Goal: Information Seeking & Learning: Understand process/instructions

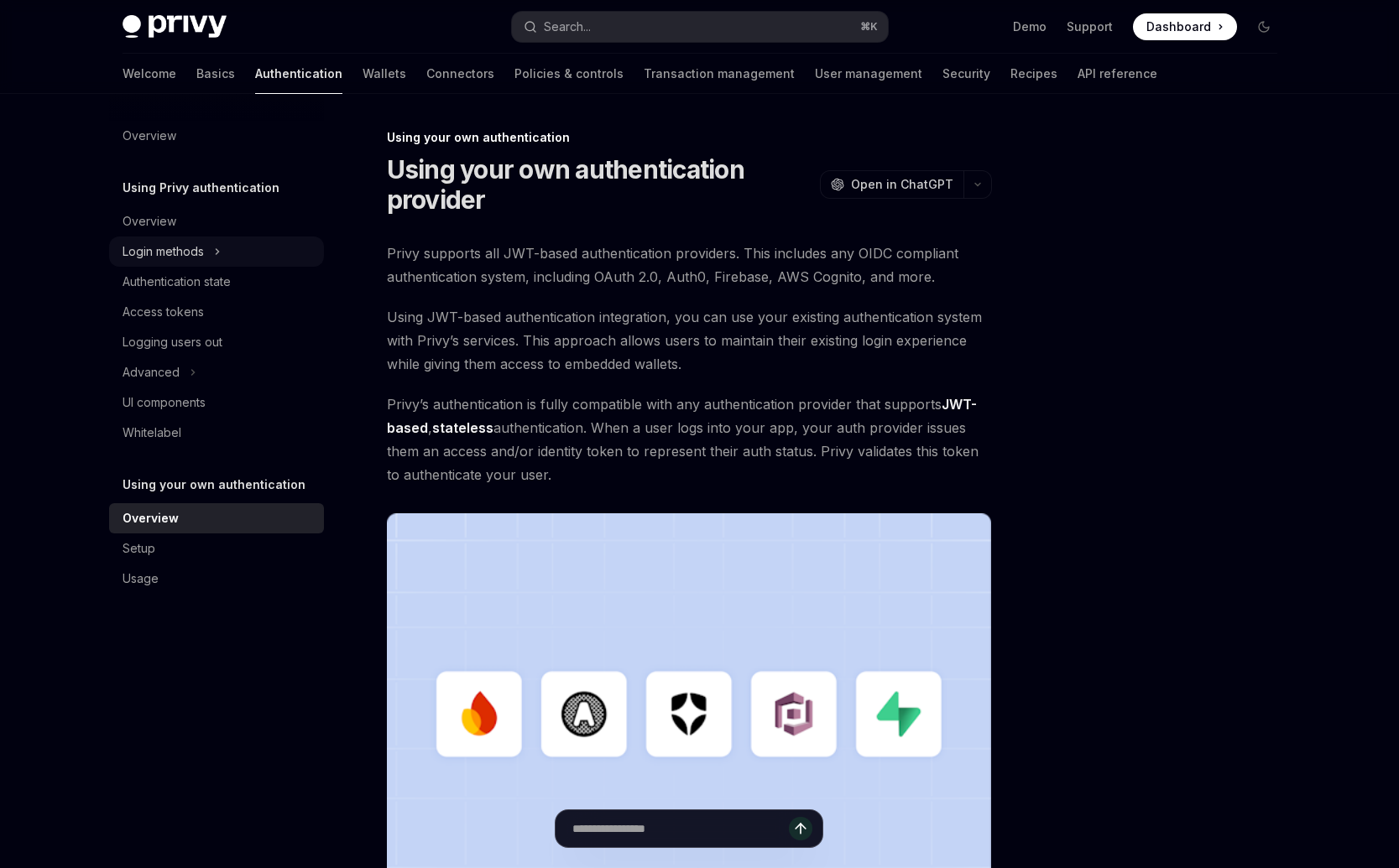
click at [243, 242] on button "Login methods" at bounding box center [216, 252] width 215 height 31
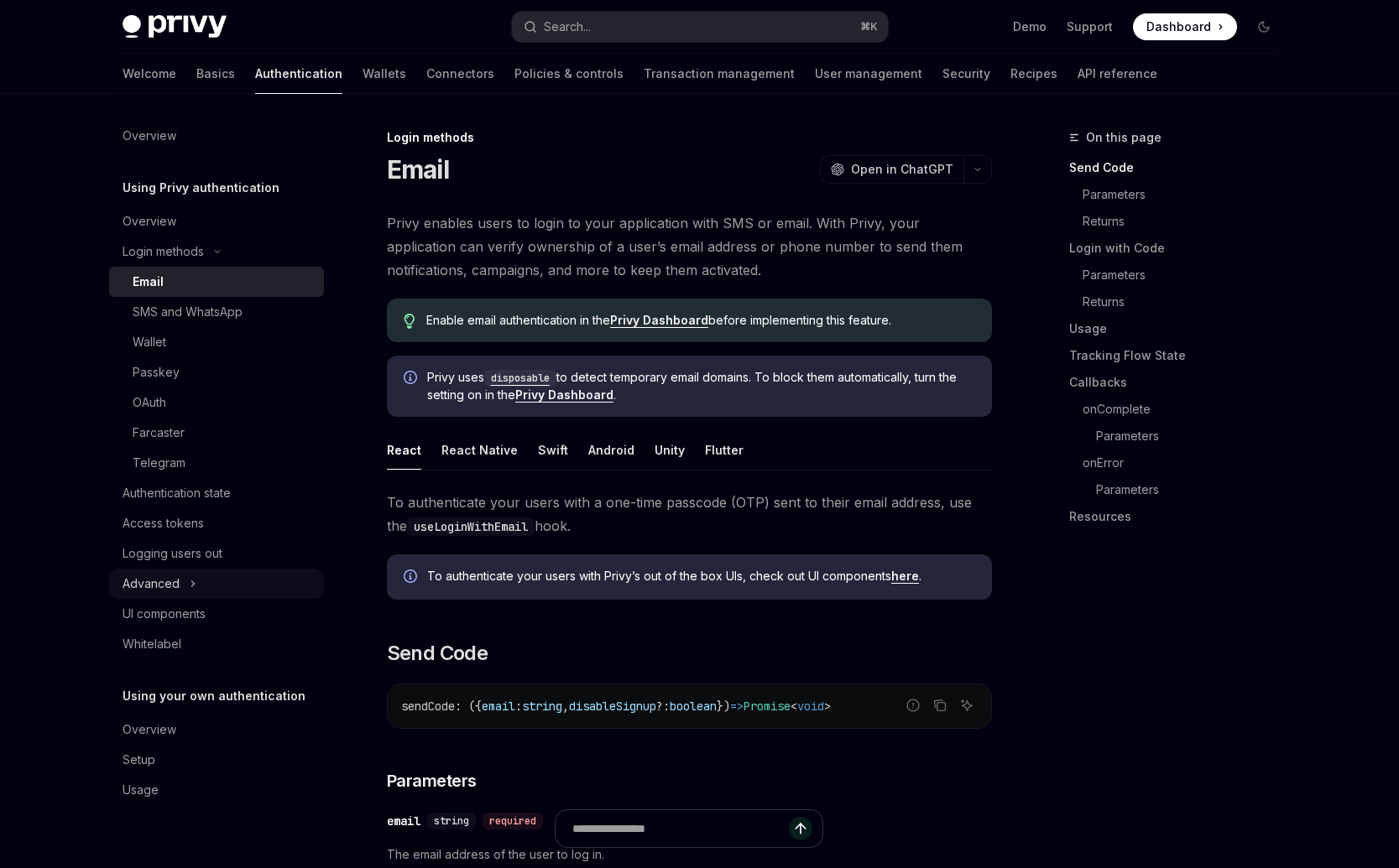
click at [210, 584] on button "Advanced" at bounding box center [216, 584] width 215 height 31
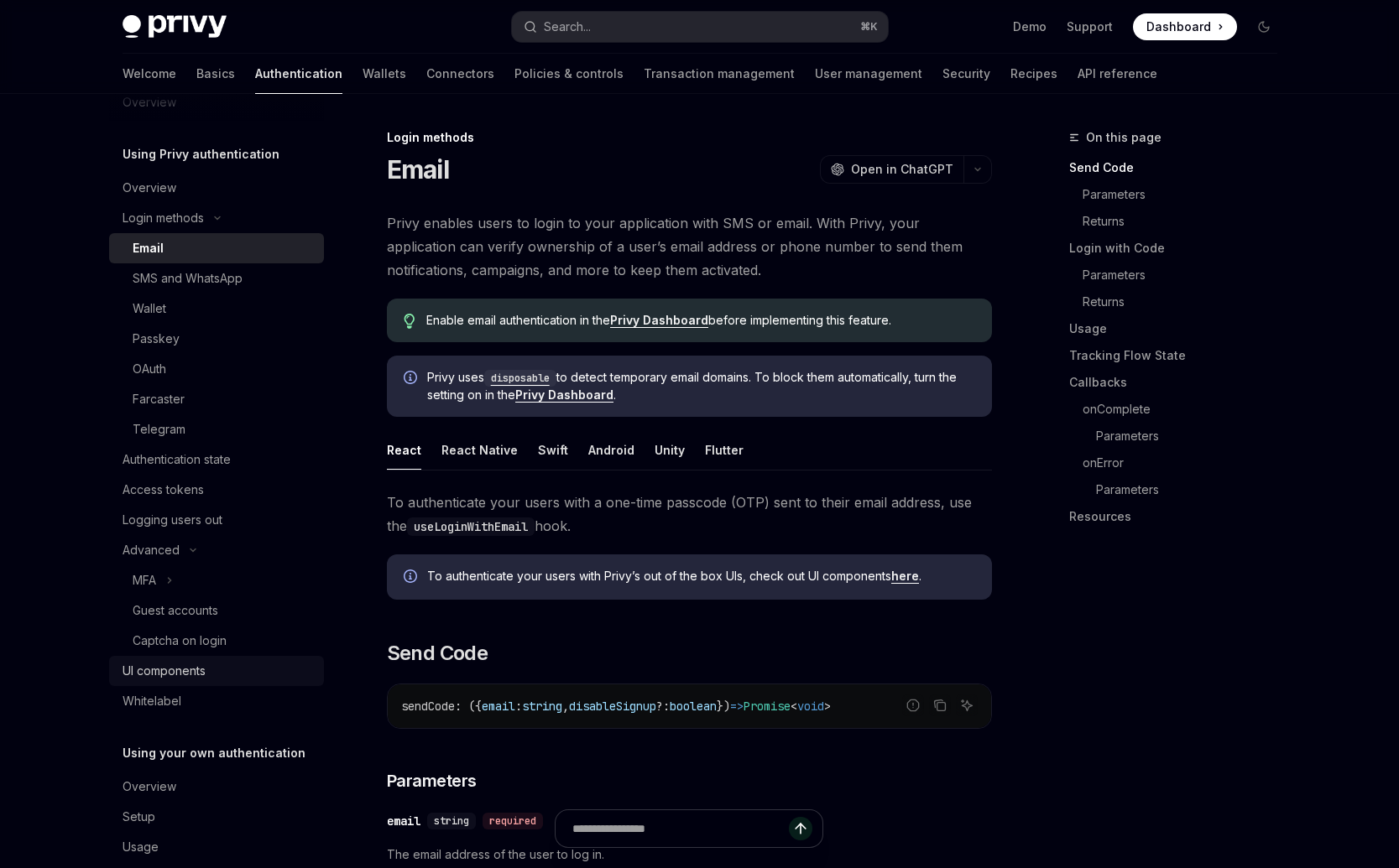
scroll to position [61, 0]
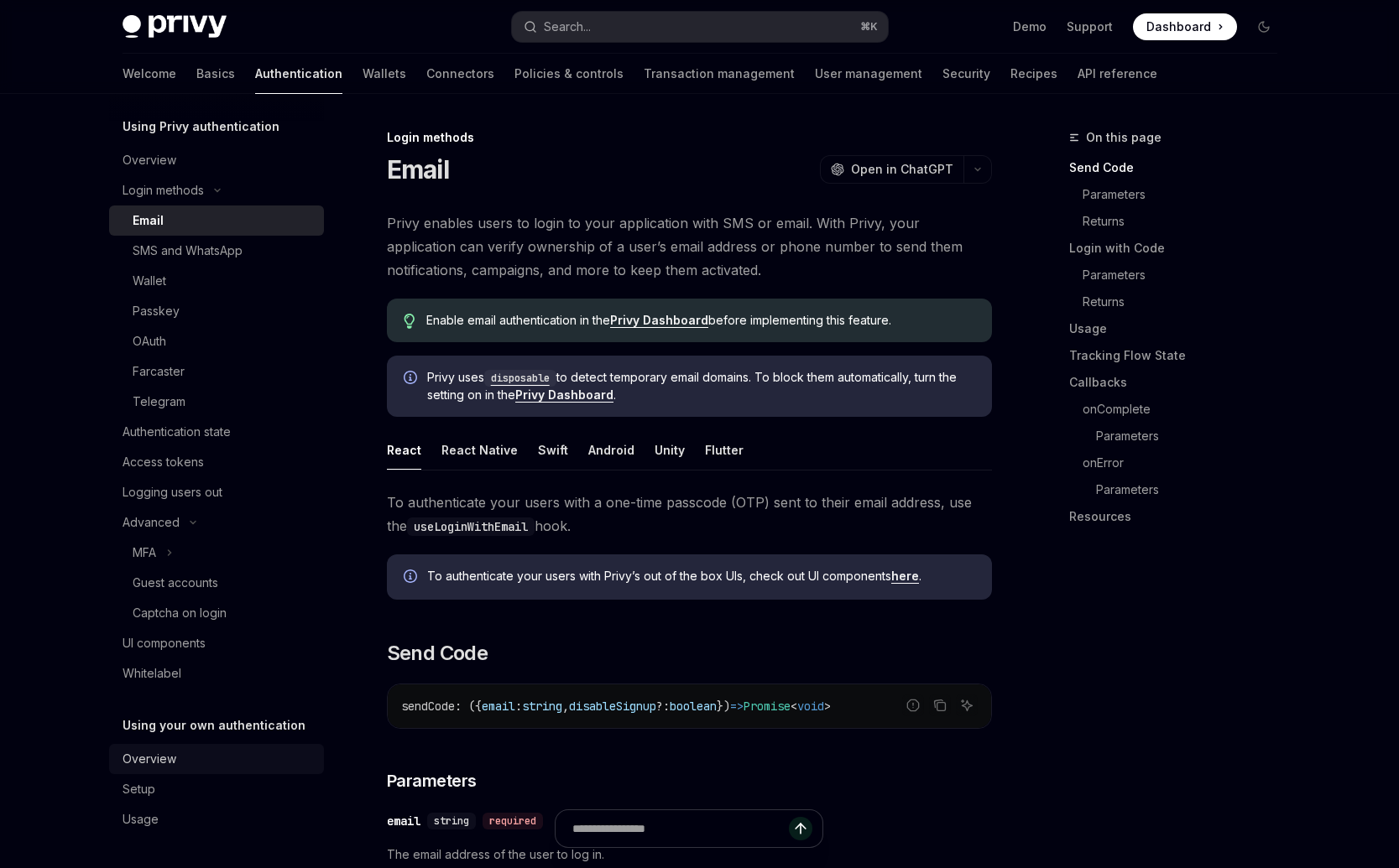
click at [190, 756] on div "Overview" at bounding box center [218, 759] width 191 height 20
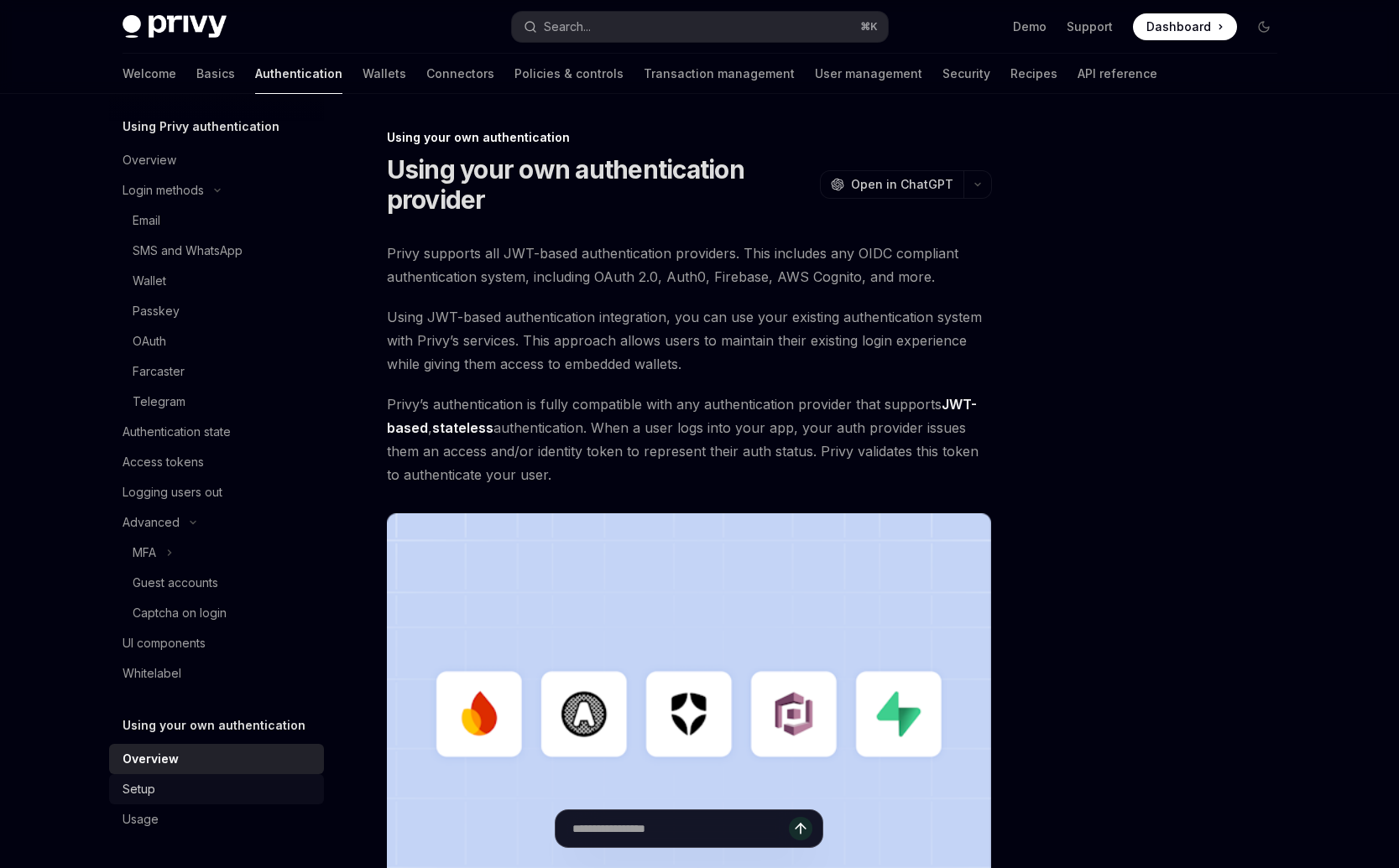
click at [278, 781] on div "Setup" at bounding box center [218, 790] width 191 height 20
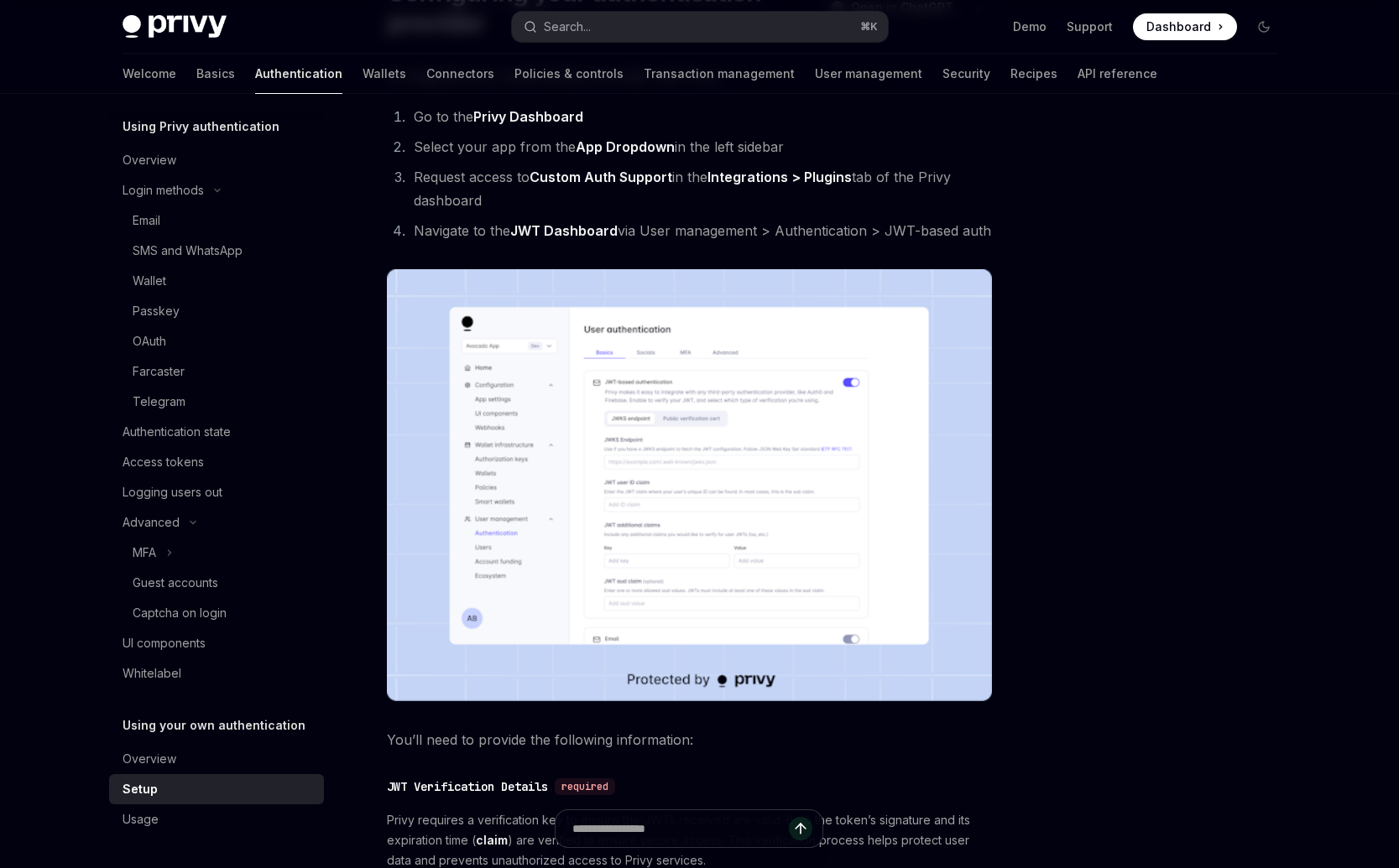
scroll to position [178, 0]
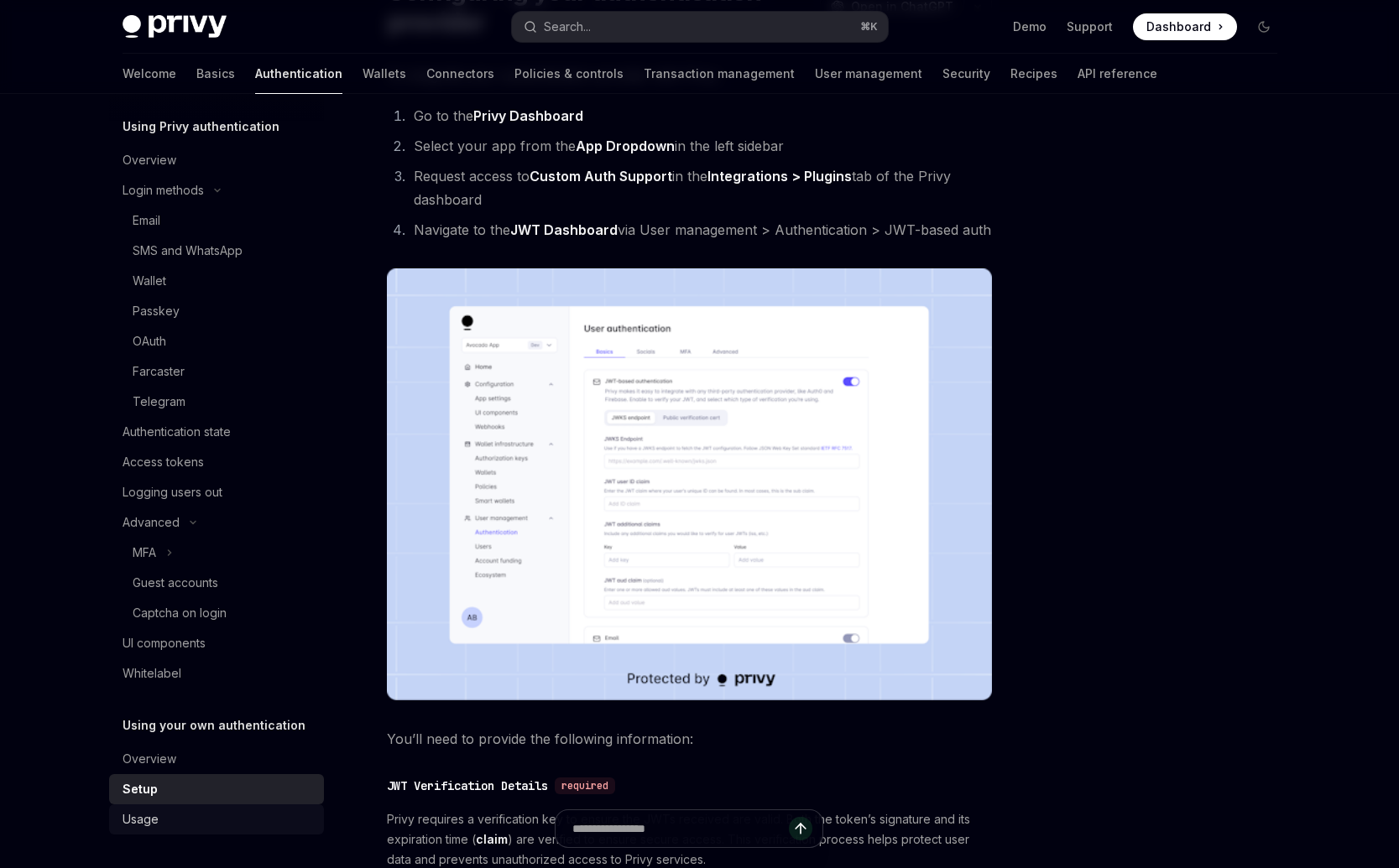
click at [157, 819] on div "Usage" at bounding box center [218, 820] width 191 height 20
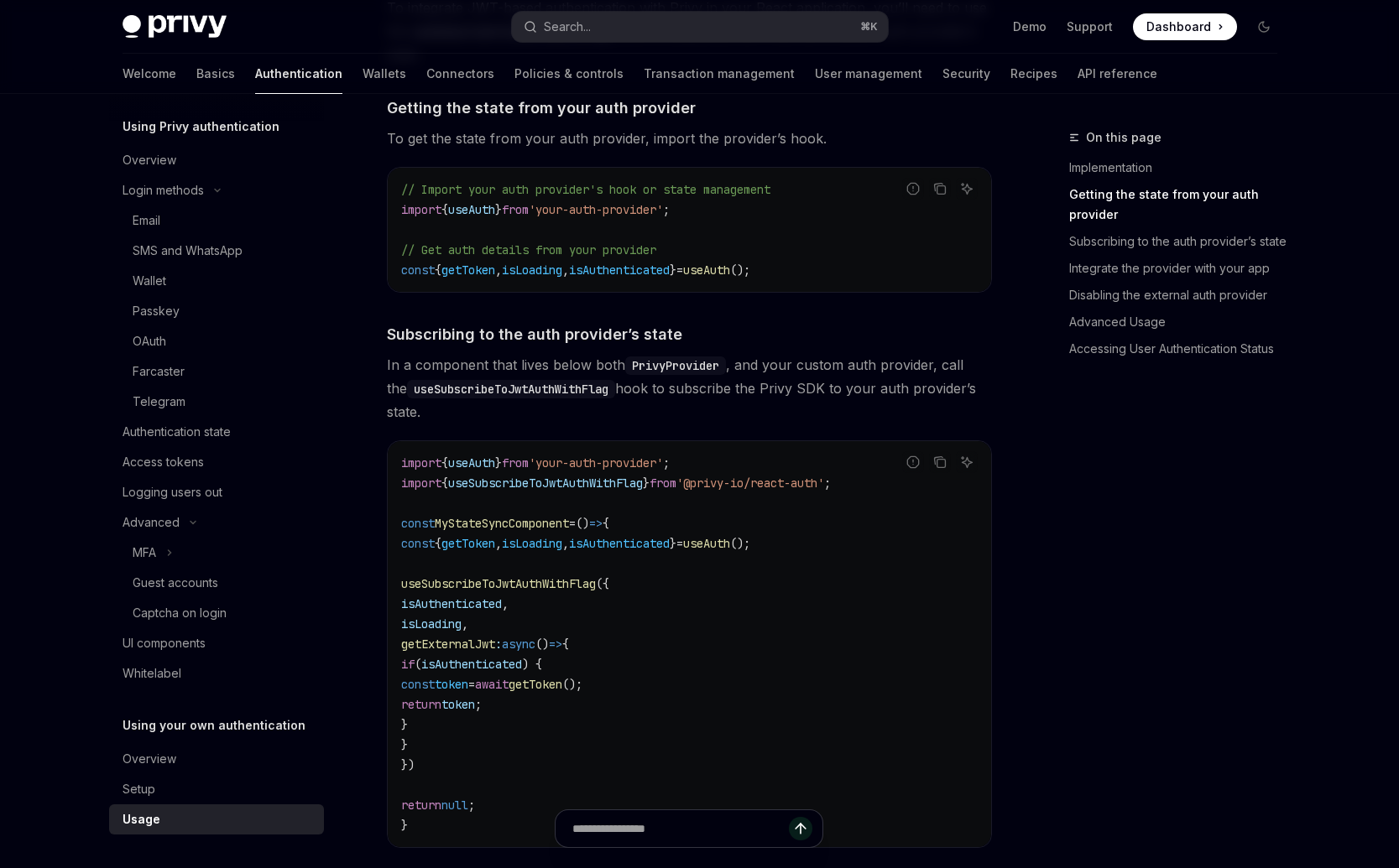
scroll to position [488, 0]
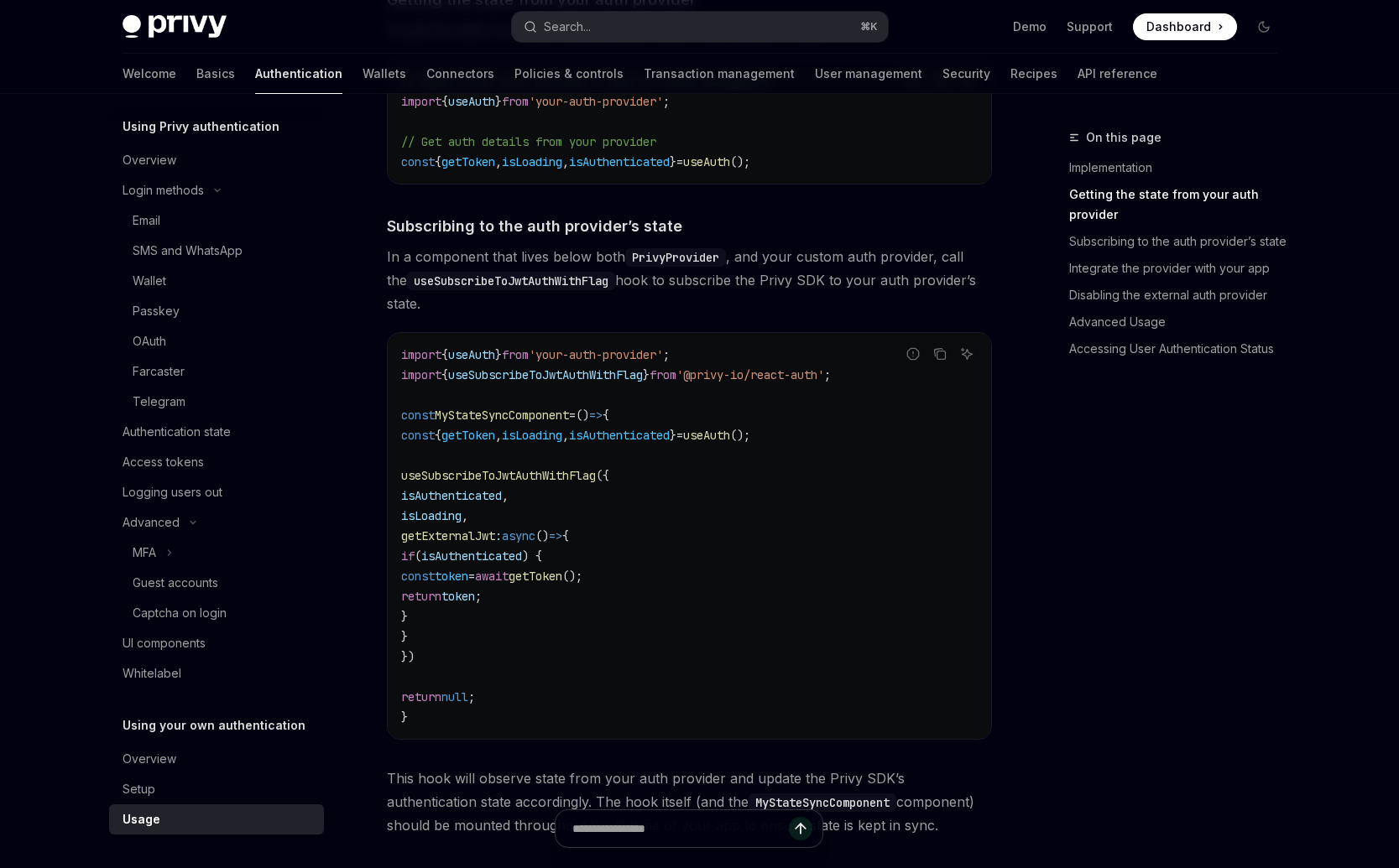
click at [798, 640] on code "import { useAuth } from 'your-auth-provider' ; import { useSubscribeToJwtAuthWi…" at bounding box center [690, 536] width 577 height 383
click at [495, 542] on span "getExternalJwt" at bounding box center [448, 536] width 94 height 15
click at [553, 486] on code "import { useAuth } from 'your-auth-provider' ; import { useSubscribeToJwtAuthWi…" at bounding box center [690, 536] width 577 height 383
click at [556, 482] on span "useSubscribeToJwtAuthWithFlag" at bounding box center [498, 476] width 195 height 15
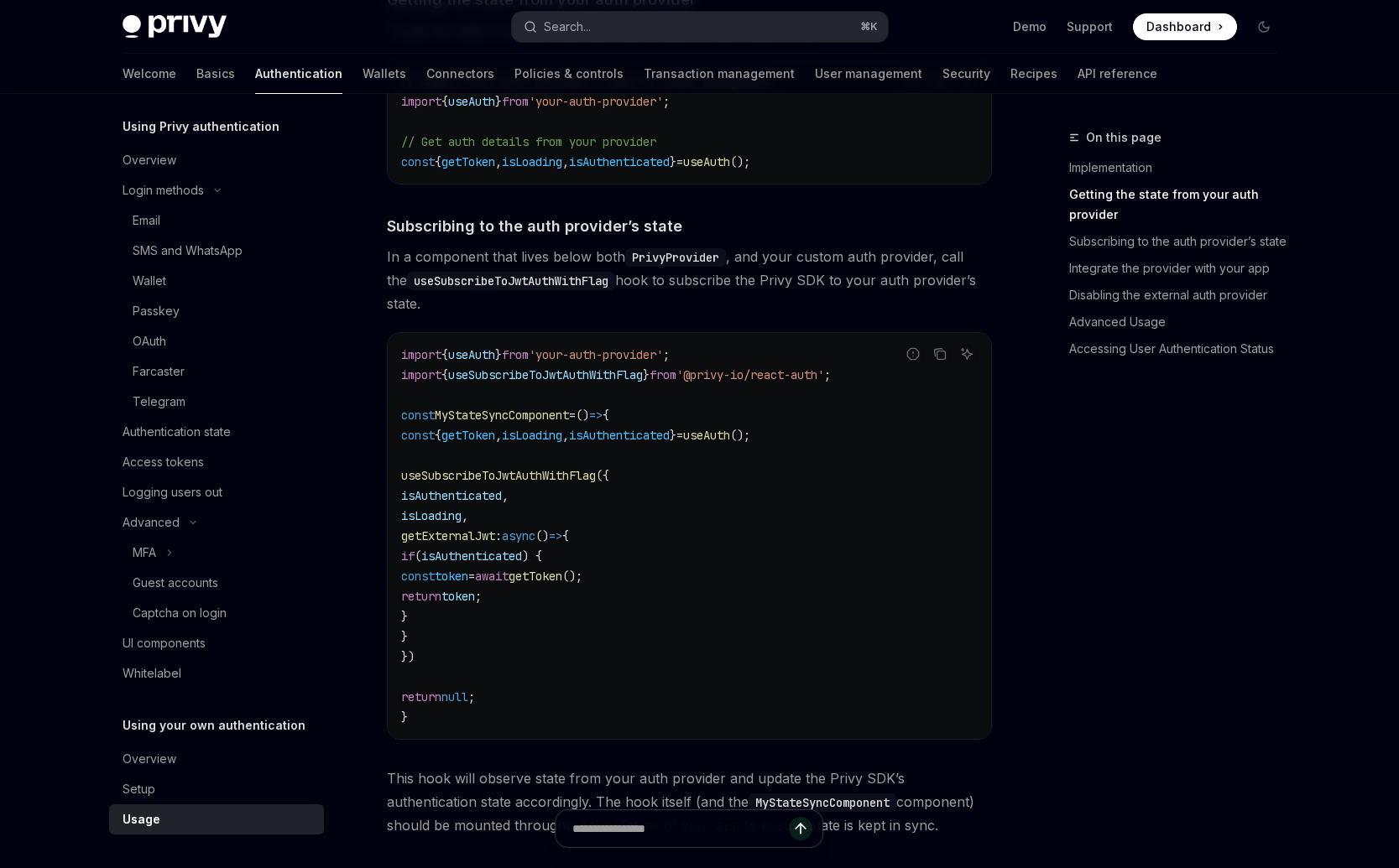
click at [556, 482] on span "useSubscribeToJwtAuthWithFlag" at bounding box center [498, 476] width 195 height 15
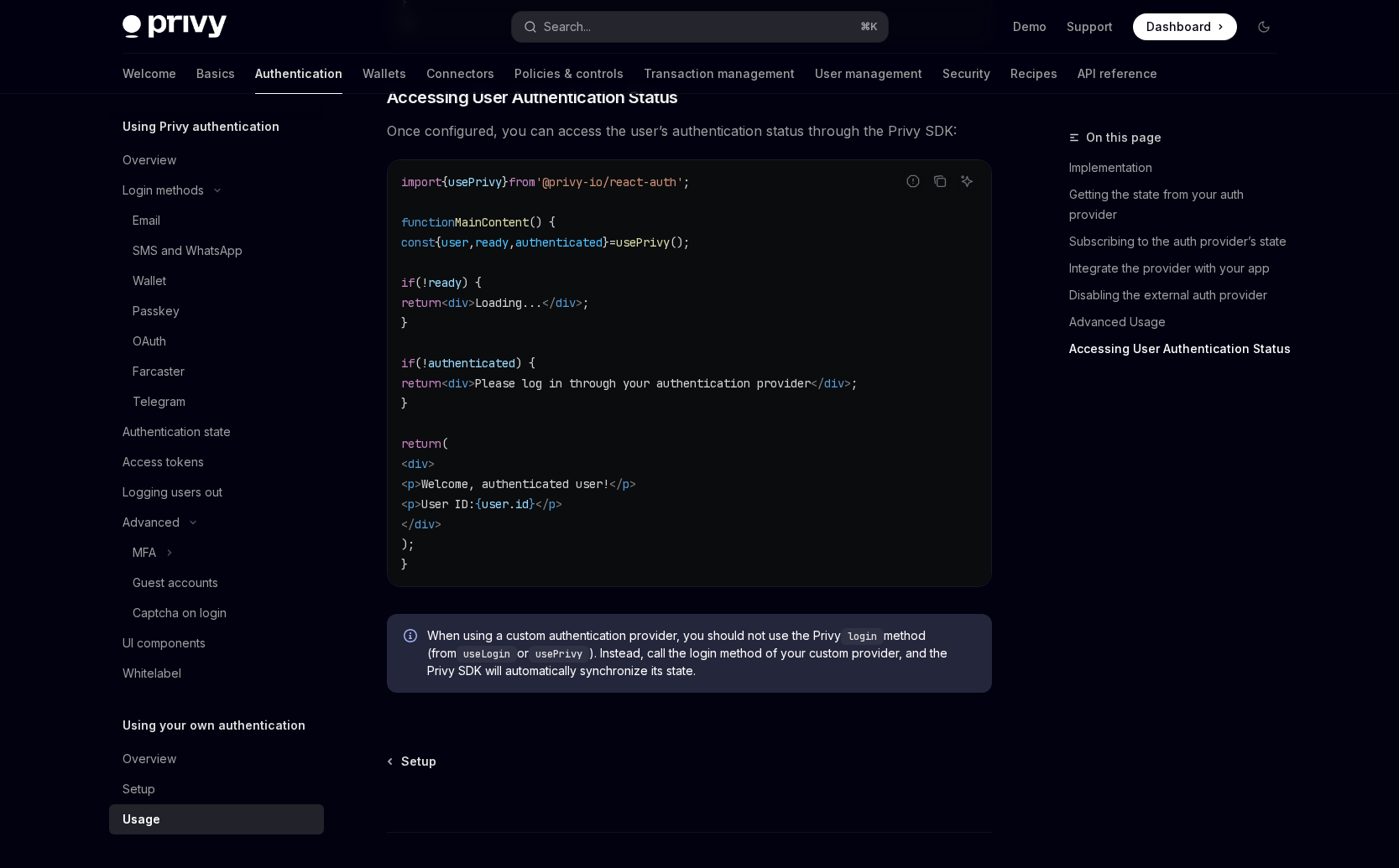
scroll to position [3218, 0]
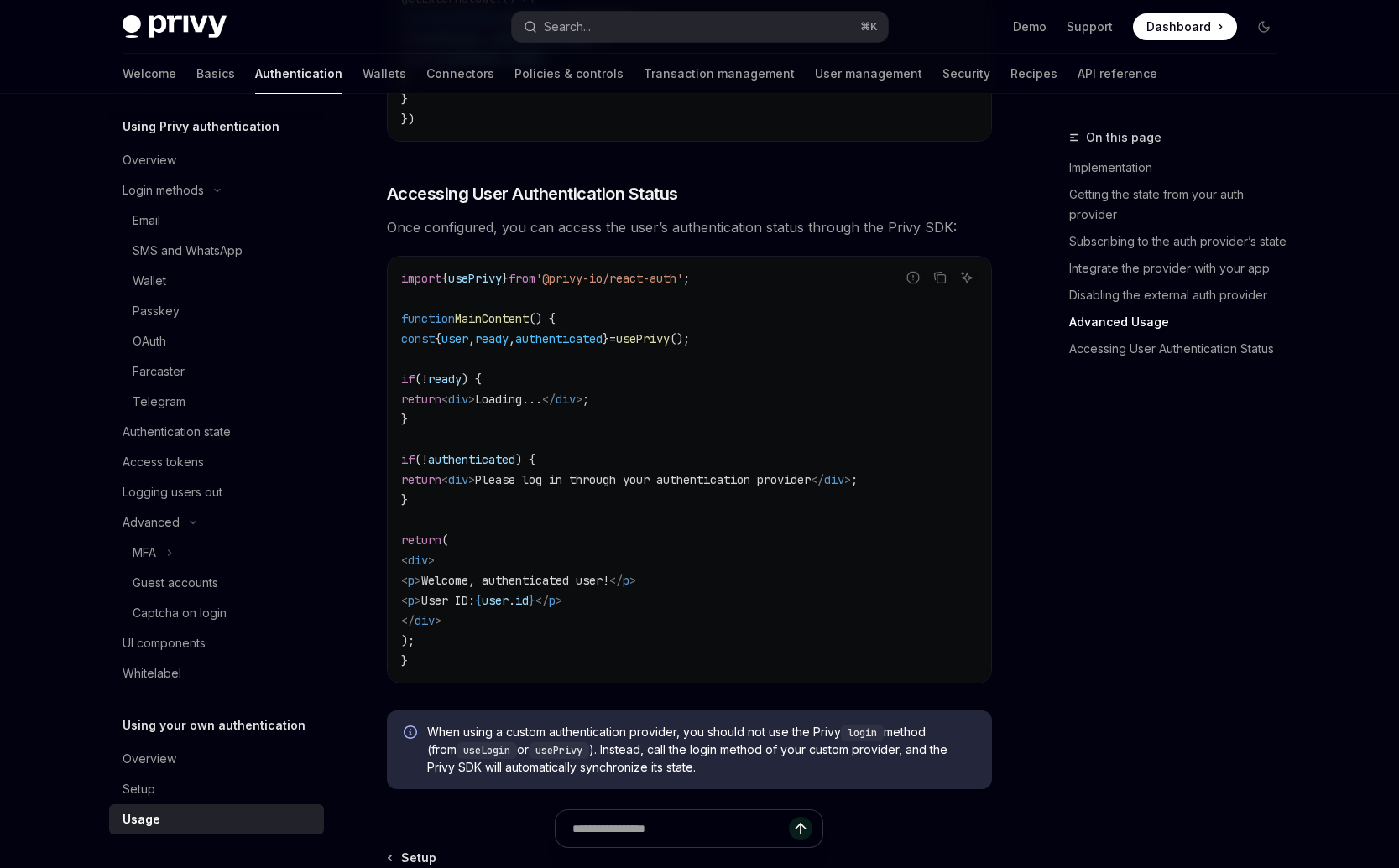
click at [579, 681] on div "import { usePrivy } from '@privy-io/react-auth' ; function MainContent () { con…" at bounding box center [689, 469] width 603 height 426
click at [691, 31] on button "Search... ⌘ K" at bounding box center [700, 27] width 376 height 31
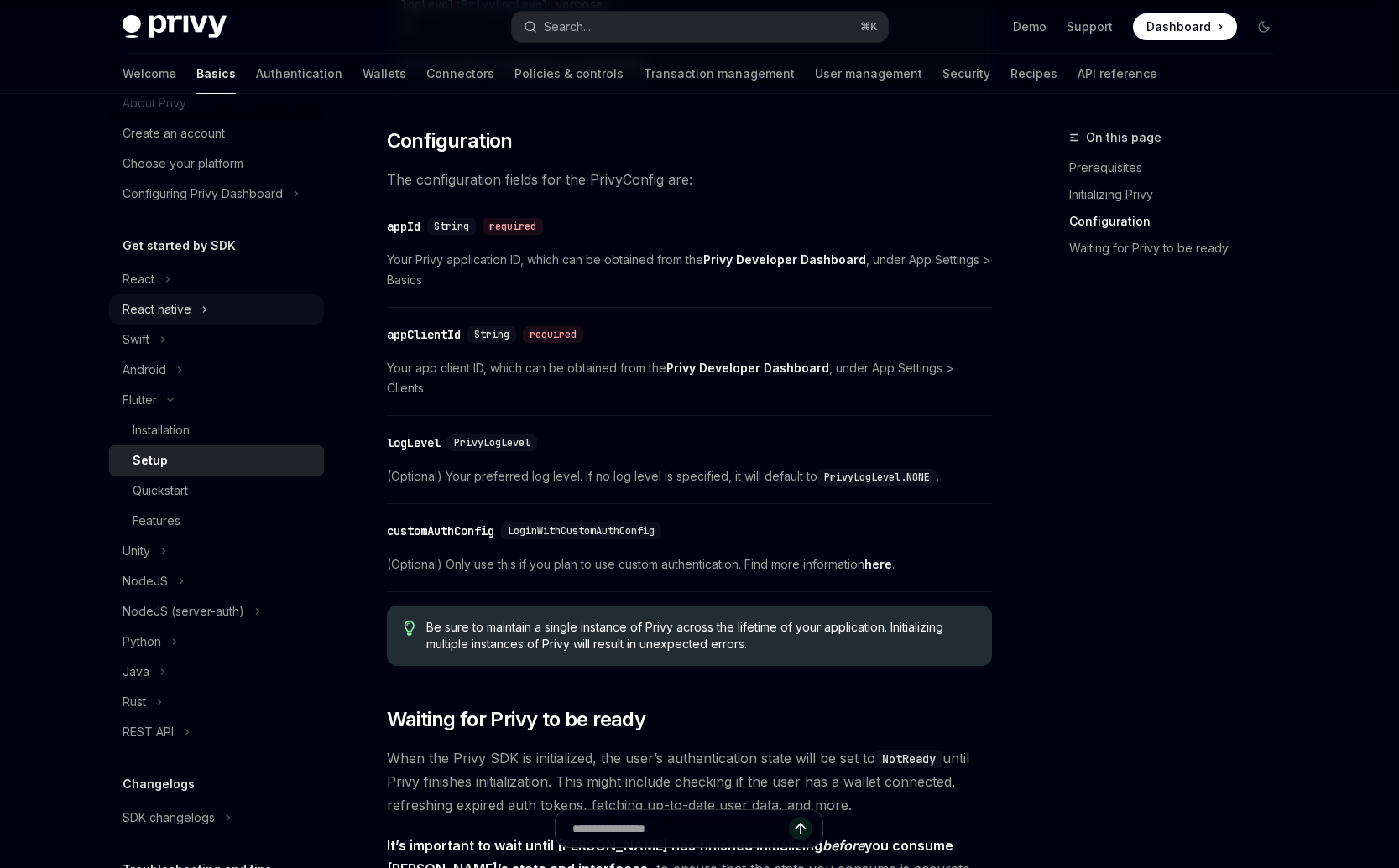
click at [233, 306] on button "React native" at bounding box center [216, 309] width 215 height 31
type textarea "*"
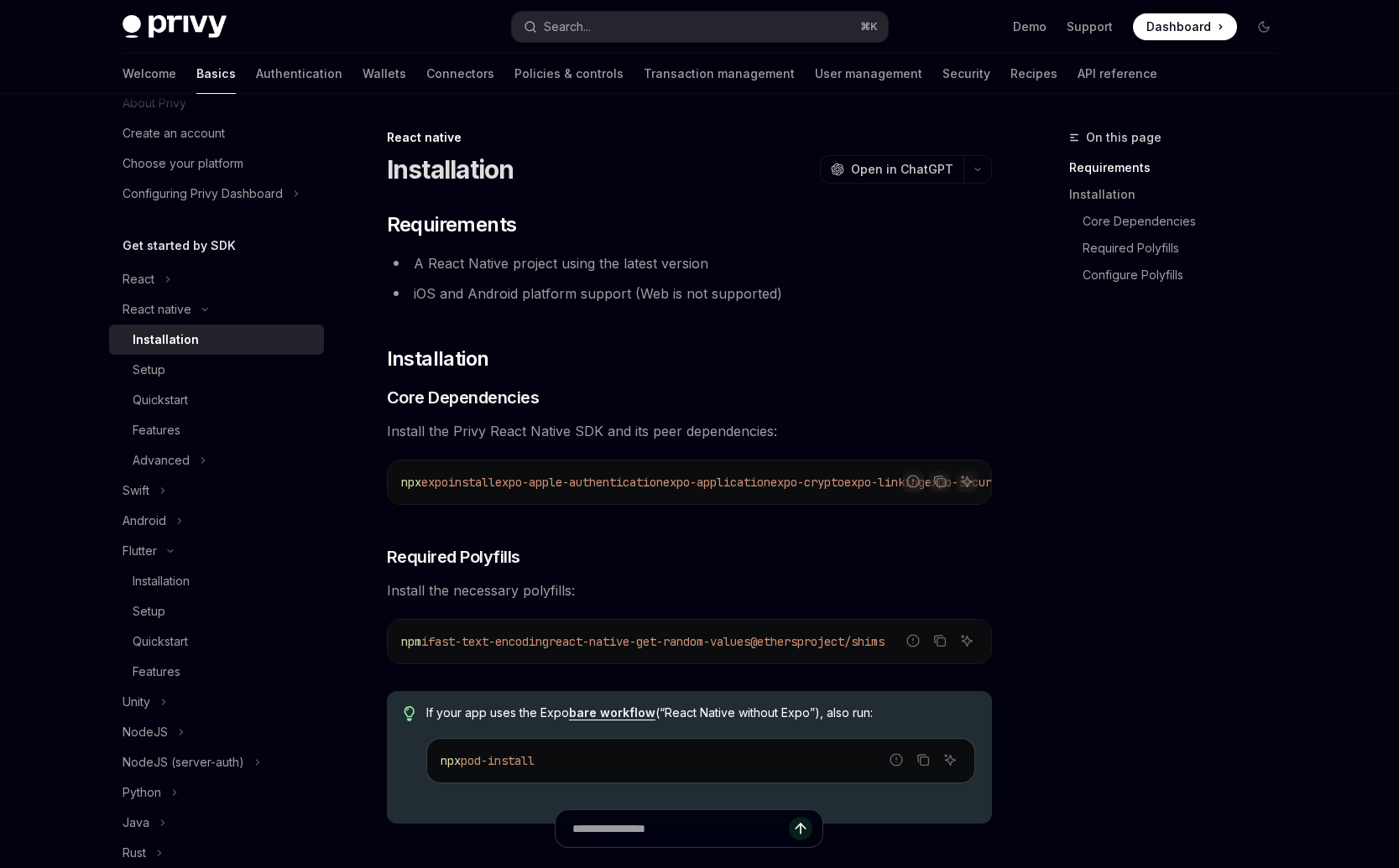
click at [691, 46] on div "Privy Docs home page Search... ⌘ K Demo Support Dashboard Dashboard Search..." at bounding box center [700, 26] width 1155 height 54
click at [687, 33] on button "Search... ⌘ K" at bounding box center [700, 27] width 376 height 31
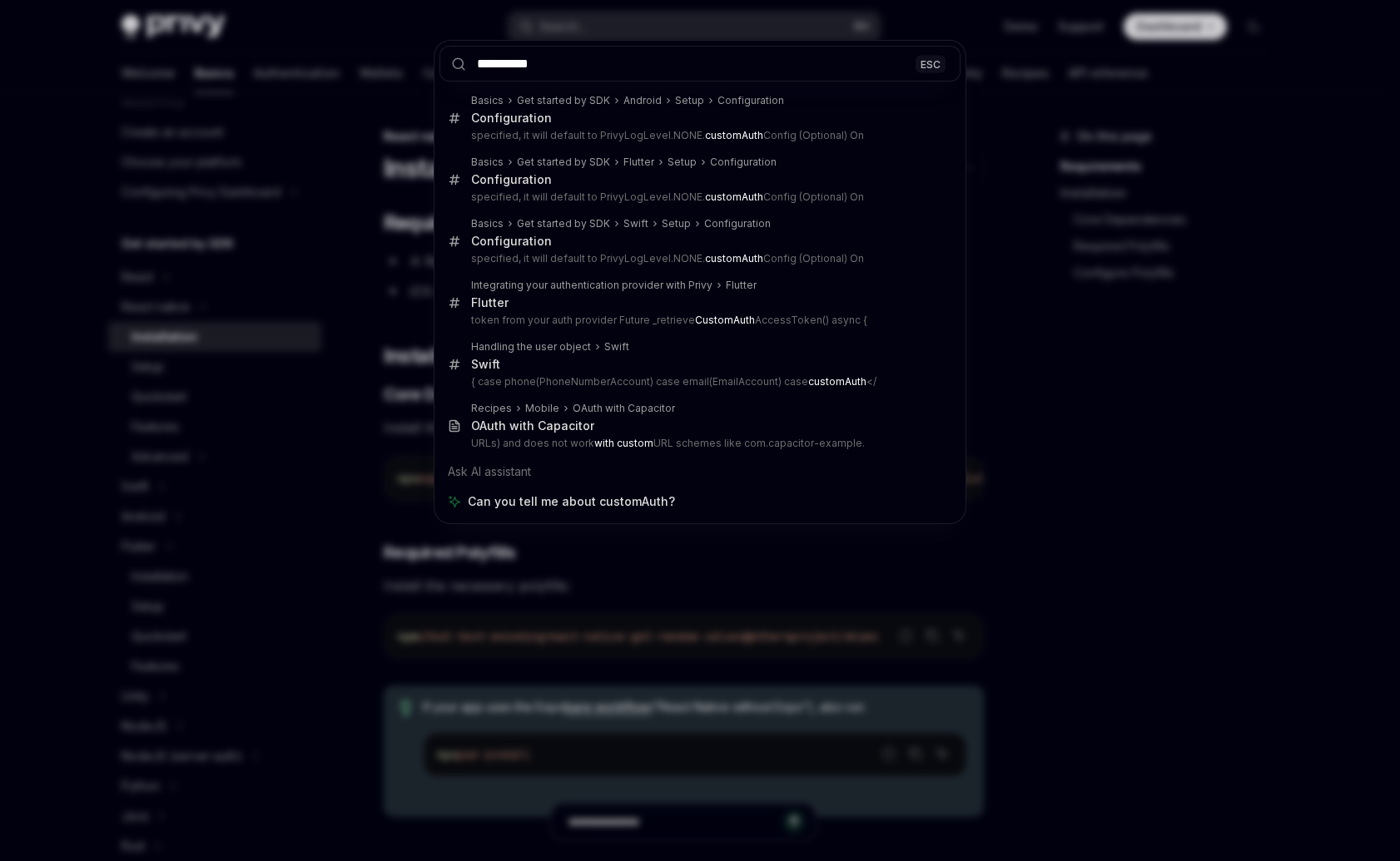
click at [514, 472] on div "Ask AI assistant" at bounding box center [700, 472] width 521 height 30
type input "**********"
click at [556, 602] on div "**********" at bounding box center [700, 430] width 1400 height 861
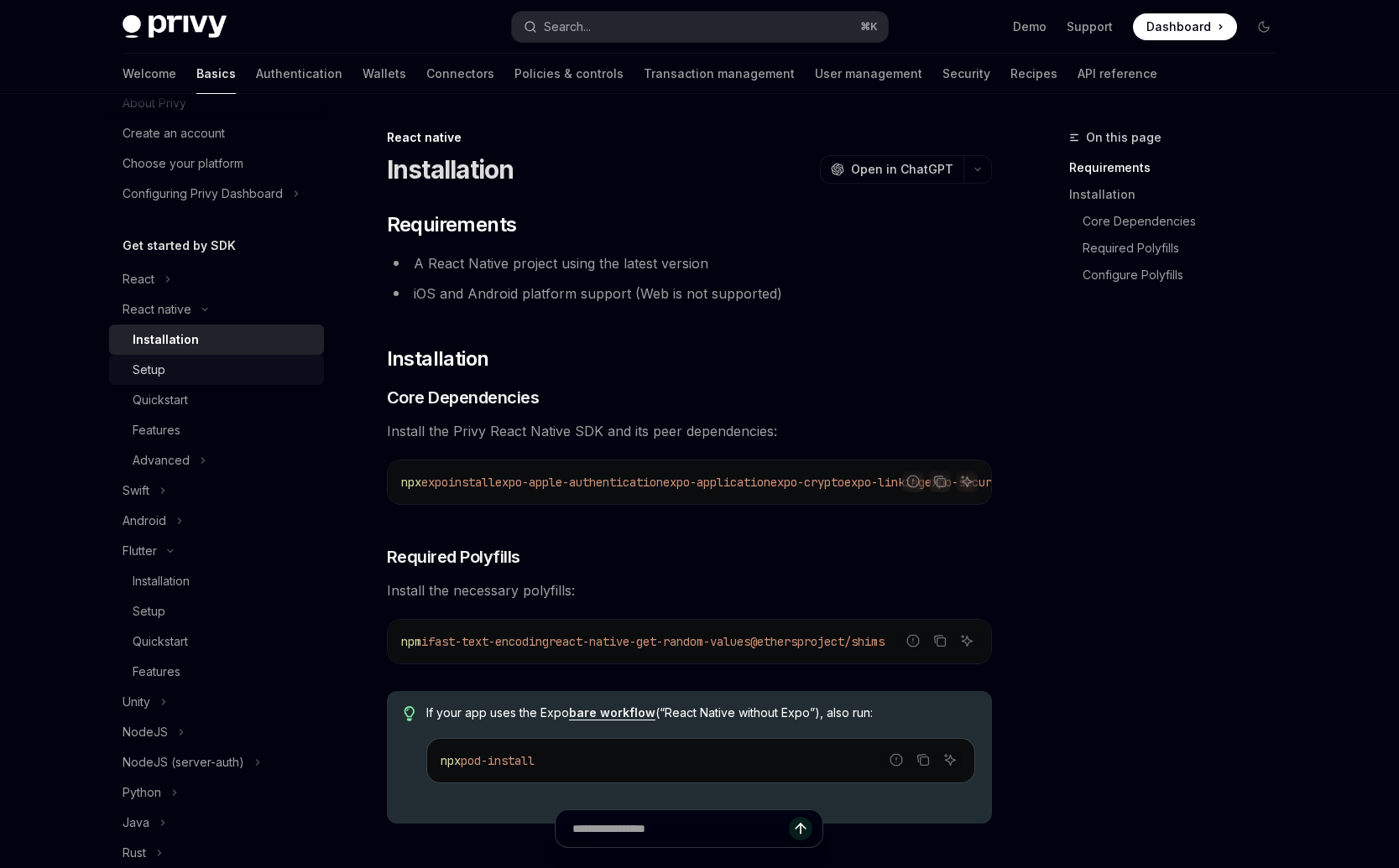
click at [279, 377] on div "Setup" at bounding box center [223, 370] width 181 height 20
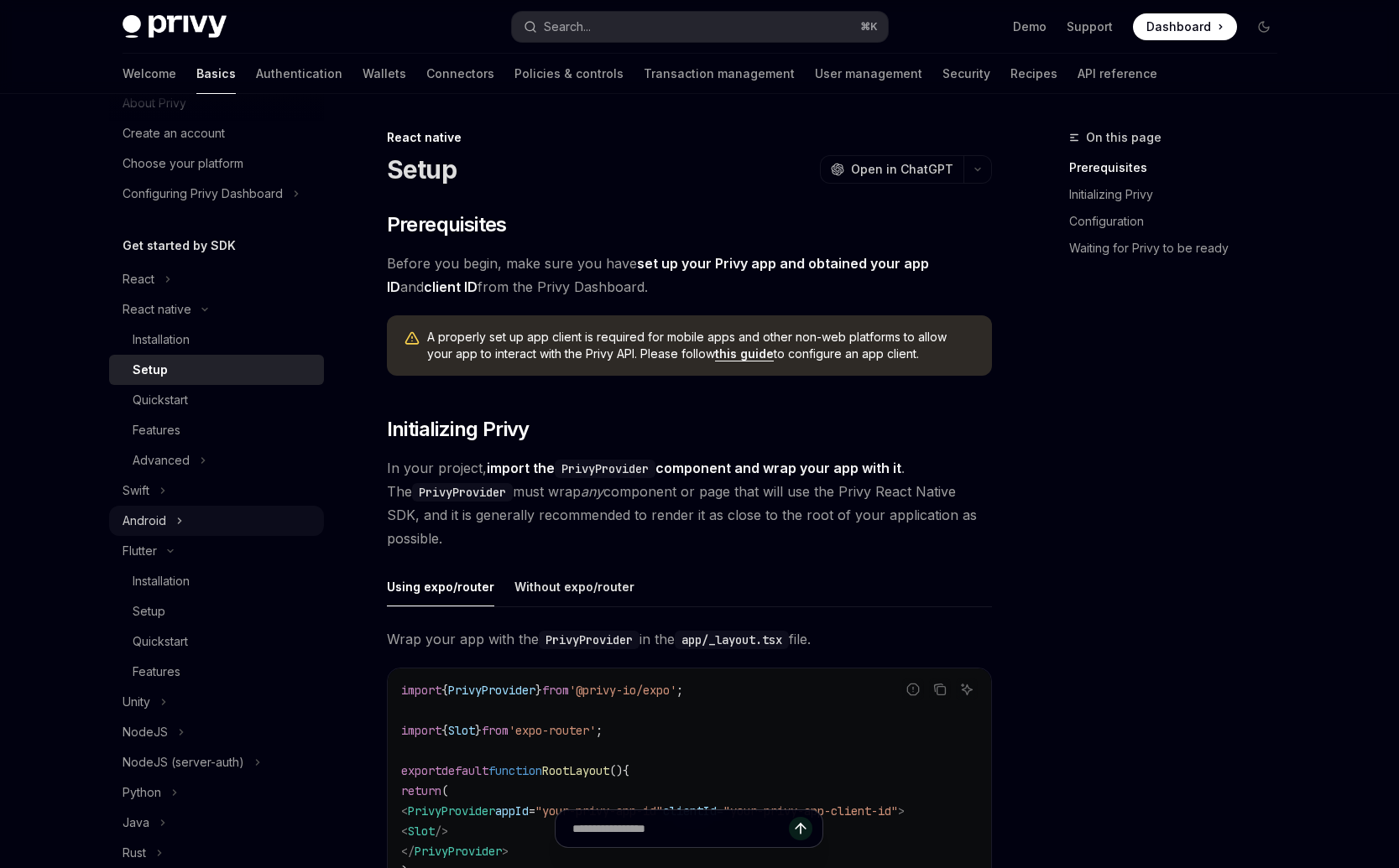
click at [203, 517] on button "Android" at bounding box center [216, 521] width 215 height 31
type textarea "*"
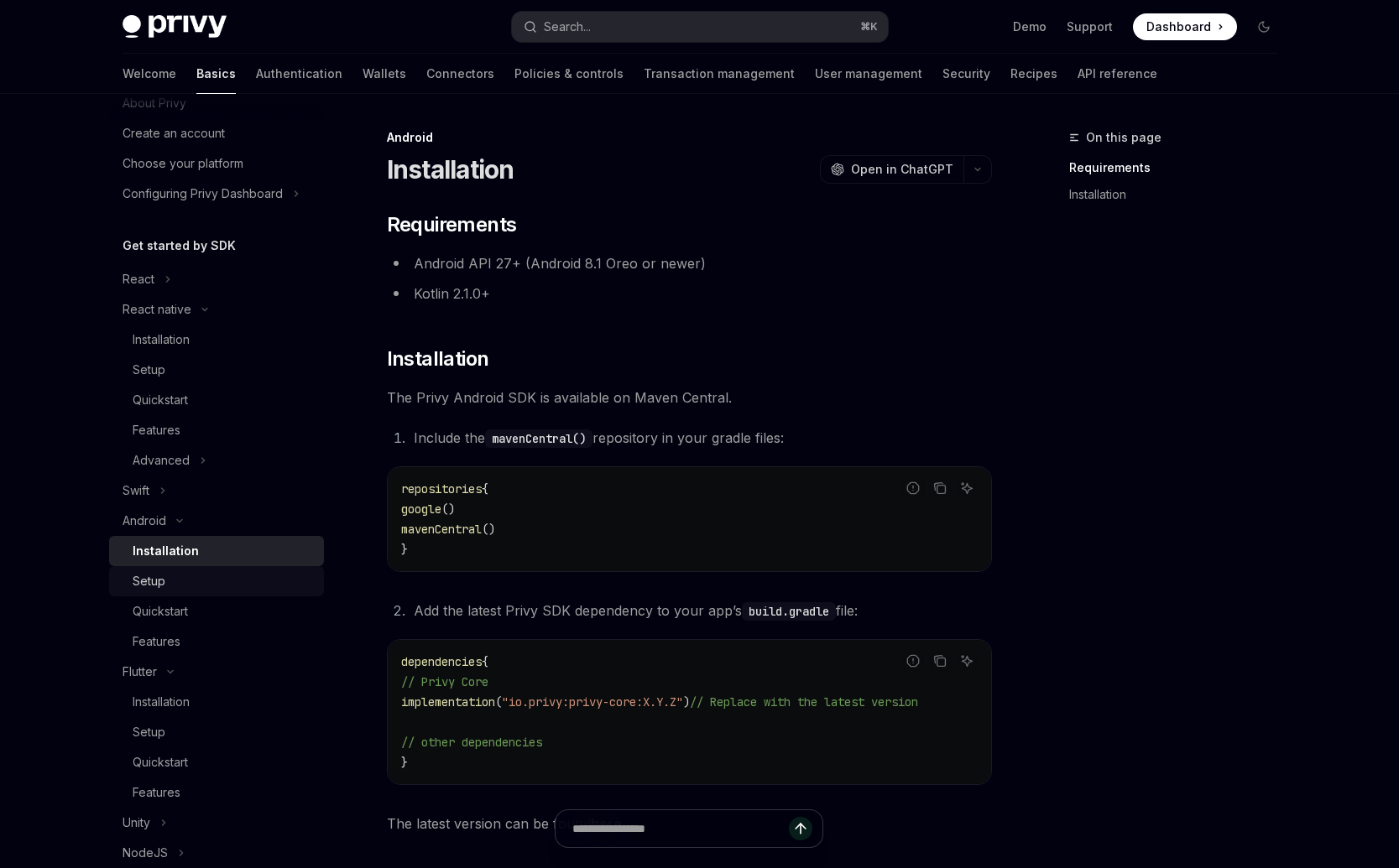
click at [172, 584] on div "Setup" at bounding box center [223, 582] width 181 height 20
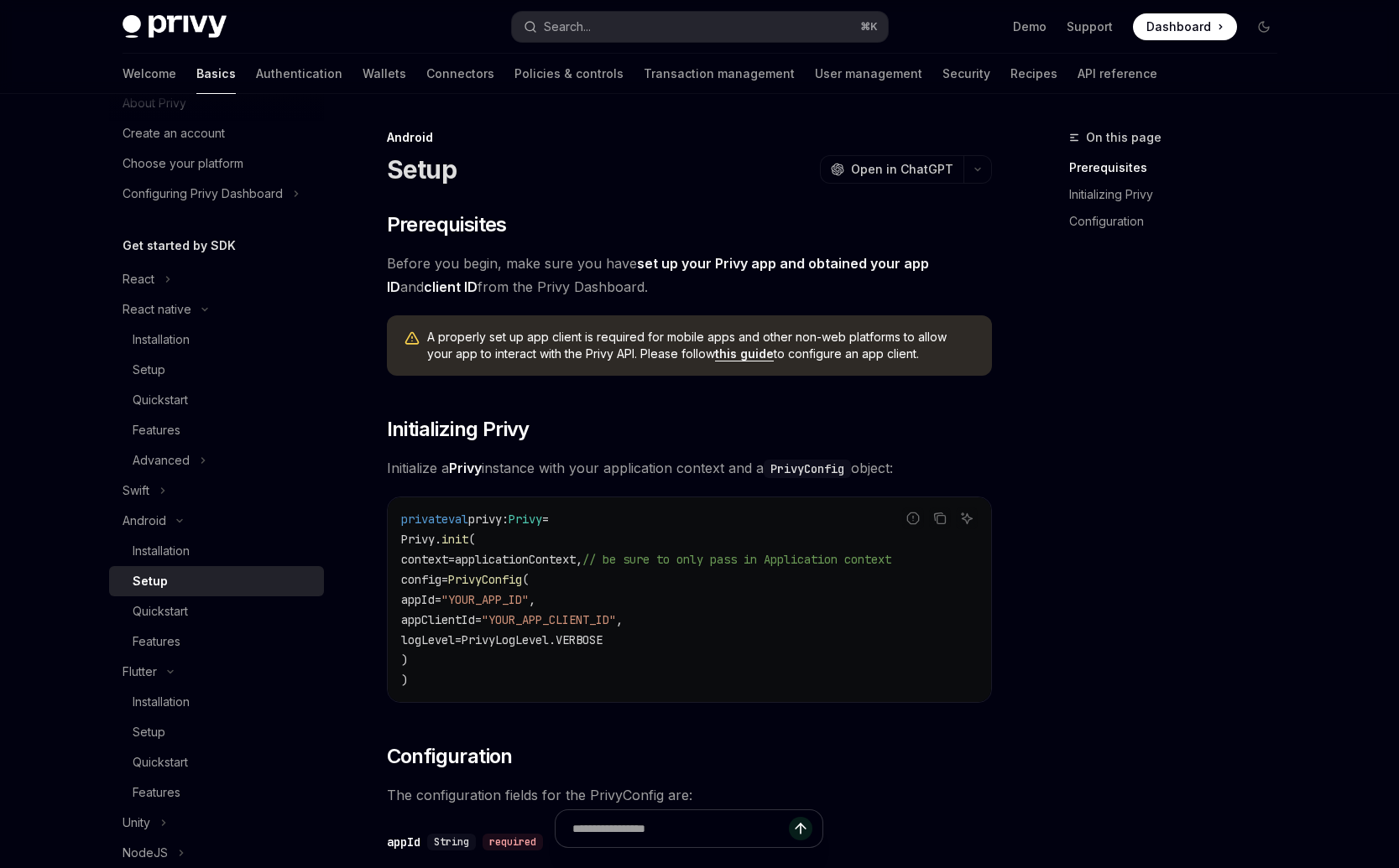
scroll to position [671, 0]
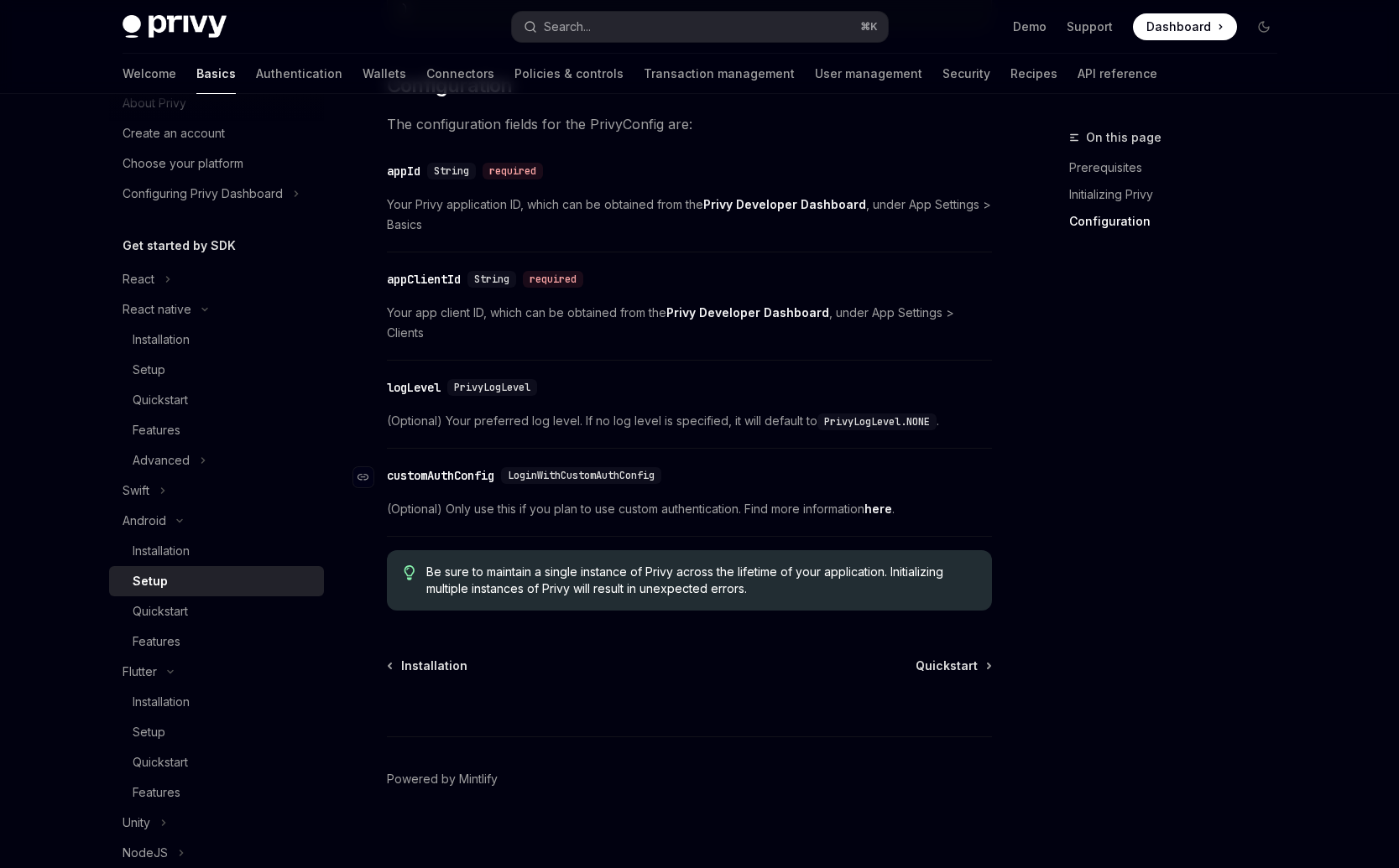
click at [623, 468] on div "LoginWithCustomAuthConfig" at bounding box center [581, 476] width 160 height 17
click at [585, 469] on span "LoginWithCustomAuthConfig" at bounding box center [581, 476] width 147 height 14
click at [472, 468] on div "customAuthConfig" at bounding box center [441, 476] width 107 height 17
click at [645, 499] on span "(Optional) Only use this if you plan to use custom authentication. Find more in…" at bounding box center [689, 509] width 605 height 20
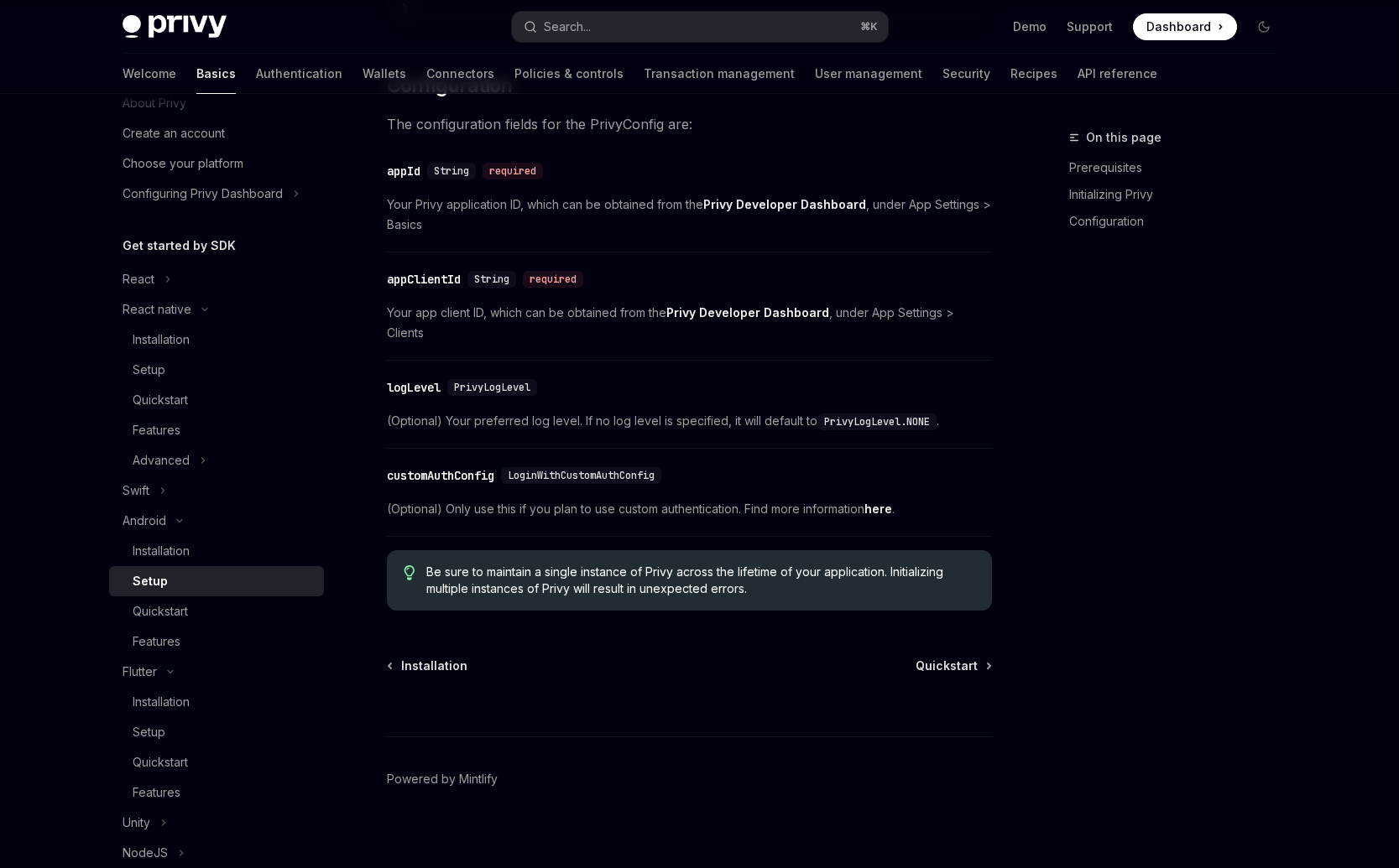
click at [861, 499] on span "(Optional) Only use this if you plan to use custom authentication. Find more in…" at bounding box center [689, 509] width 605 height 20
click at [883, 502] on link "here" at bounding box center [878, 509] width 28 height 15
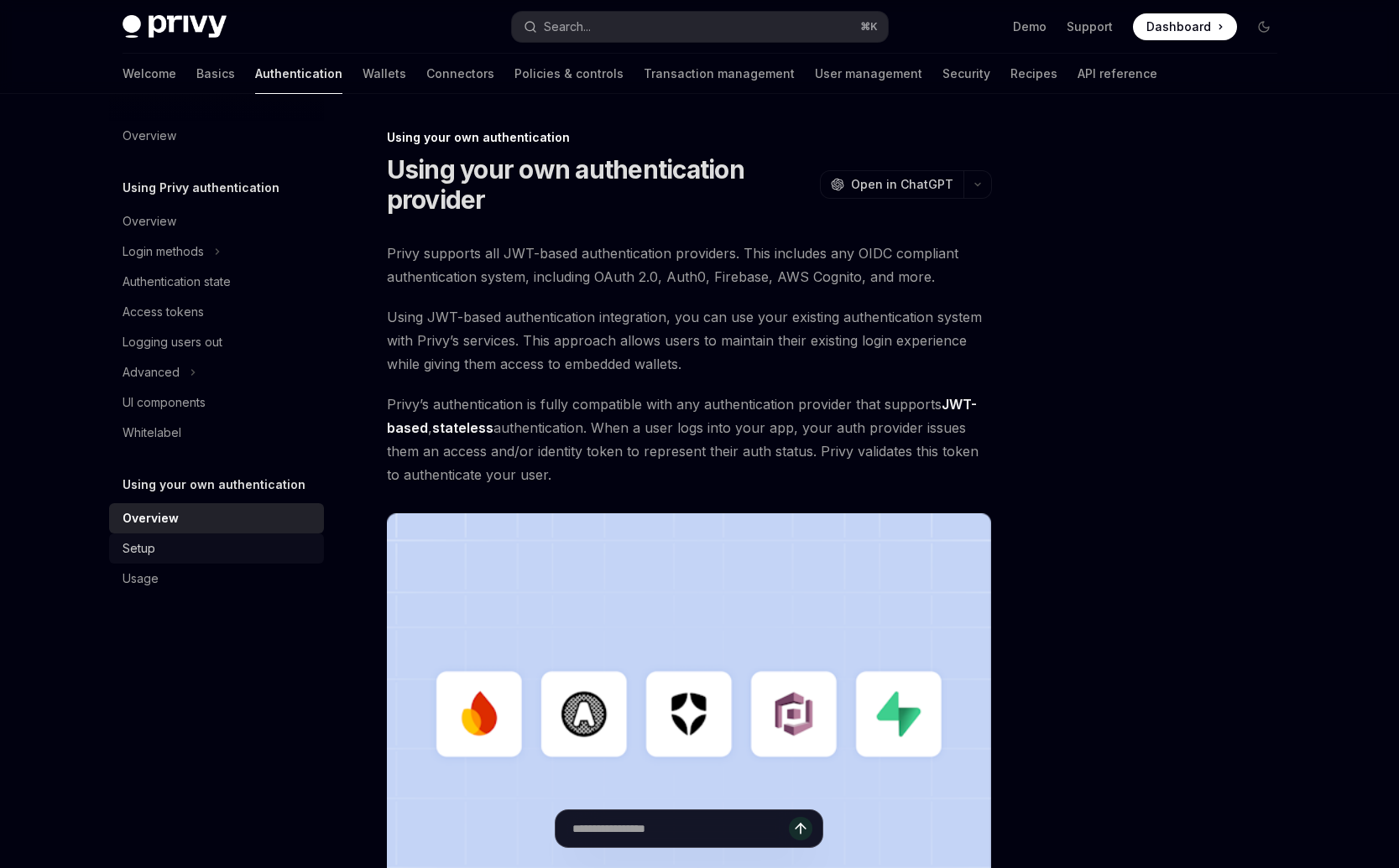
click at [167, 553] on div "Setup" at bounding box center [218, 548] width 191 height 20
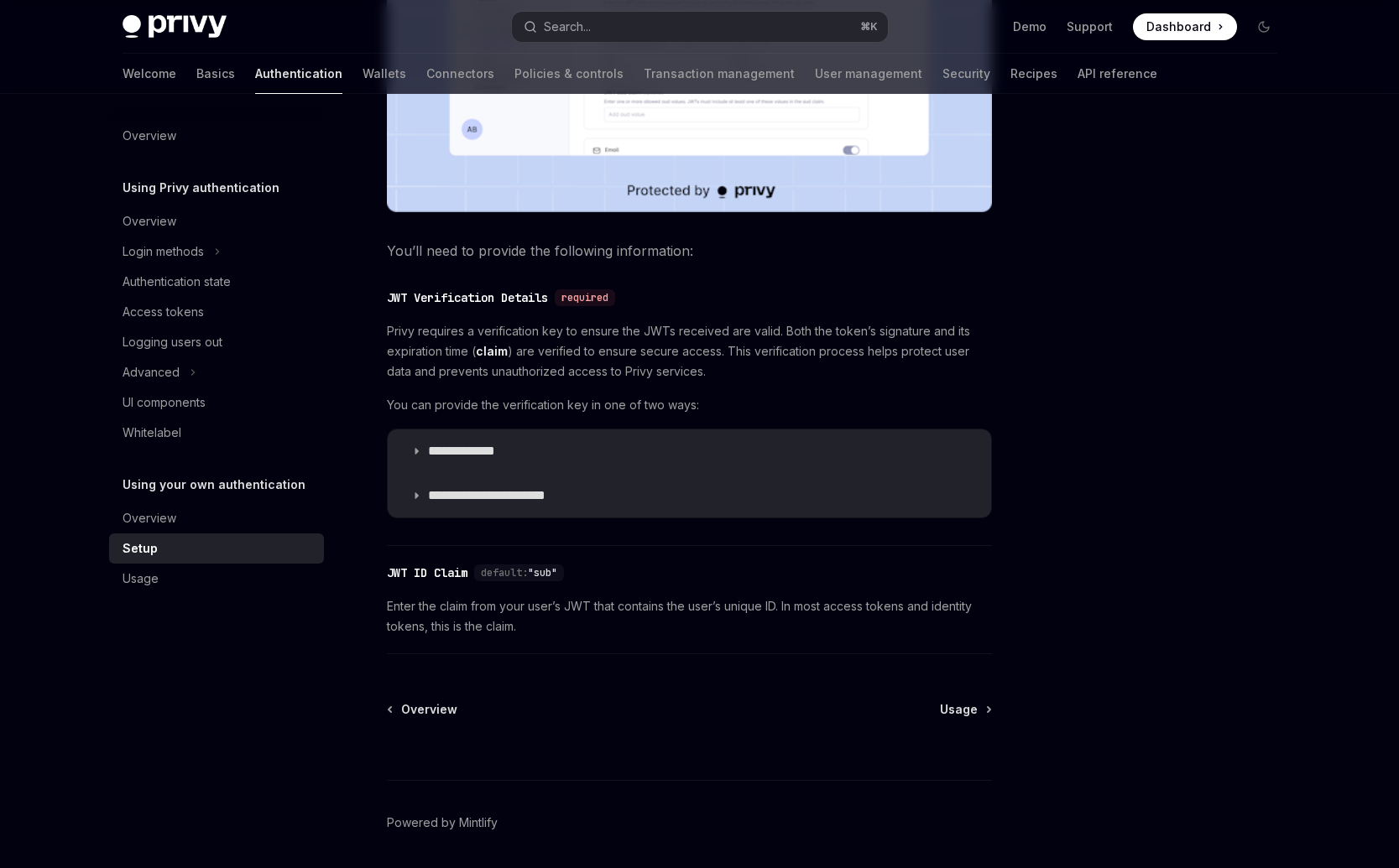
scroll to position [668, 0]
click at [509, 451] on p "**********" at bounding box center [477, 449] width 100 height 17
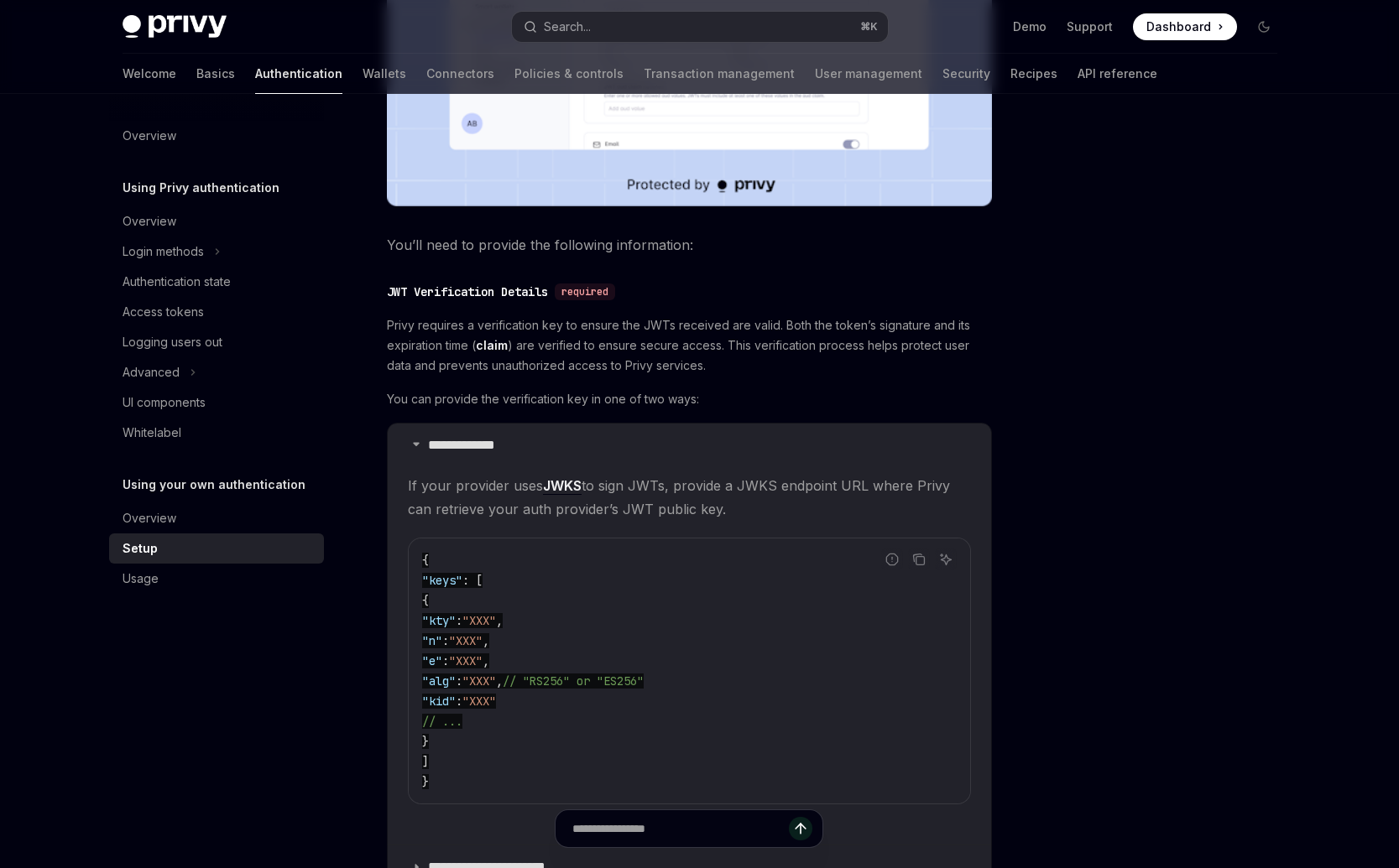
scroll to position [1100, 0]
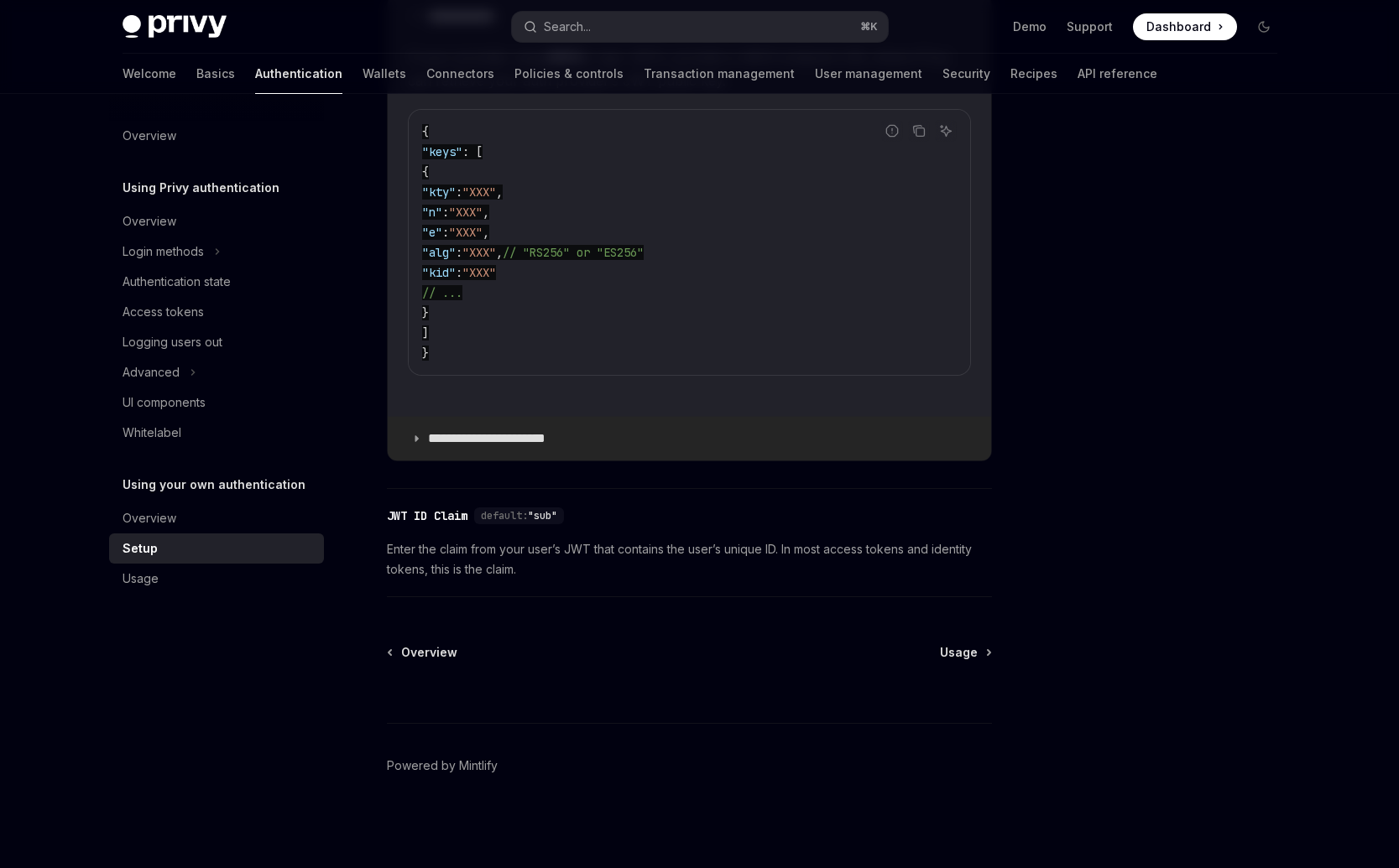
click at [521, 443] on p "**********" at bounding box center [500, 439] width 145 height 17
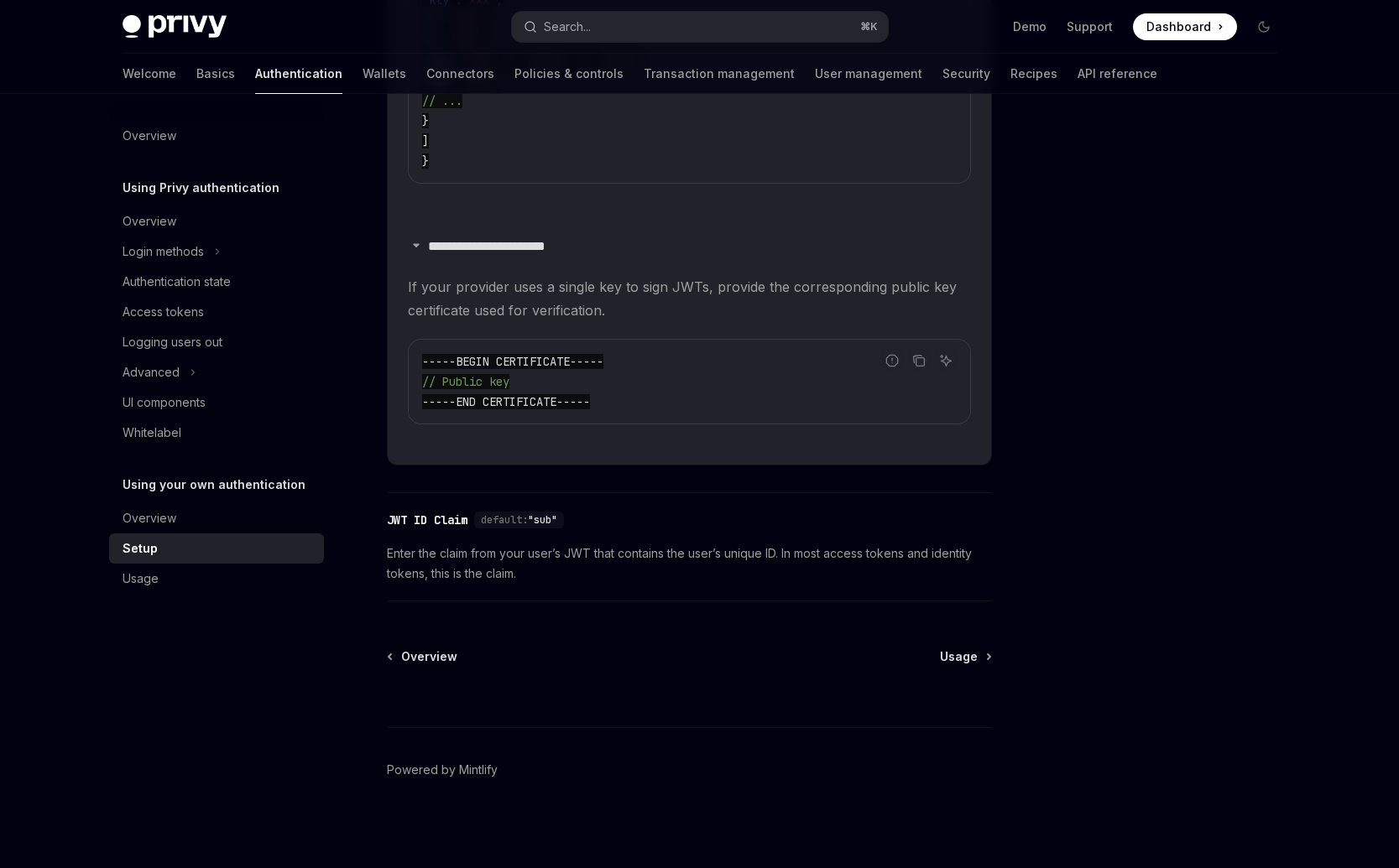
scroll to position [1296, 0]
click at [187, 587] on div "Usage" at bounding box center [218, 579] width 191 height 20
type textarea "*"
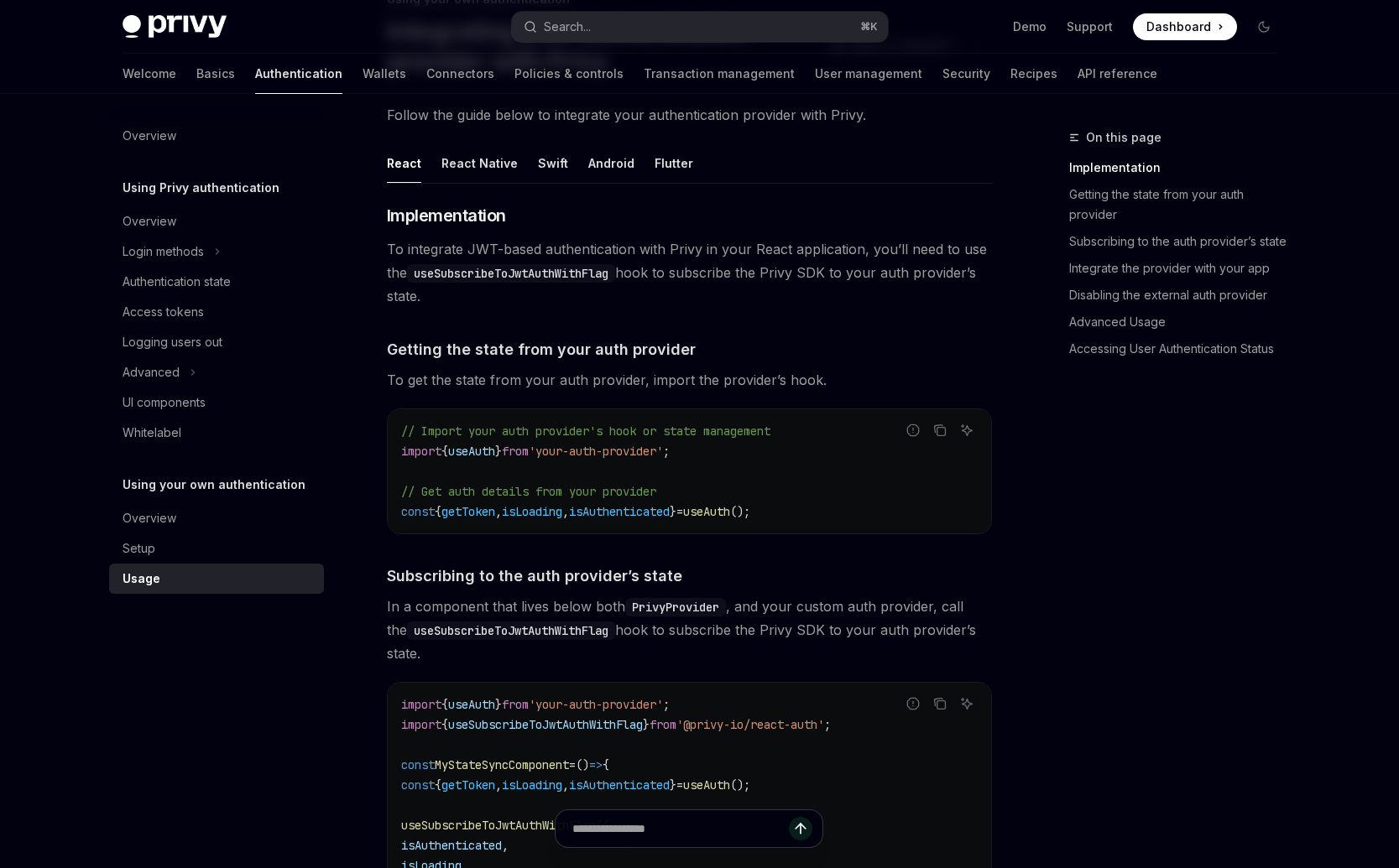
scroll to position [333, 0]
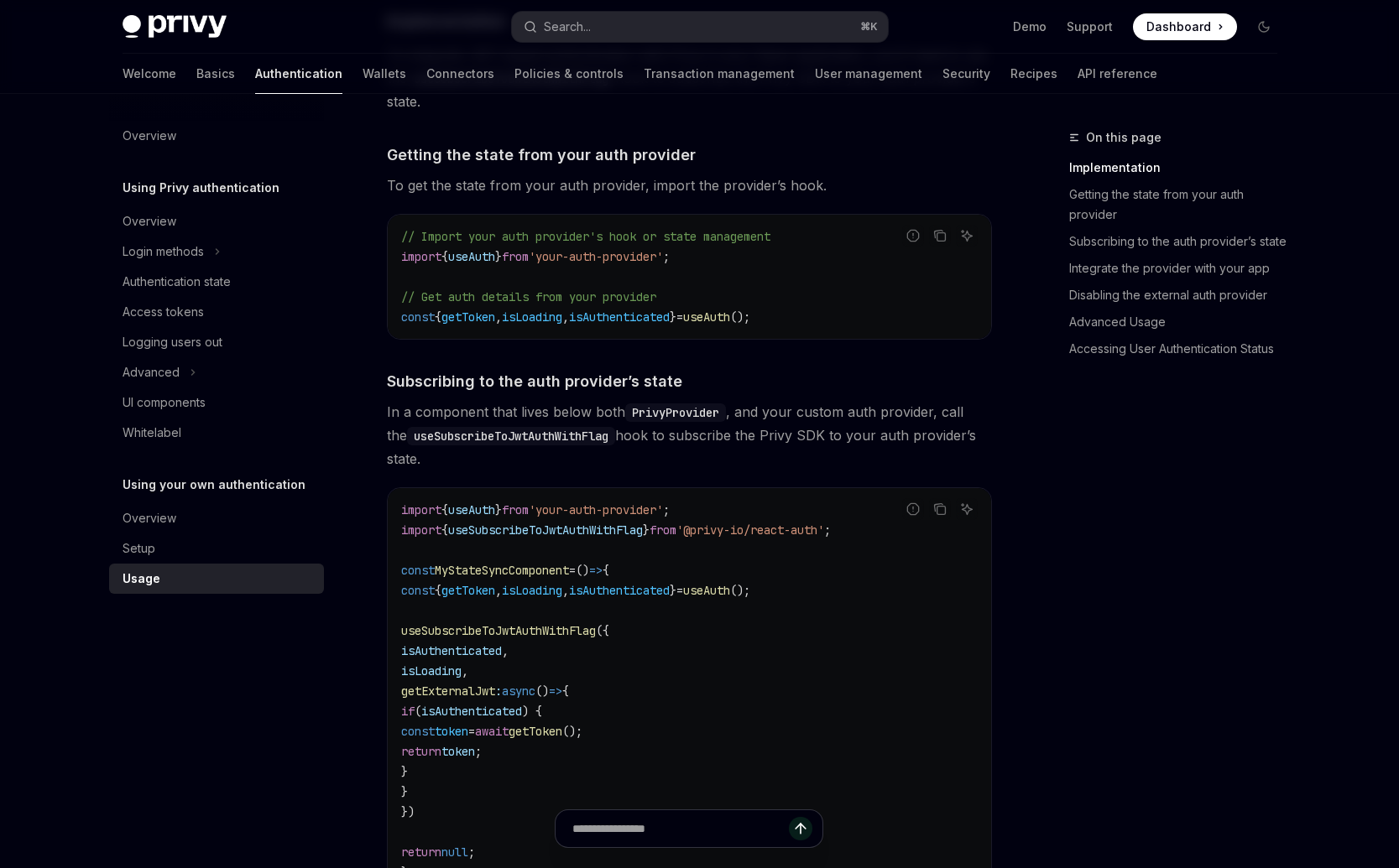
click at [715, 677] on code "import { useAuth } from 'your-auth-provider' ; import { useSubscribeToJwtAuthWi…" at bounding box center [690, 691] width 577 height 383
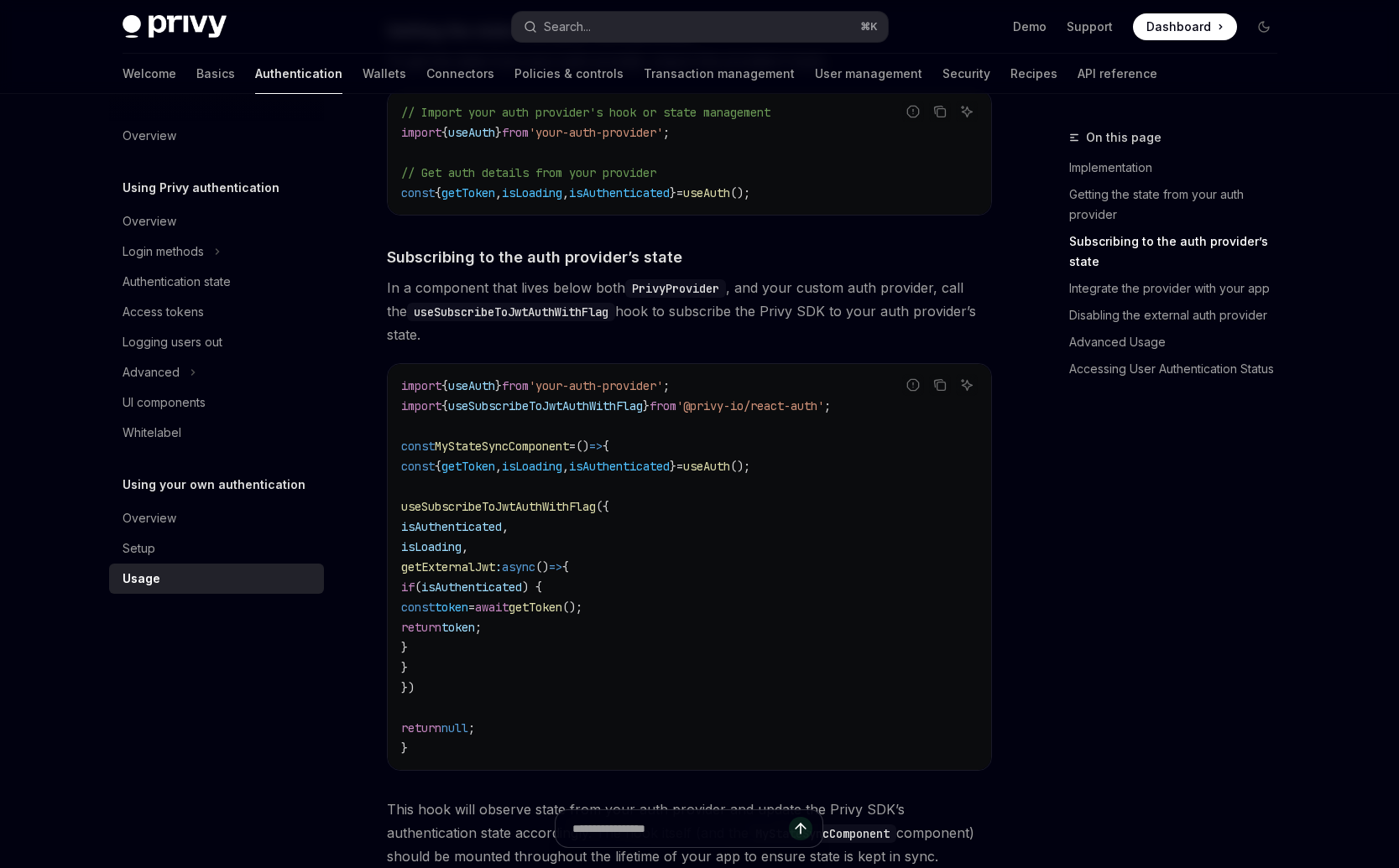
scroll to position [634, 0]
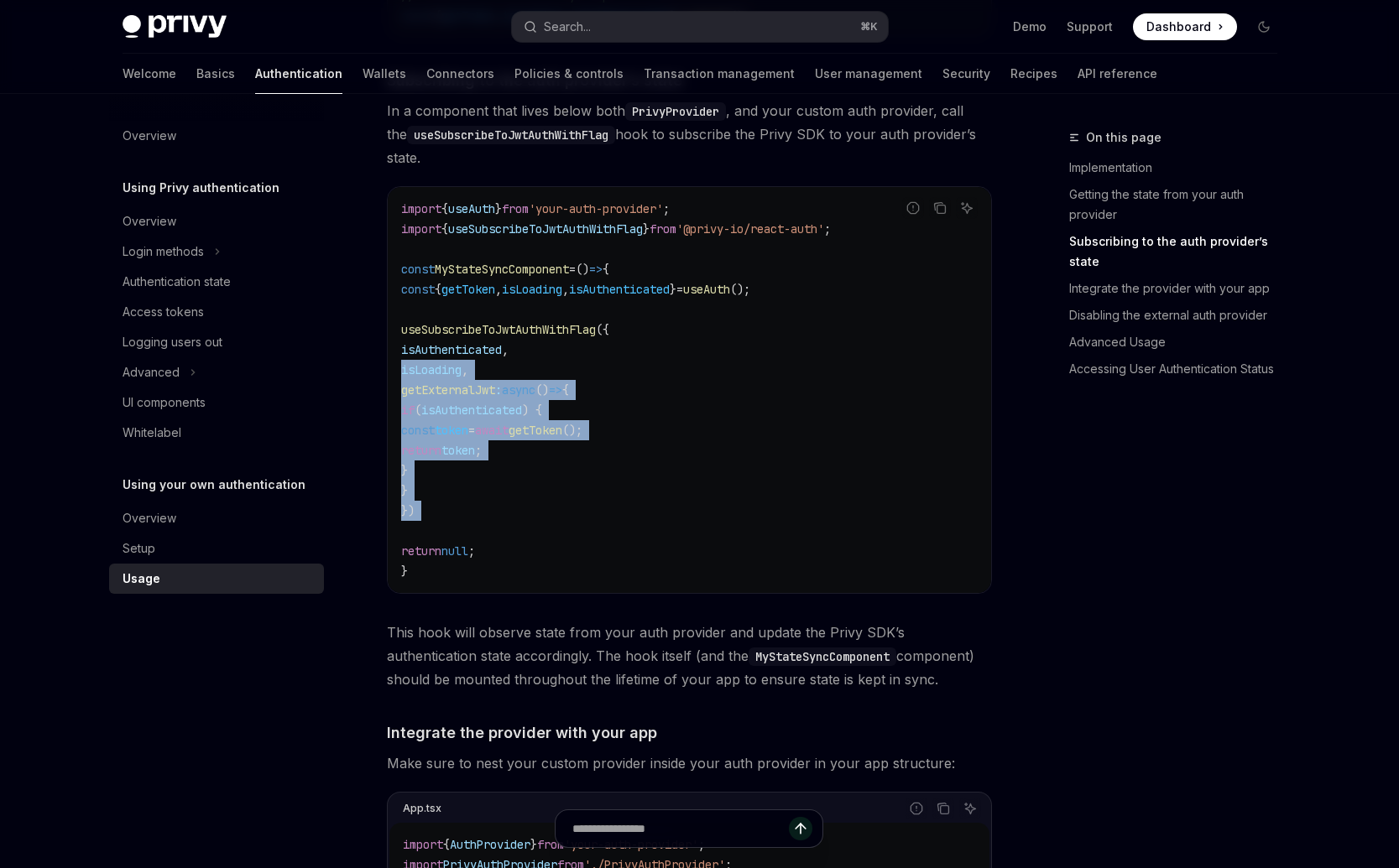
drag, startPoint x: 582, startPoint y: 513, endPoint x: 352, endPoint y: 336, distance: 290.2
click at [553, 509] on code "import { useAuth } from 'your-auth-provider' ; import { useSubscribeToJwtAuthWi…" at bounding box center [690, 390] width 577 height 383
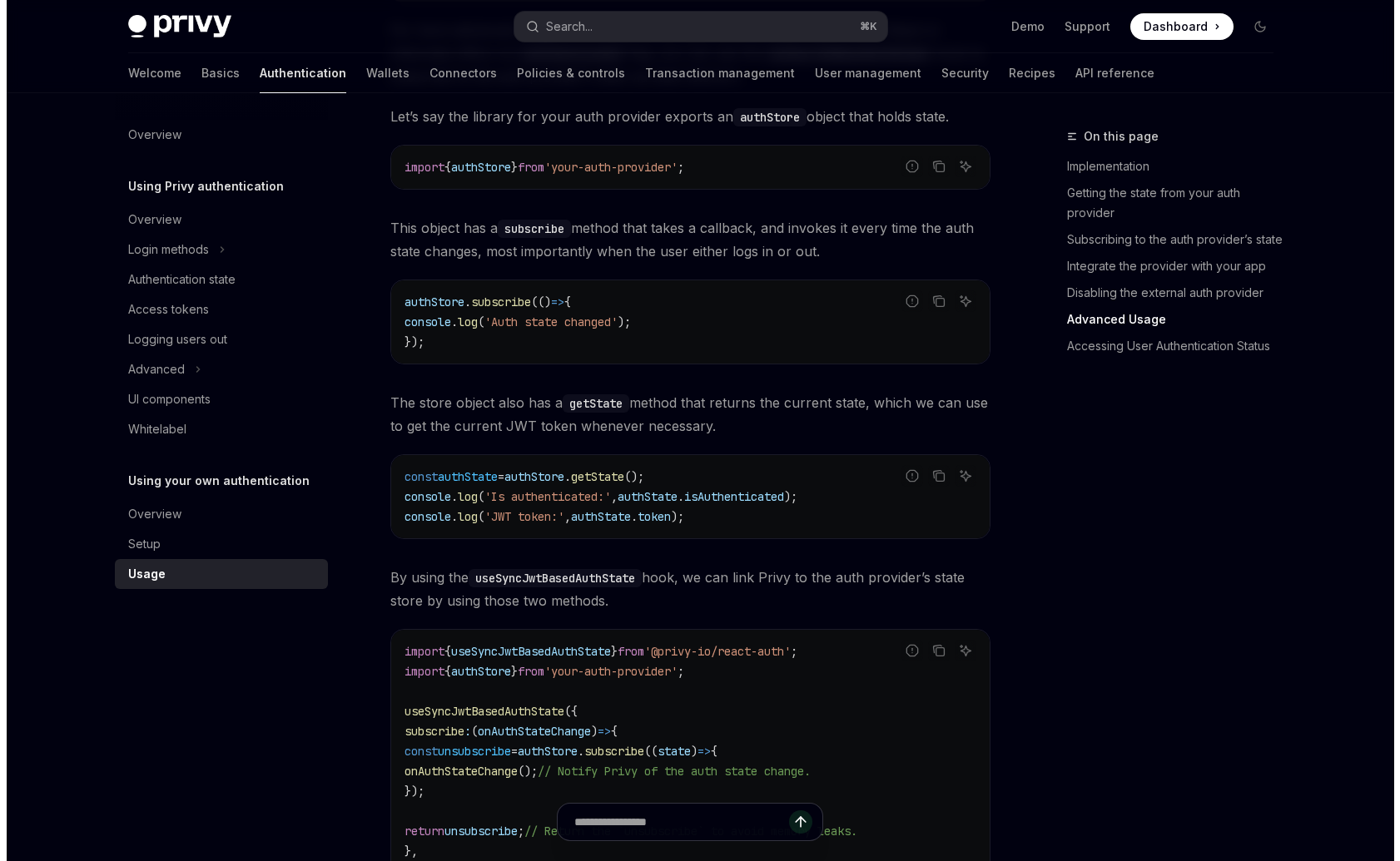
scroll to position [2097, 0]
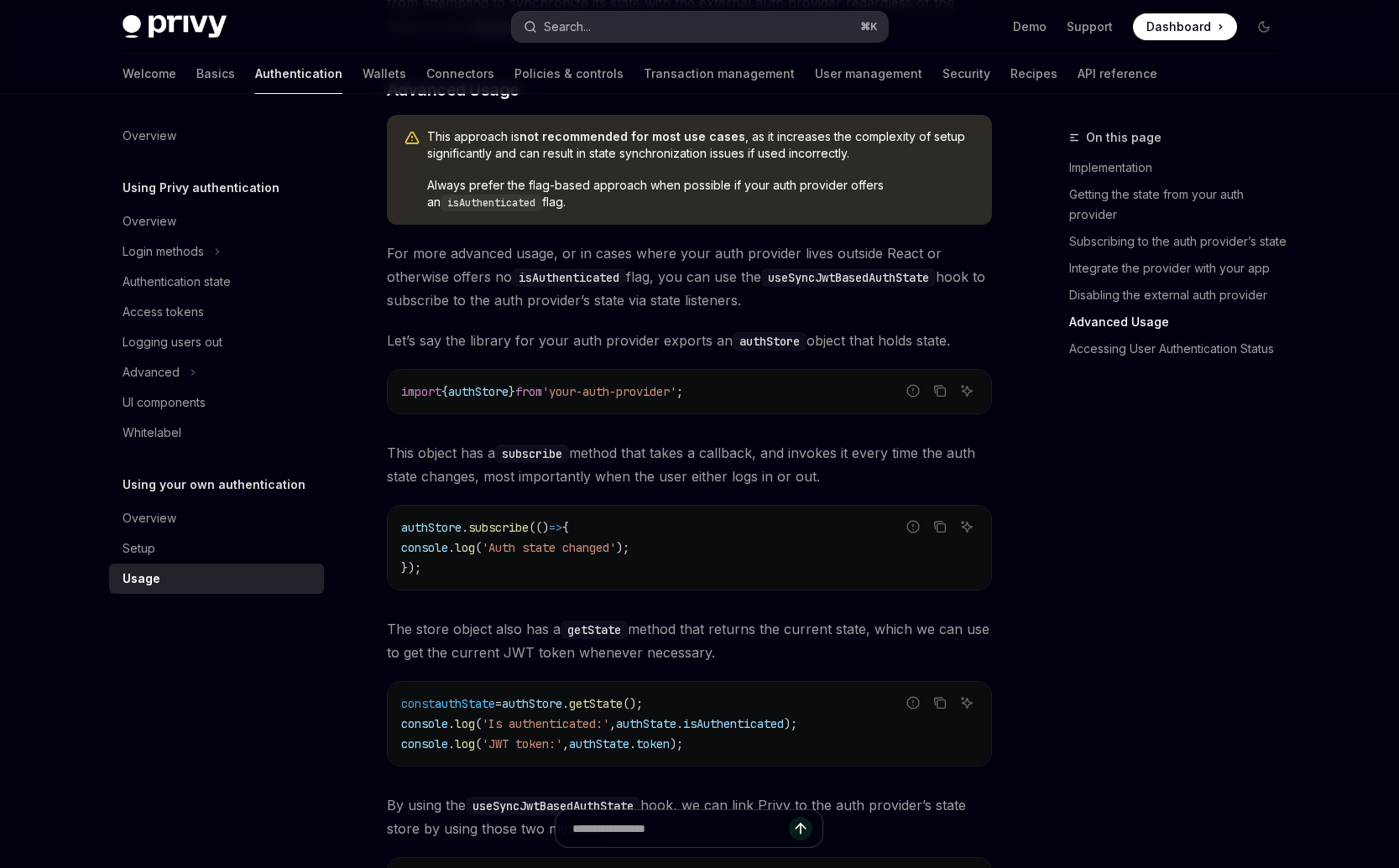
click at [591, 32] on div "Search..." at bounding box center [566, 27] width 47 height 20
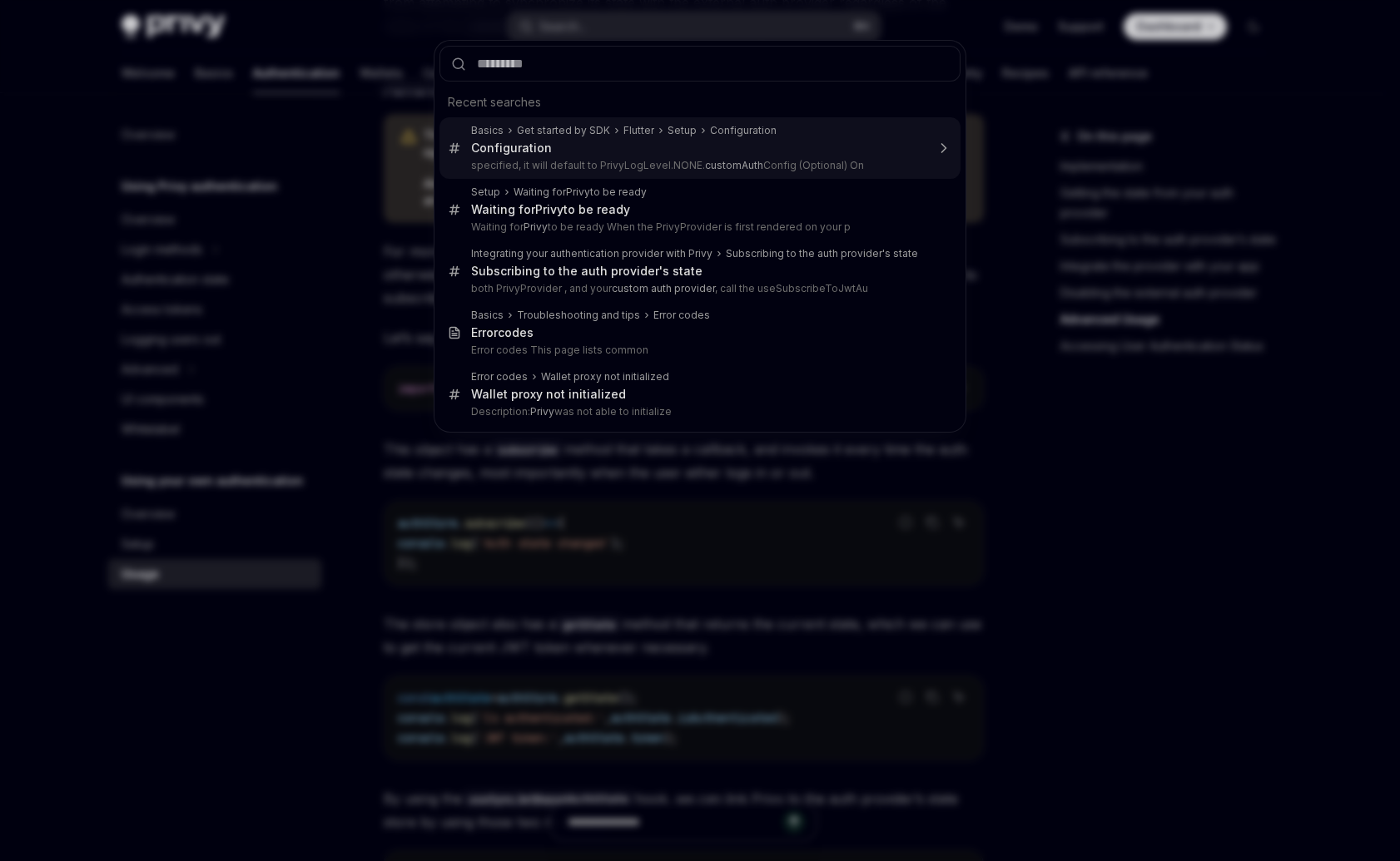
type input "**********"
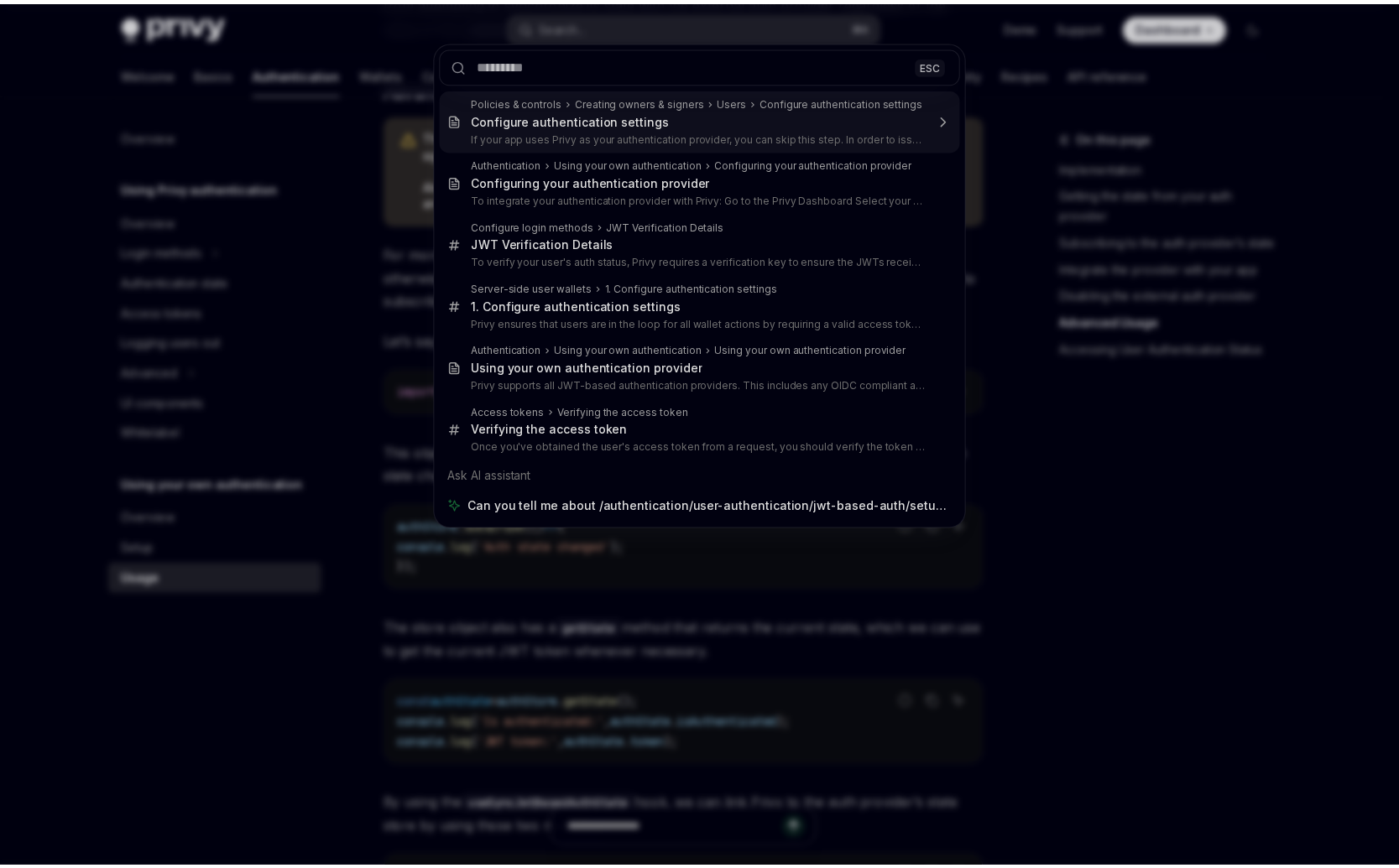
scroll to position [0, 0]
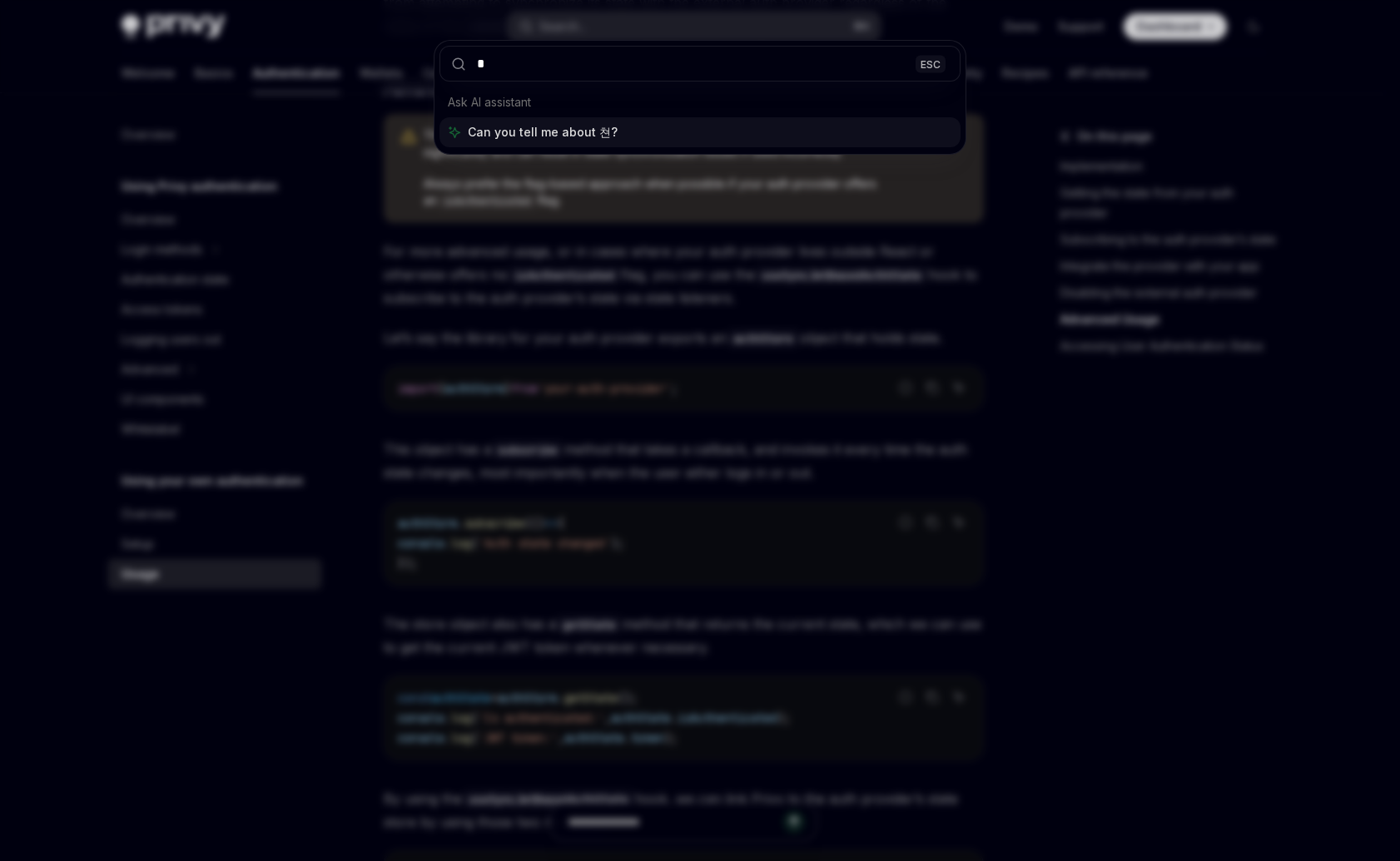
type input "*"
type input "**********"
type input "******"
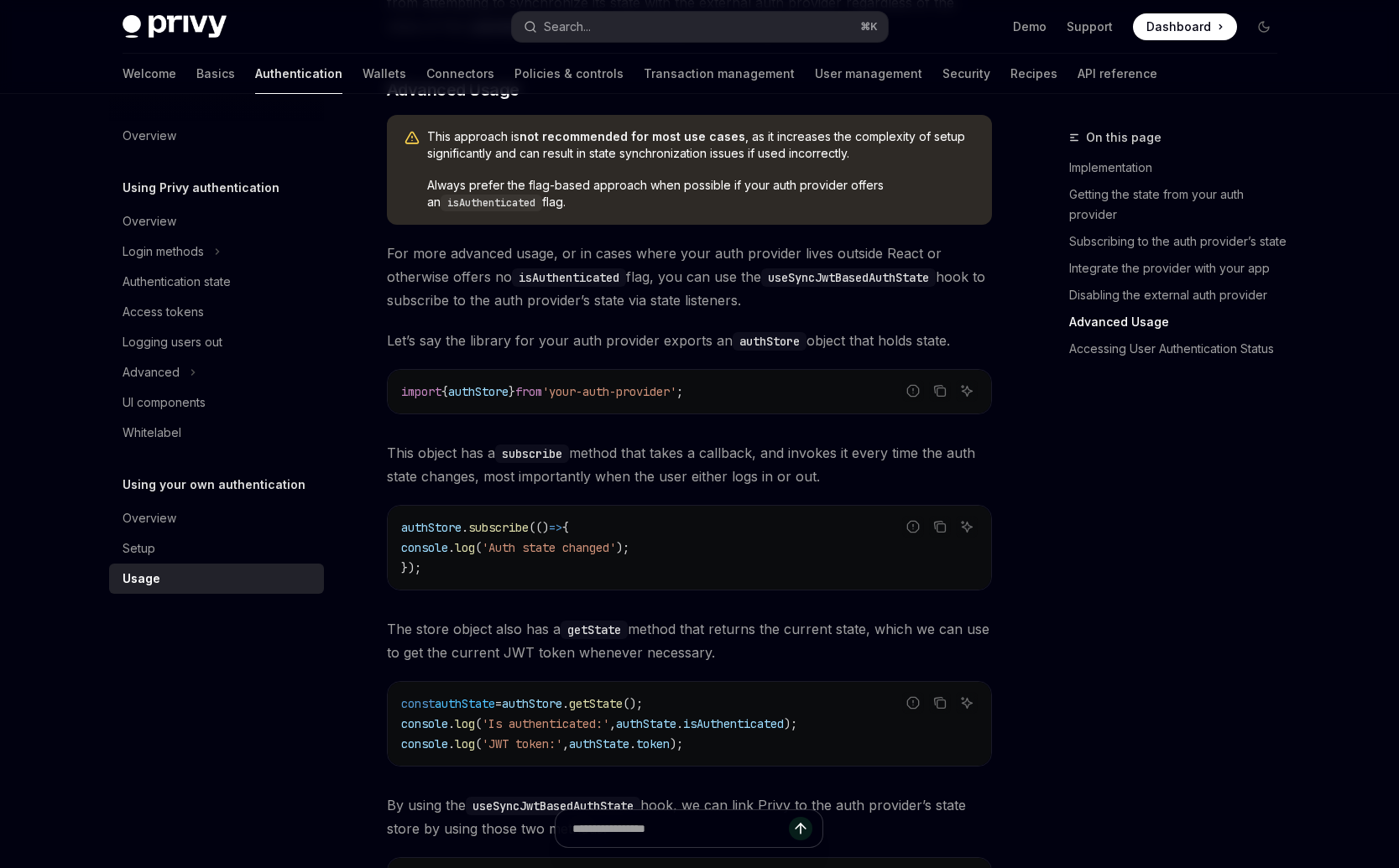
click at [686, 224] on div "This approach is not recommended for most use cases , as it increases the compl…" at bounding box center [689, 169] width 605 height 110
click at [690, 212] on span "Always prefer the flag-based approach when possible if your auth provider offer…" at bounding box center [701, 194] width 548 height 34
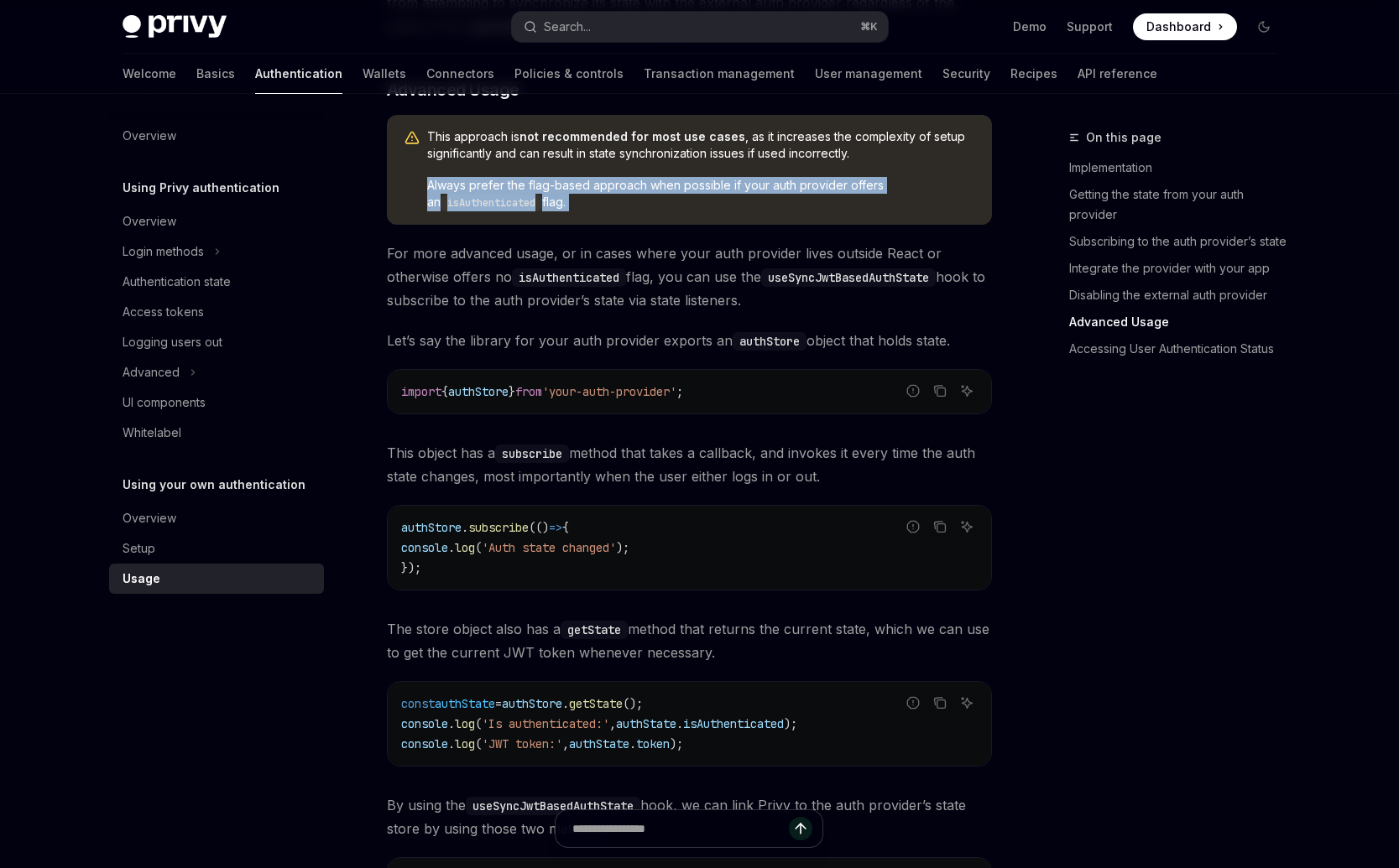
click at [690, 212] on span "Always prefer the flag-based approach when possible if your auth provider offer…" at bounding box center [701, 194] width 548 height 34
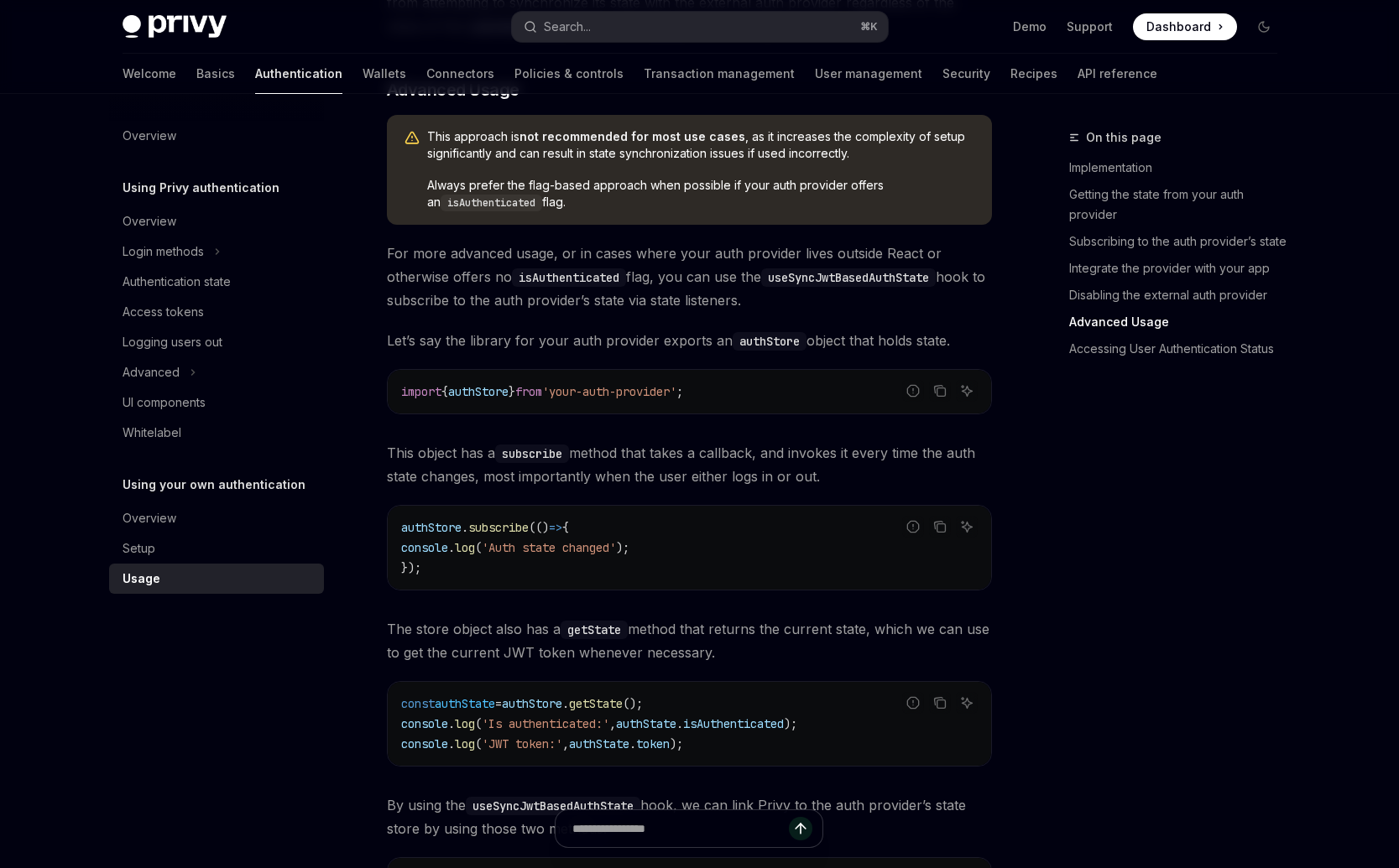
click at [725, 144] on strong "not recommended for most use cases" at bounding box center [632, 136] width 225 height 14
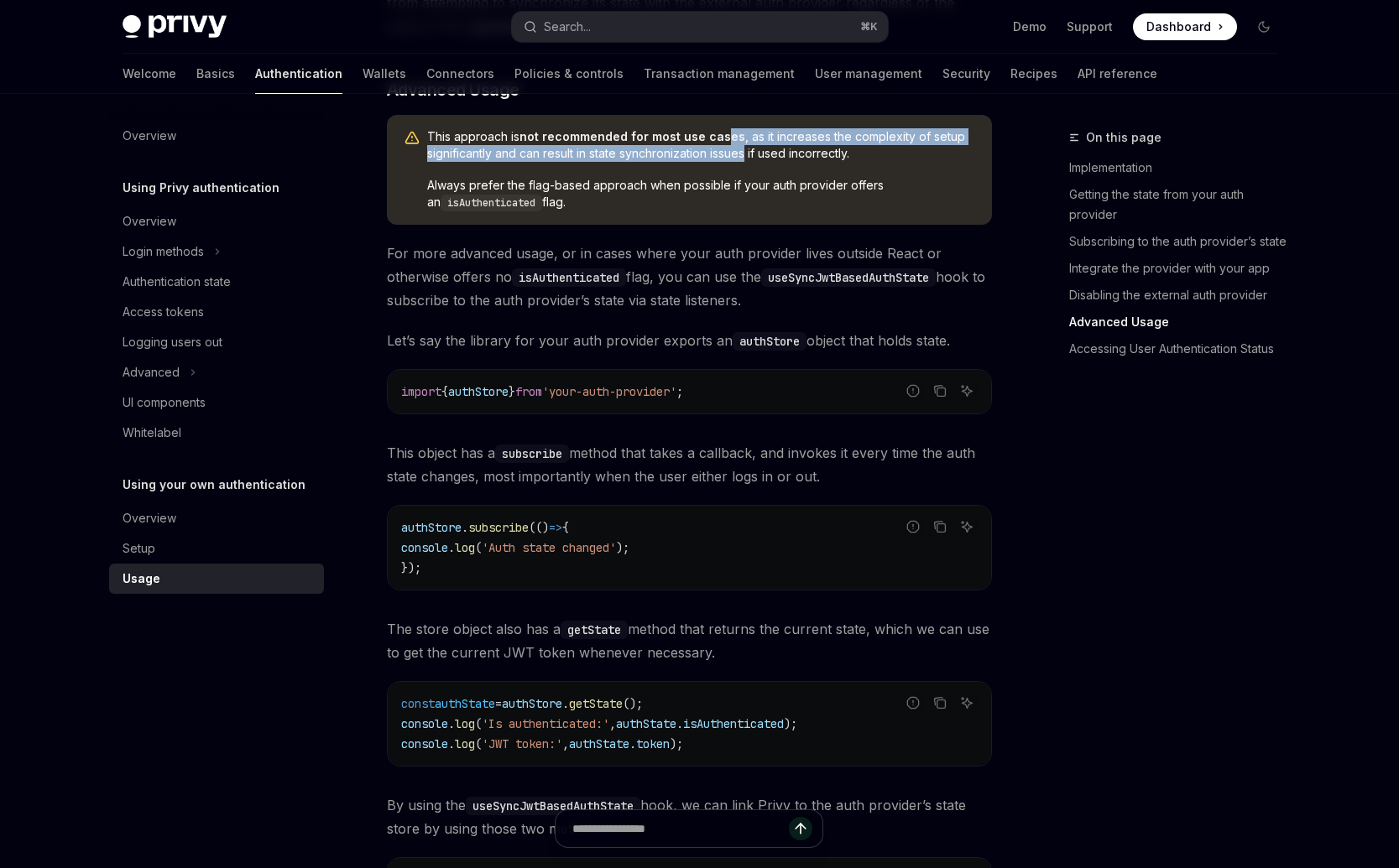
click at [725, 152] on span "This approach is not recommended for most use cases , as it increases the compl…" at bounding box center [701, 145] width 548 height 33
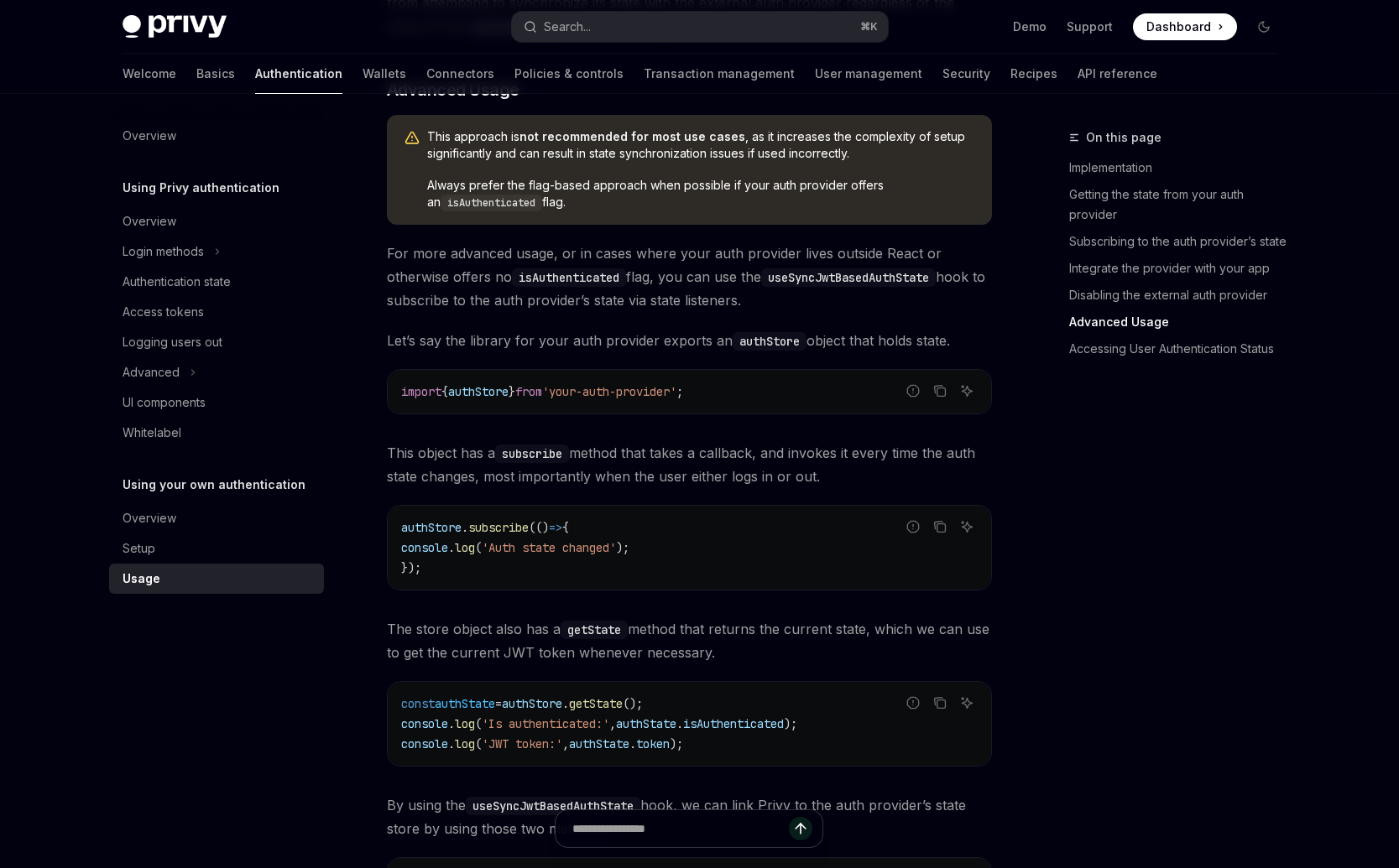
click at [715, 207] on span "Always prefer the flag-based approach when possible if your auth provider offer…" at bounding box center [701, 194] width 548 height 34
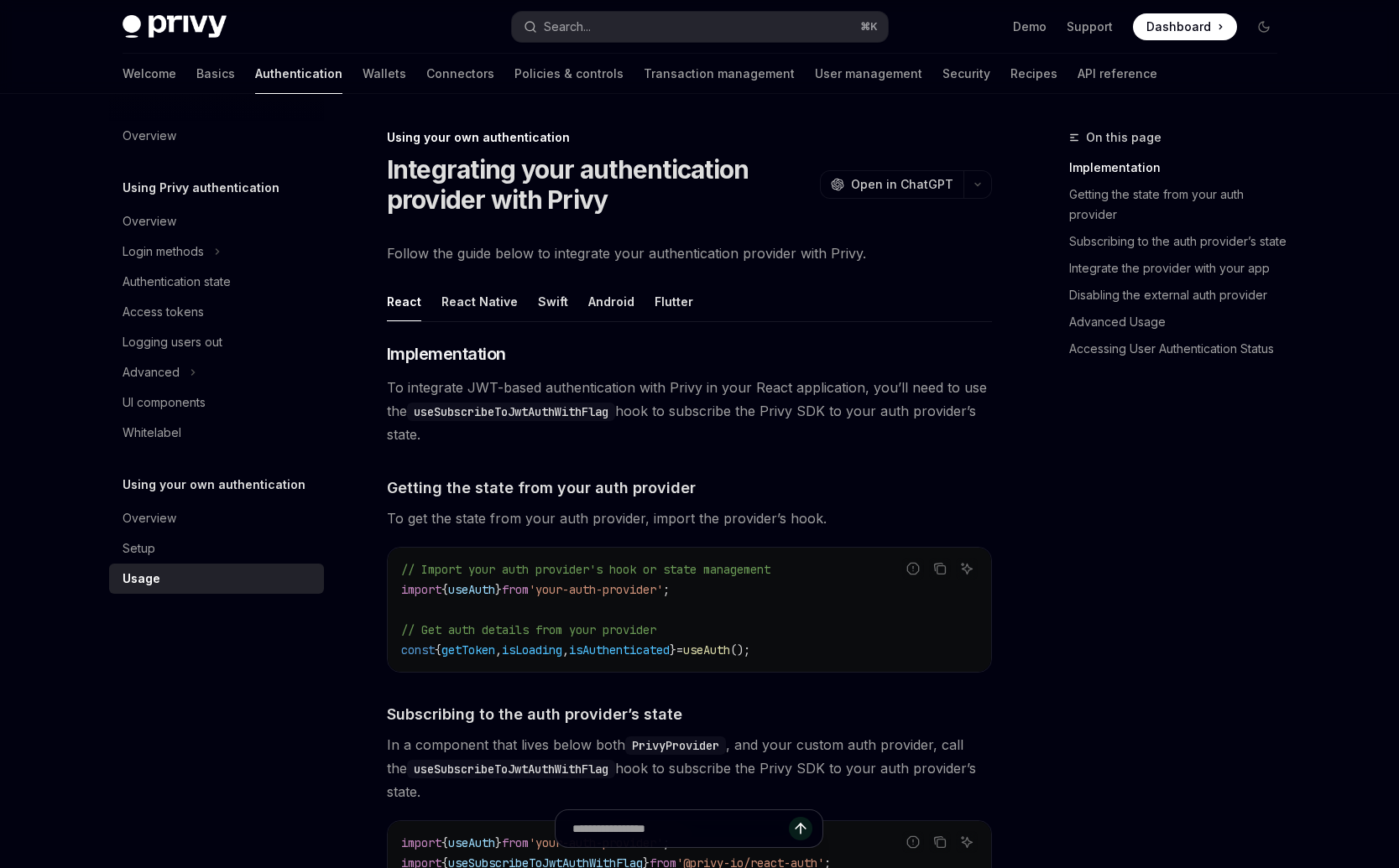
click at [919, 181] on span "Open in ChatGPT" at bounding box center [901, 184] width 102 height 17
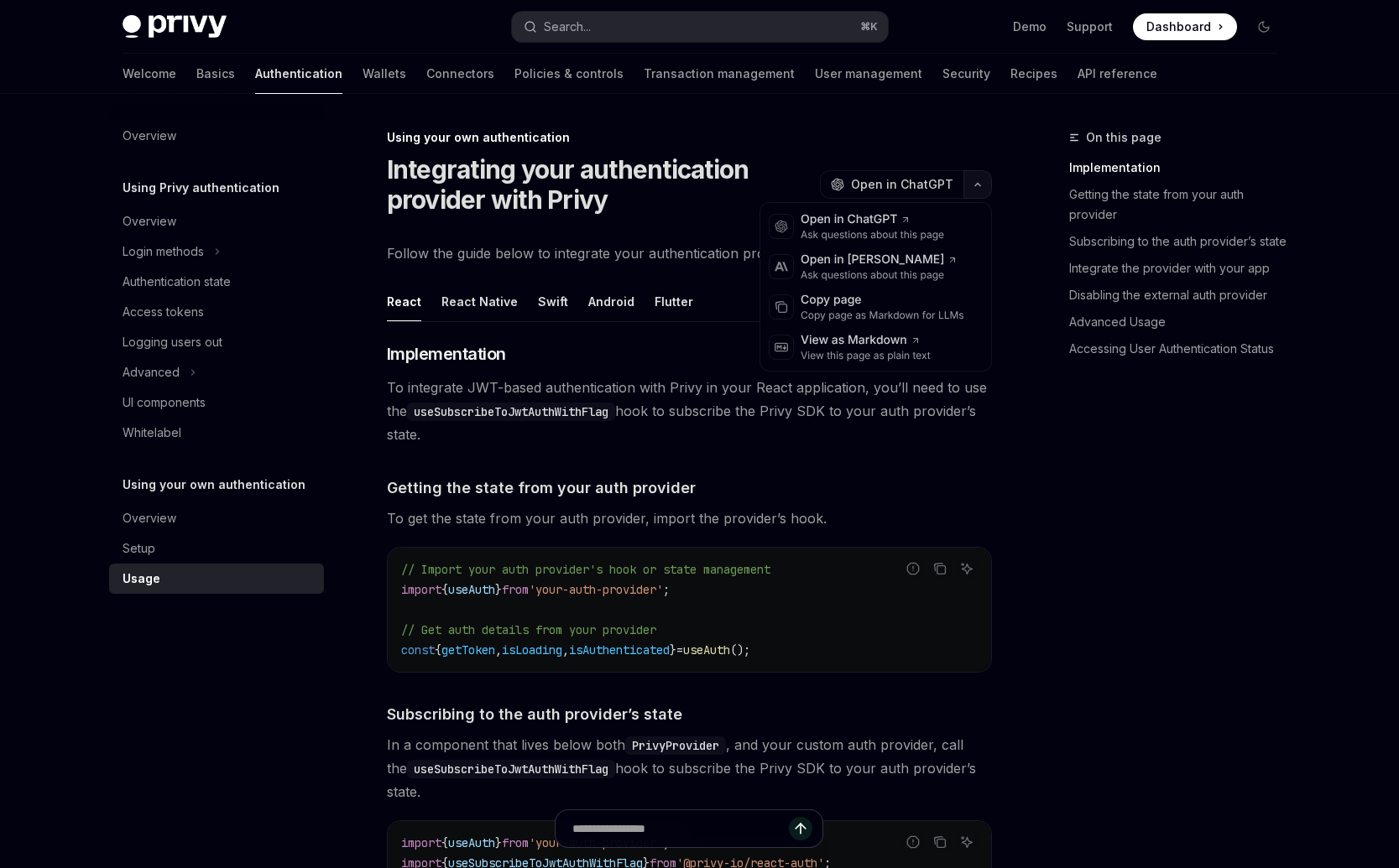
click at [989, 188] on button "button" at bounding box center [978, 184] width 29 height 29
click at [1082, 527] on div "On this page Implementation Getting the state from your auth provider Subscribi…" at bounding box center [1163, 497] width 255 height 740
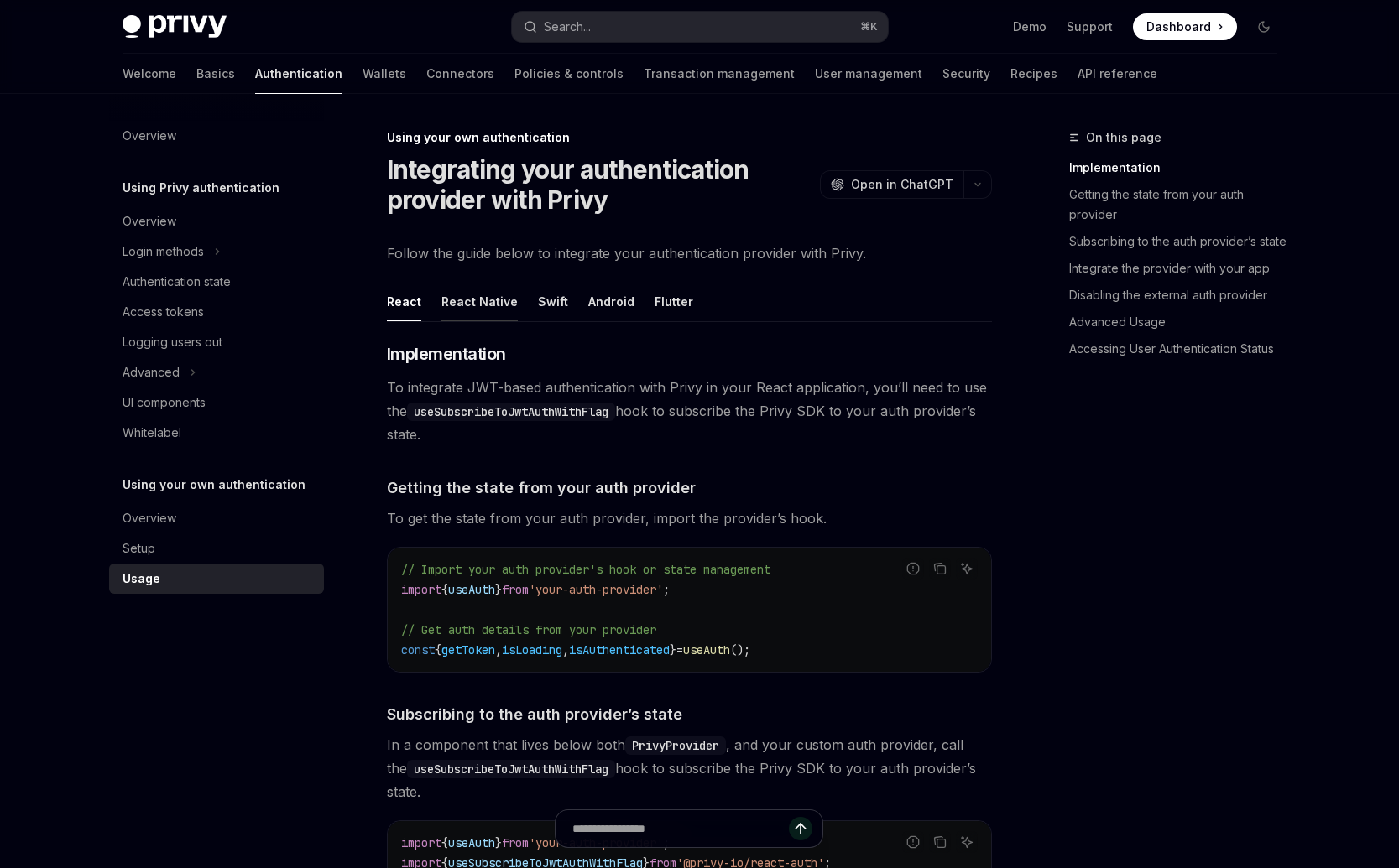
click at [481, 304] on div "React Native" at bounding box center [480, 302] width 77 height 39
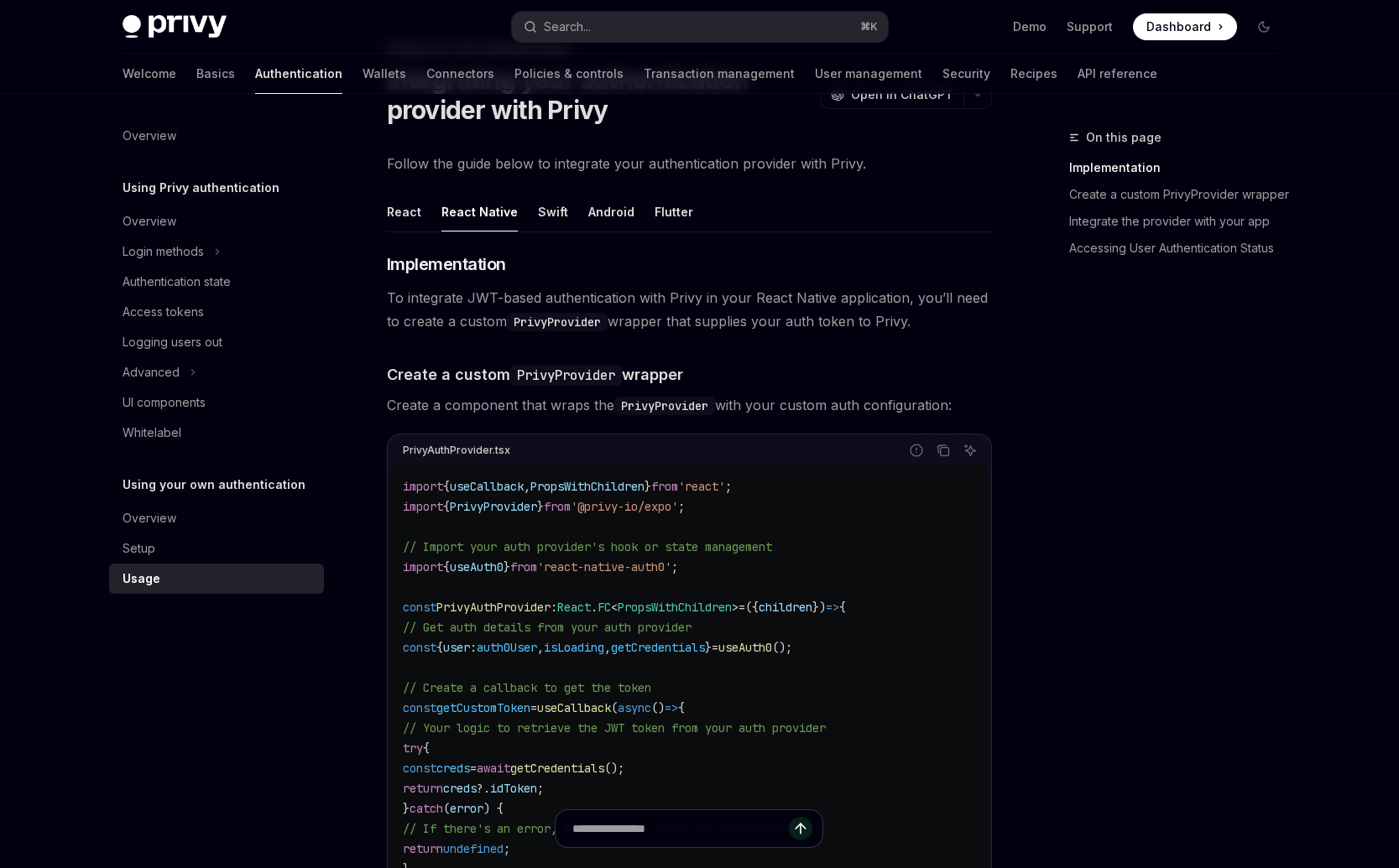
scroll to position [468, 0]
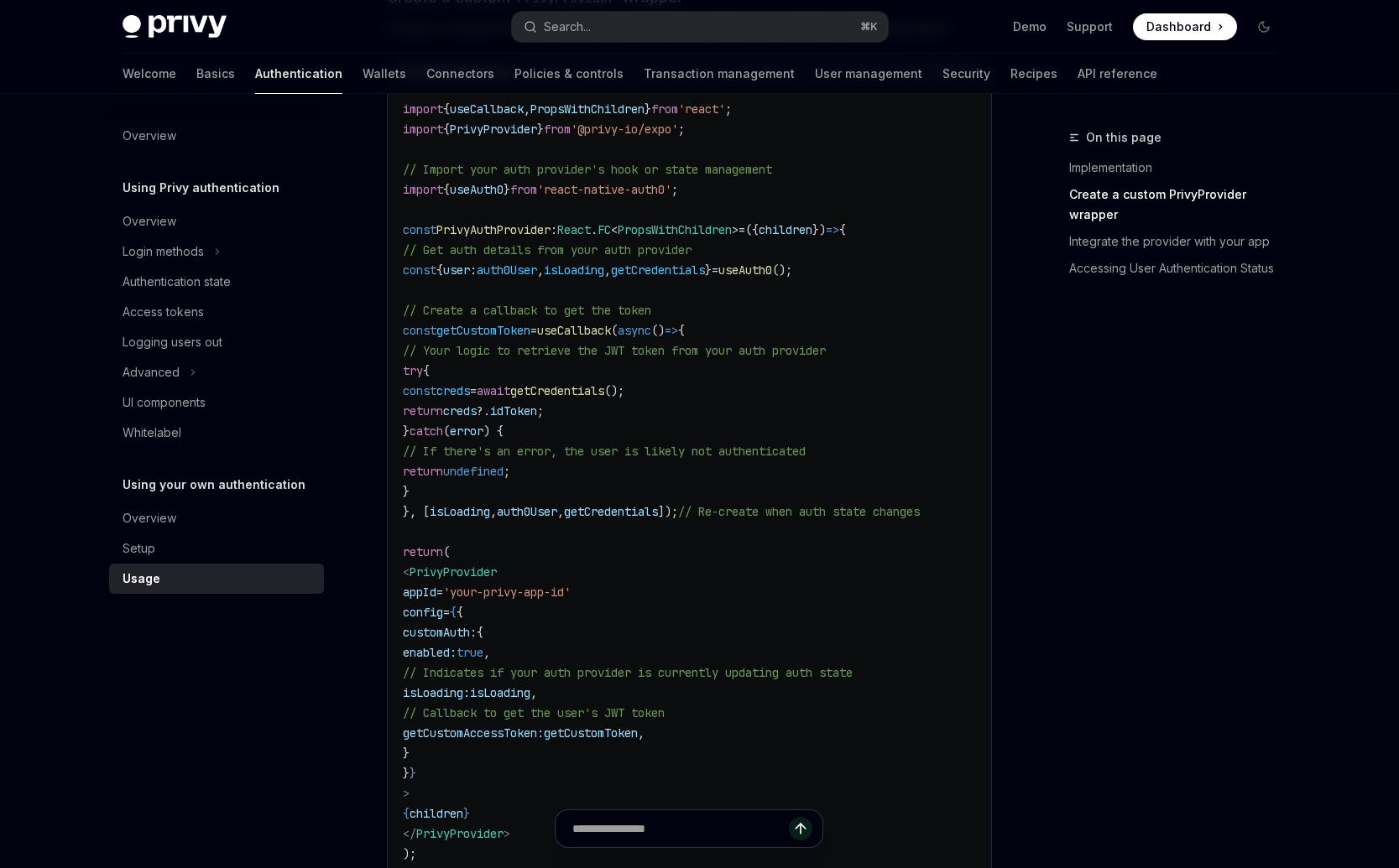
click at [684, 633] on code "import { useCallback , PropsWithChildren } from 'react' ; import { PrivyProvide…" at bounding box center [690, 511] width 573 height 825
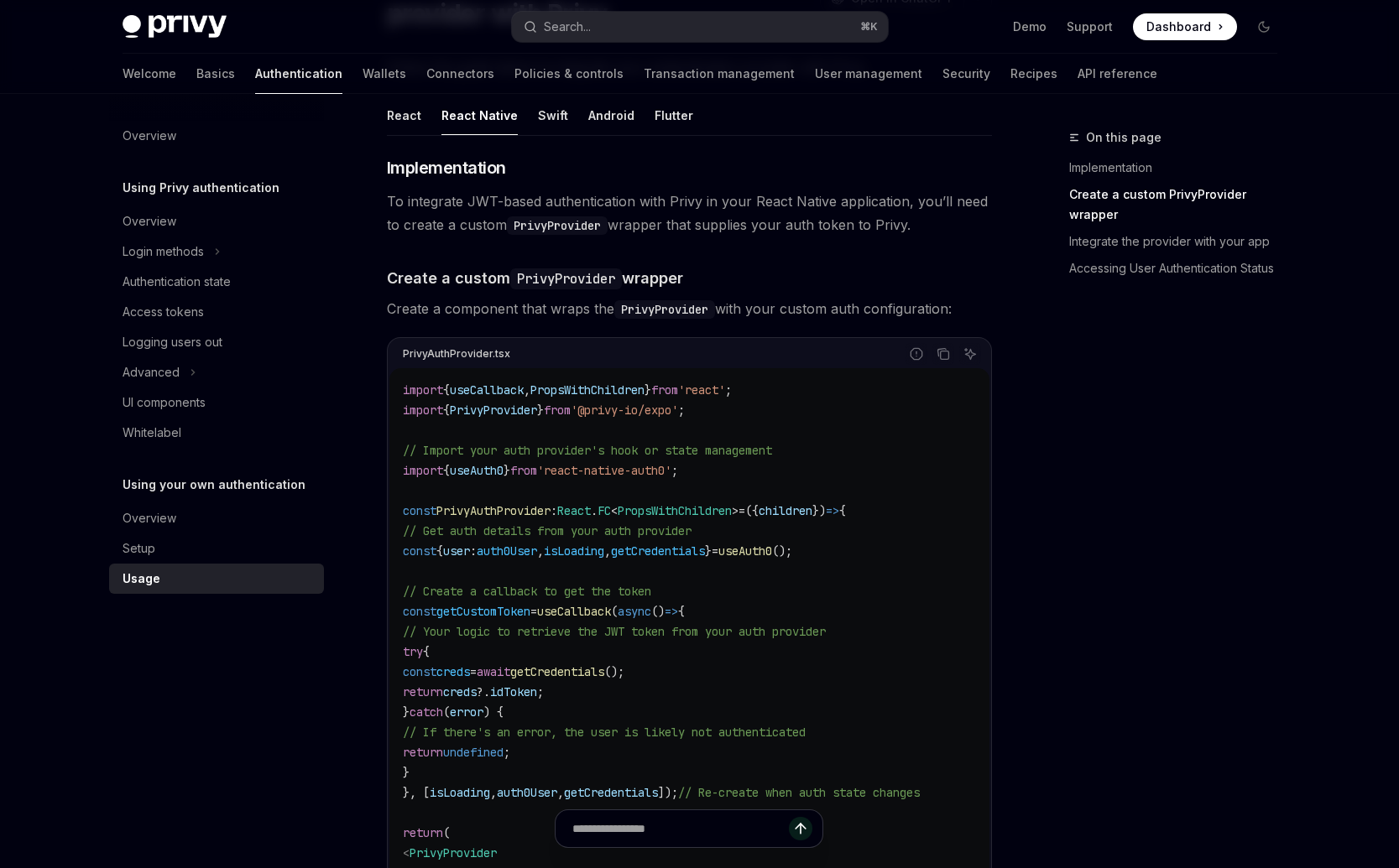
scroll to position [507, 0]
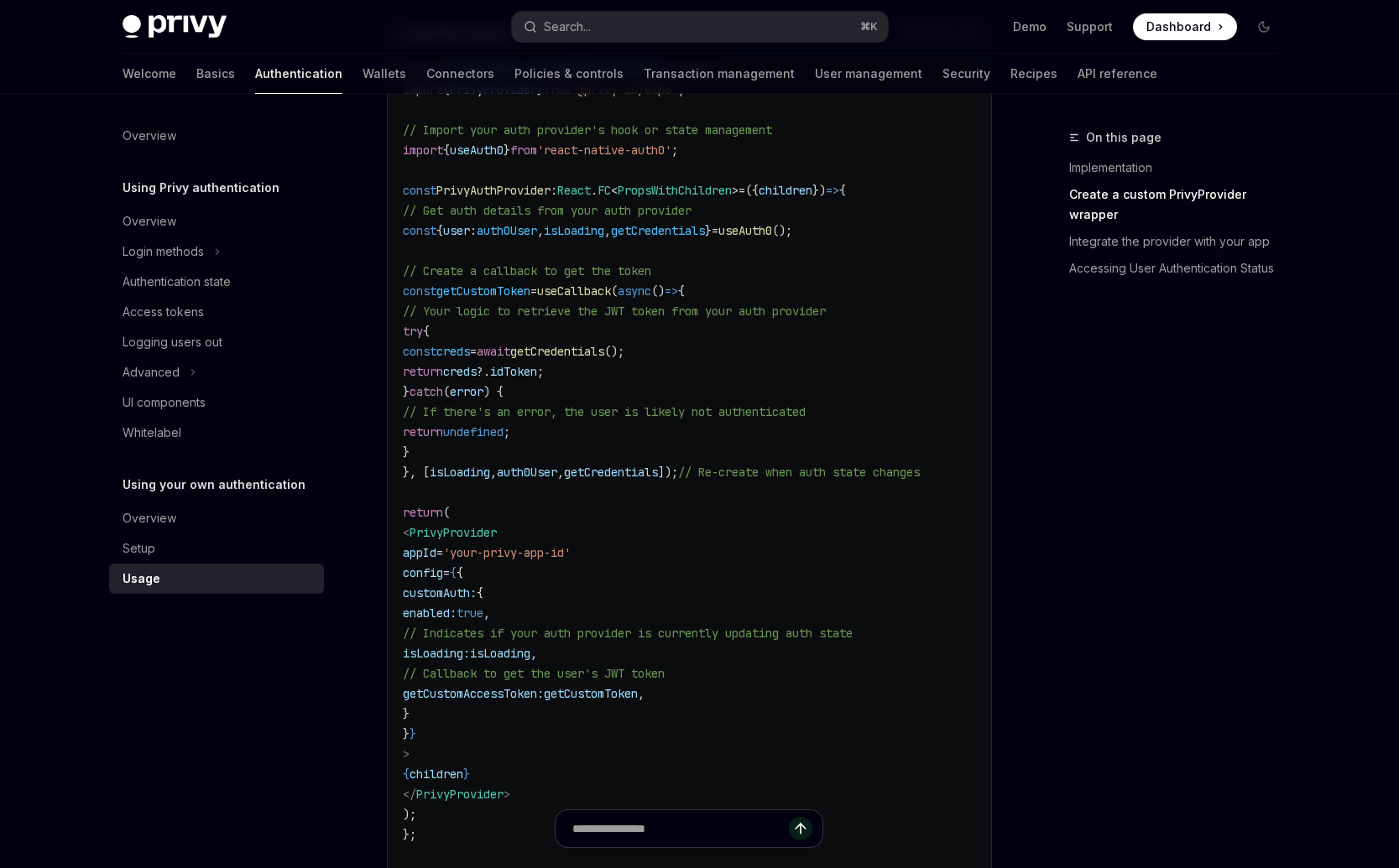
click at [638, 698] on span "getCustomToken" at bounding box center [590, 694] width 94 height 15
click at [664, 677] on span "// Callback to get the user's JWT token" at bounding box center [534, 673] width 262 height 15
drag, startPoint x: 845, startPoint y: 680, endPoint x: 553, endPoint y: 628, distance: 296.6
click at [553, 628] on code "import { useCallback , PropsWithChildren } from 'react' ; import { PrivyProvide…" at bounding box center [690, 472] width 573 height 825
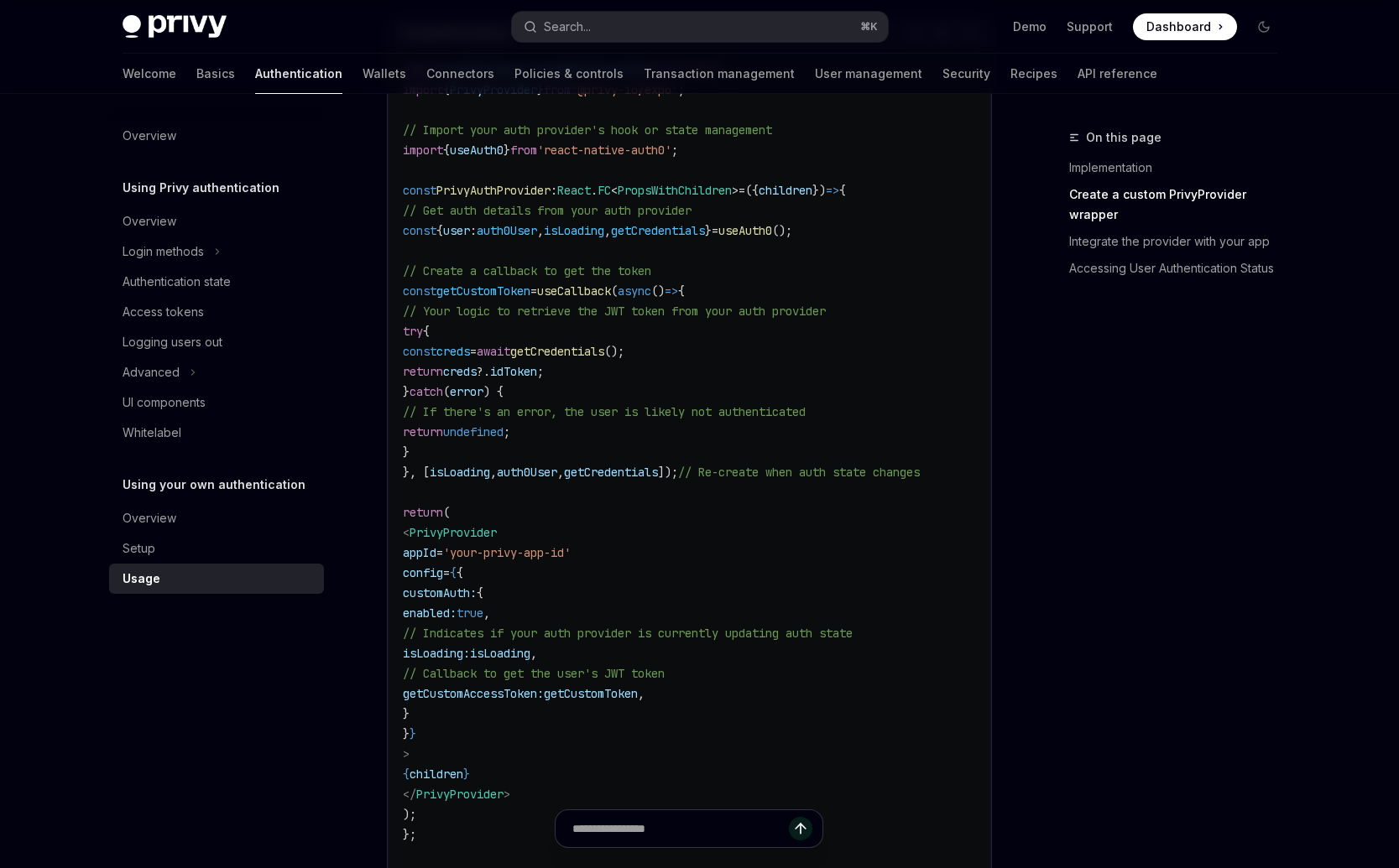
click at [731, 684] on code "import { useCallback , PropsWithChildren } from 'react' ; import { PrivyProvide…" at bounding box center [690, 472] width 573 height 825
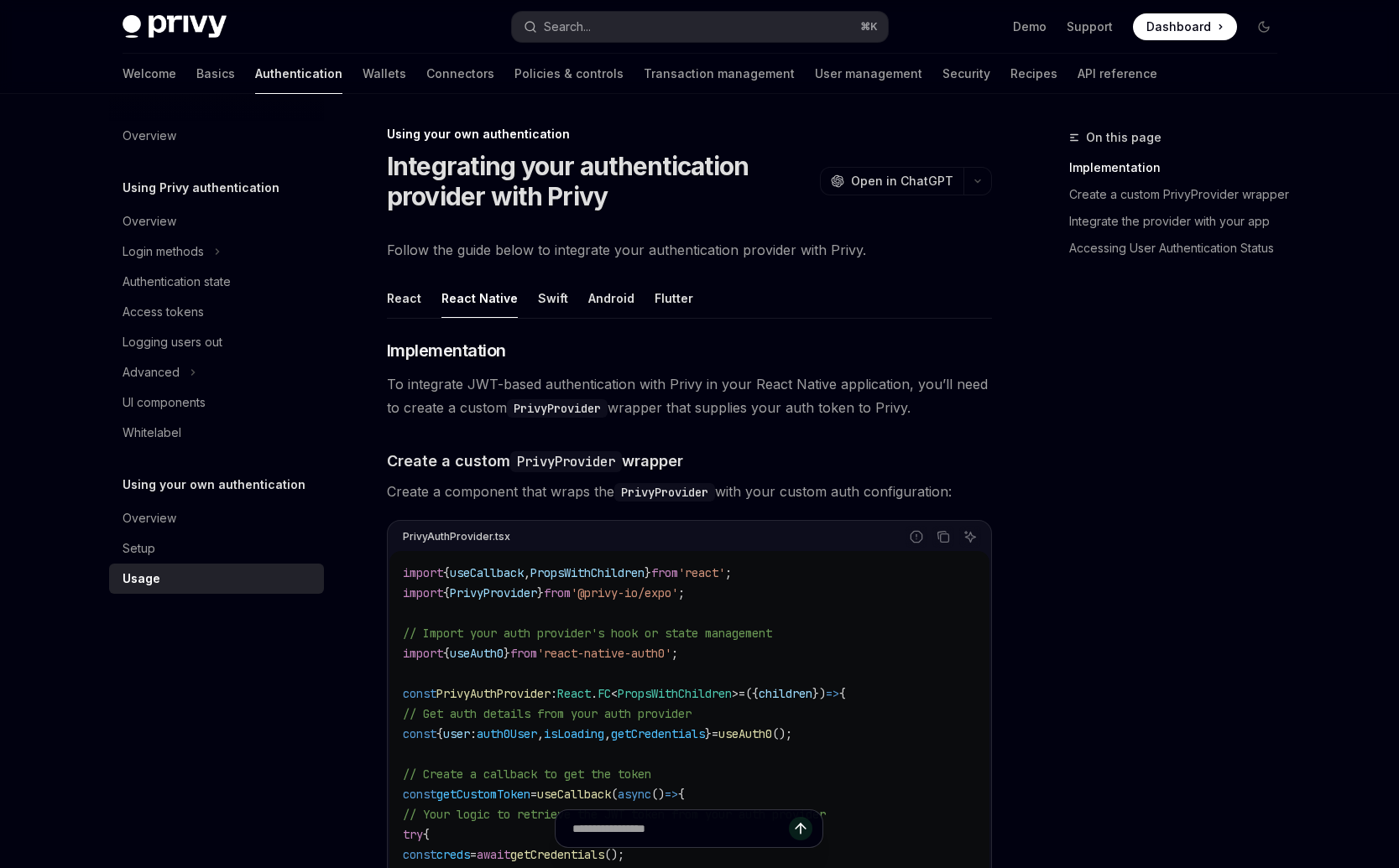
scroll to position [0, 0]
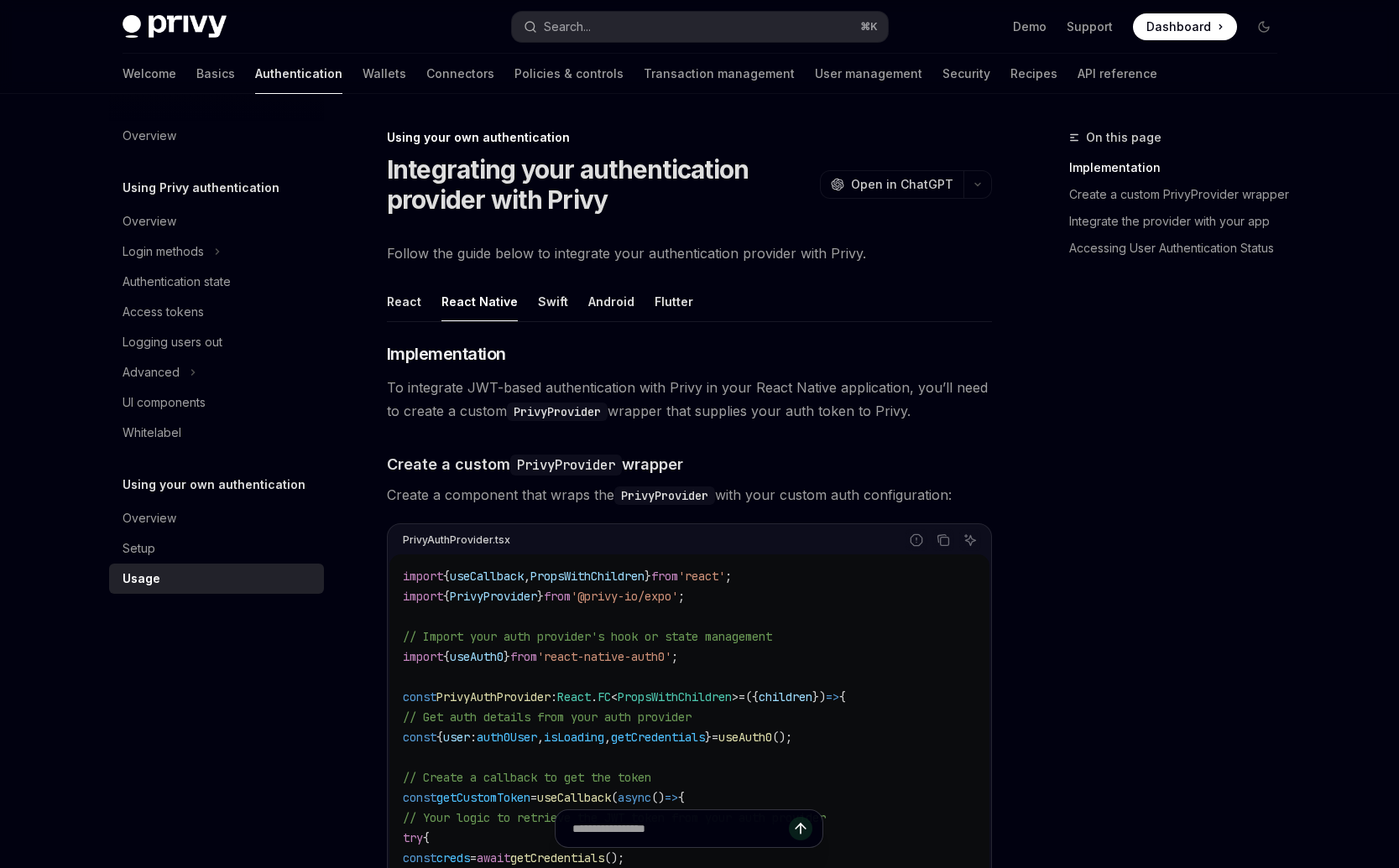
click at [690, 495] on code "PrivyProvider" at bounding box center [664, 496] width 100 height 19
click at [556, 471] on code "PrivyProvider" at bounding box center [566, 465] width 111 height 21
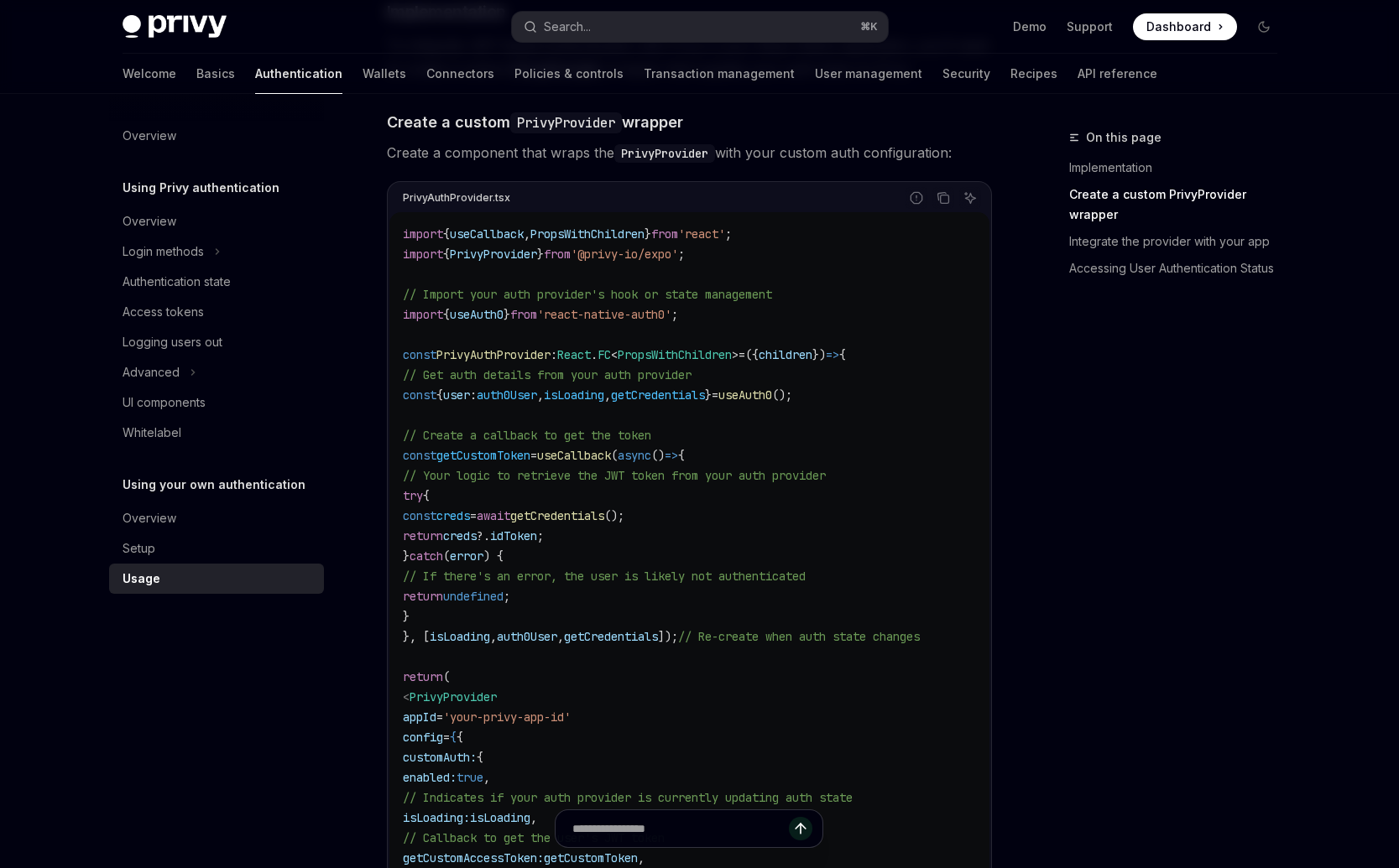
click at [666, 593] on code "import { useCallback , PropsWithChildren } from 'react' ; import { PrivyProvide…" at bounding box center [690, 636] width 573 height 825
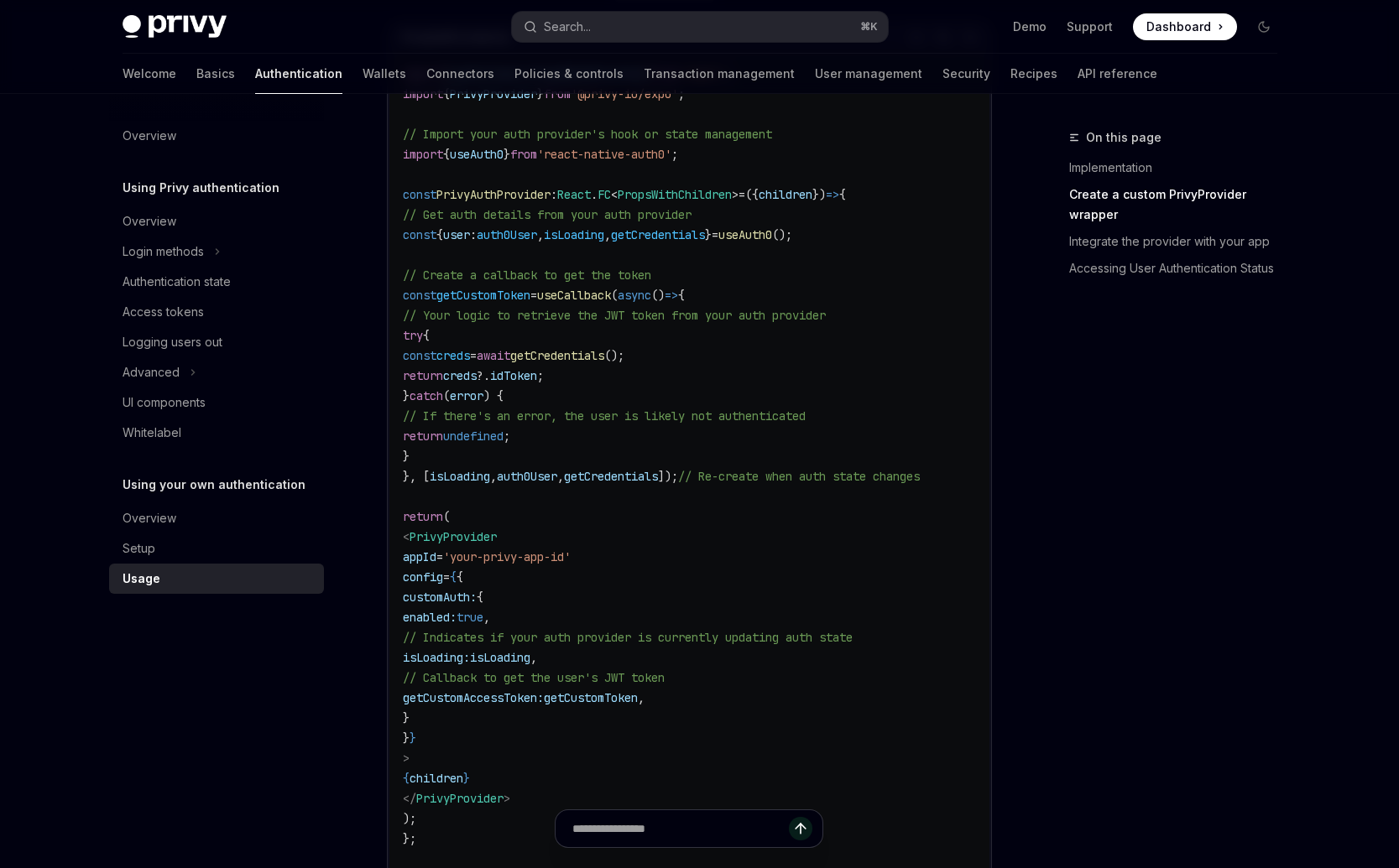
scroll to position [489, 0]
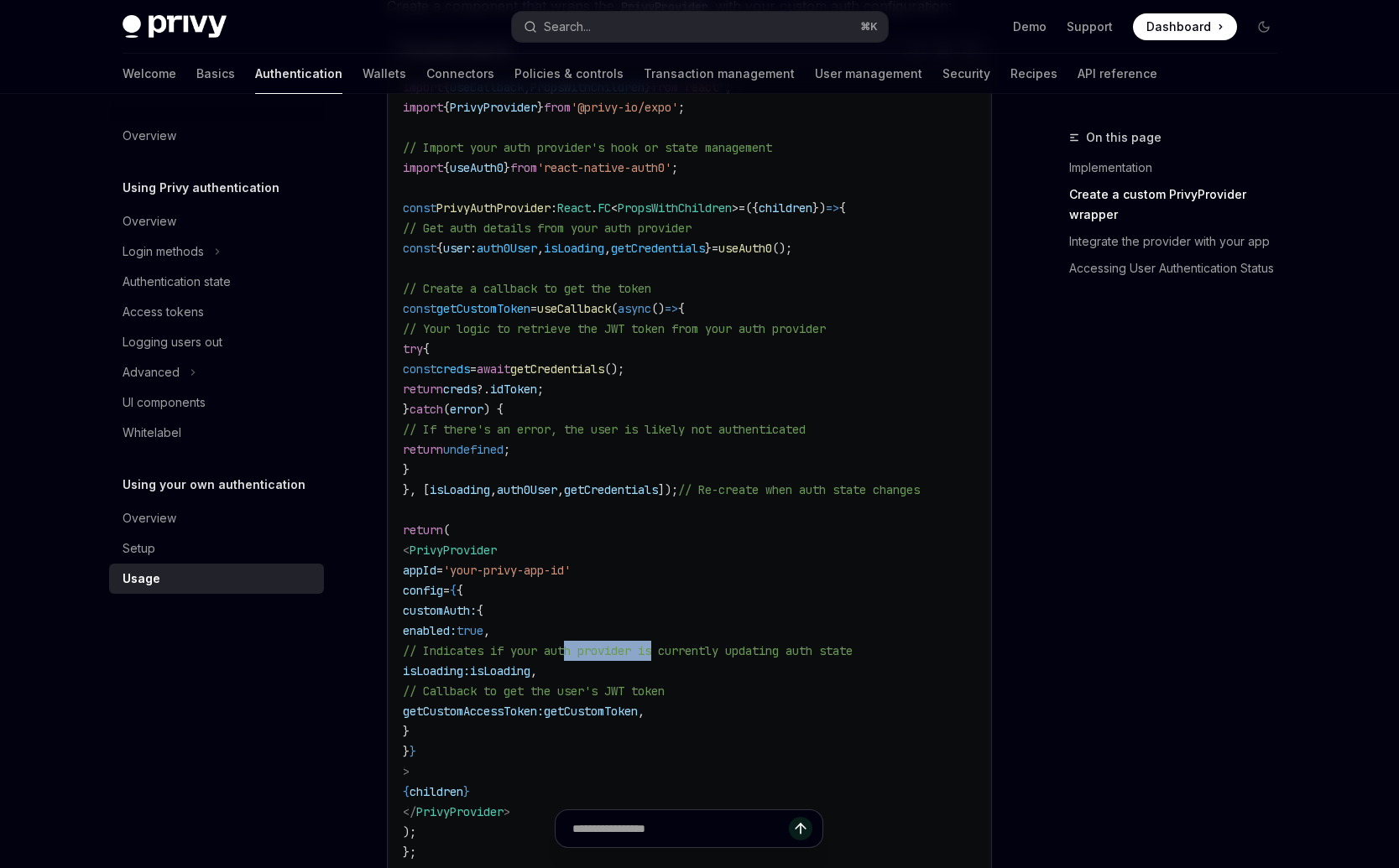
drag, startPoint x: 572, startPoint y: 645, endPoint x: 666, endPoint y: 646, distance: 94.0
click at [666, 646] on span "// Indicates if your auth provider is currently updating auth state" at bounding box center [628, 651] width 450 height 15
click at [729, 681] on code "import { useCallback , PropsWithChildren } from 'react' ; import { PrivyProvide…" at bounding box center [690, 490] width 573 height 825
drag, startPoint x: 627, startPoint y: 651, endPoint x: 974, endPoint y: 648, distance: 347.0
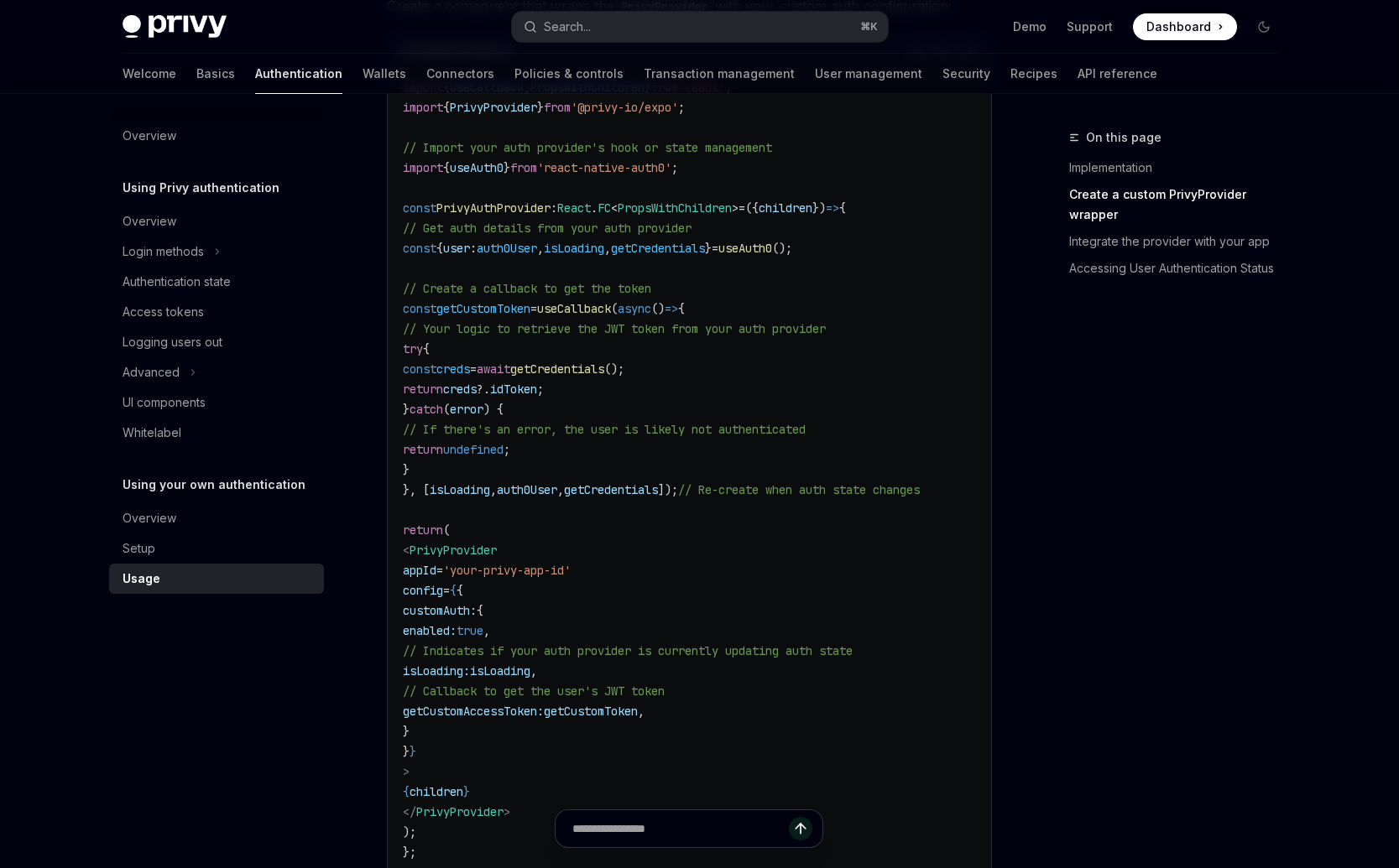
click at [852, 646] on span "// Indicates if your auth provider is currently updating auth state" at bounding box center [628, 651] width 450 height 15
drag, startPoint x: 942, startPoint y: 648, endPoint x: 271, endPoint y: 644, distance: 671.0
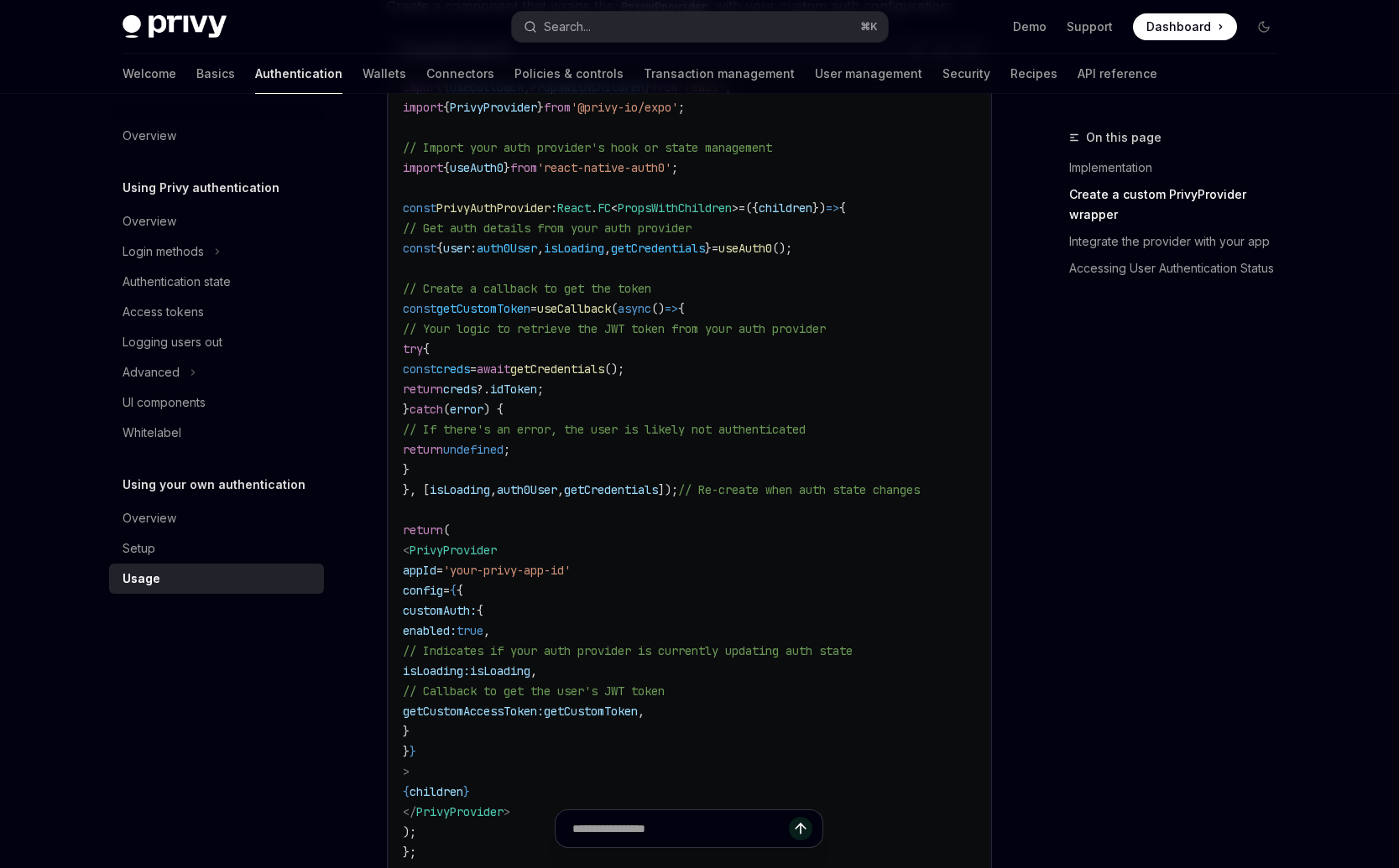
click at [748, 637] on code "import { useCallback , PropsWithChildren } from 'react' ; import { PrivyProvide…" at bounding box center [690, 490] width 573 height 825
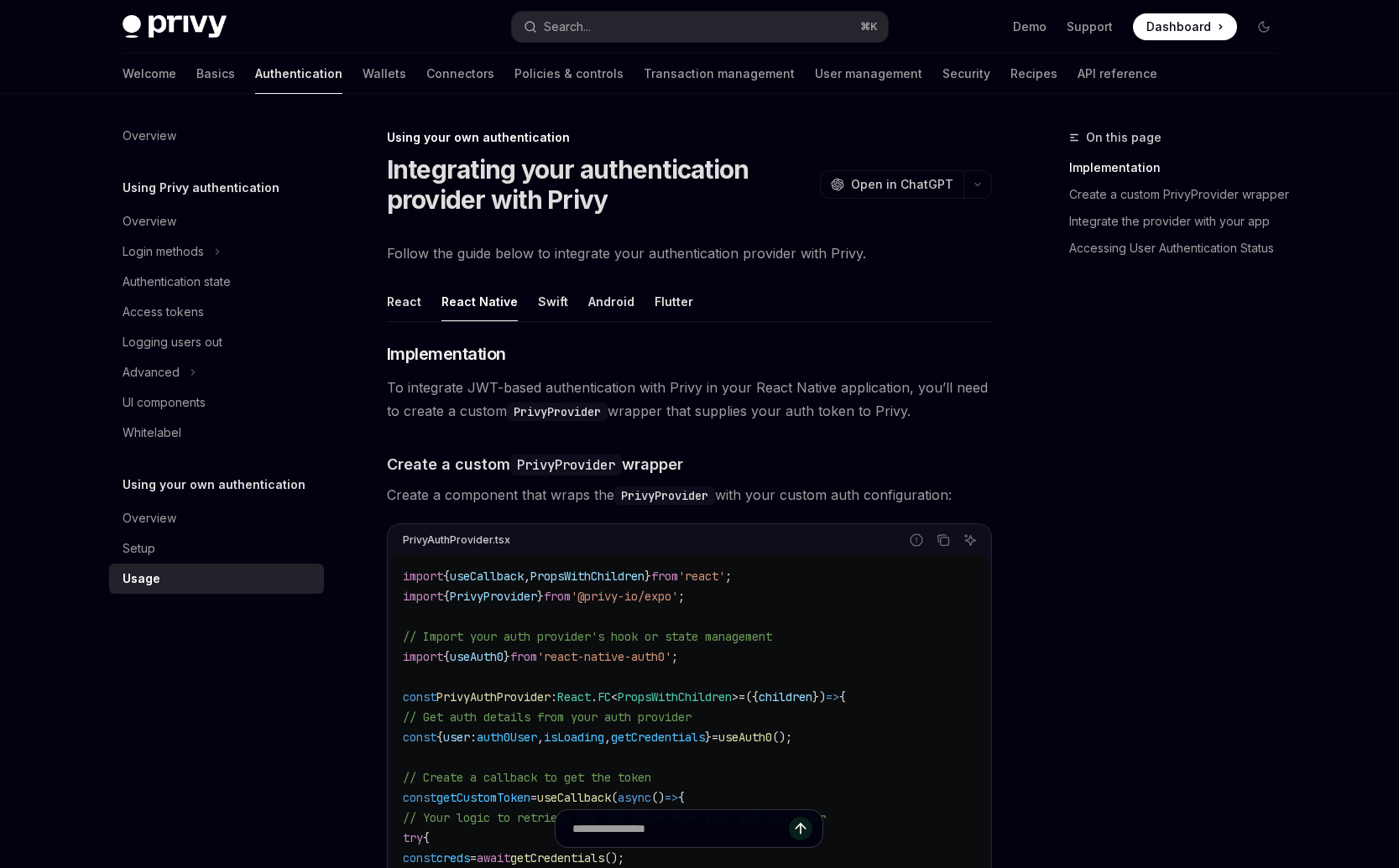
click at [586, 485] on span "Create a component that wraps the PrivyProvider with your custom auth configura…" at bounding box center [689, 495] width 605 height 24
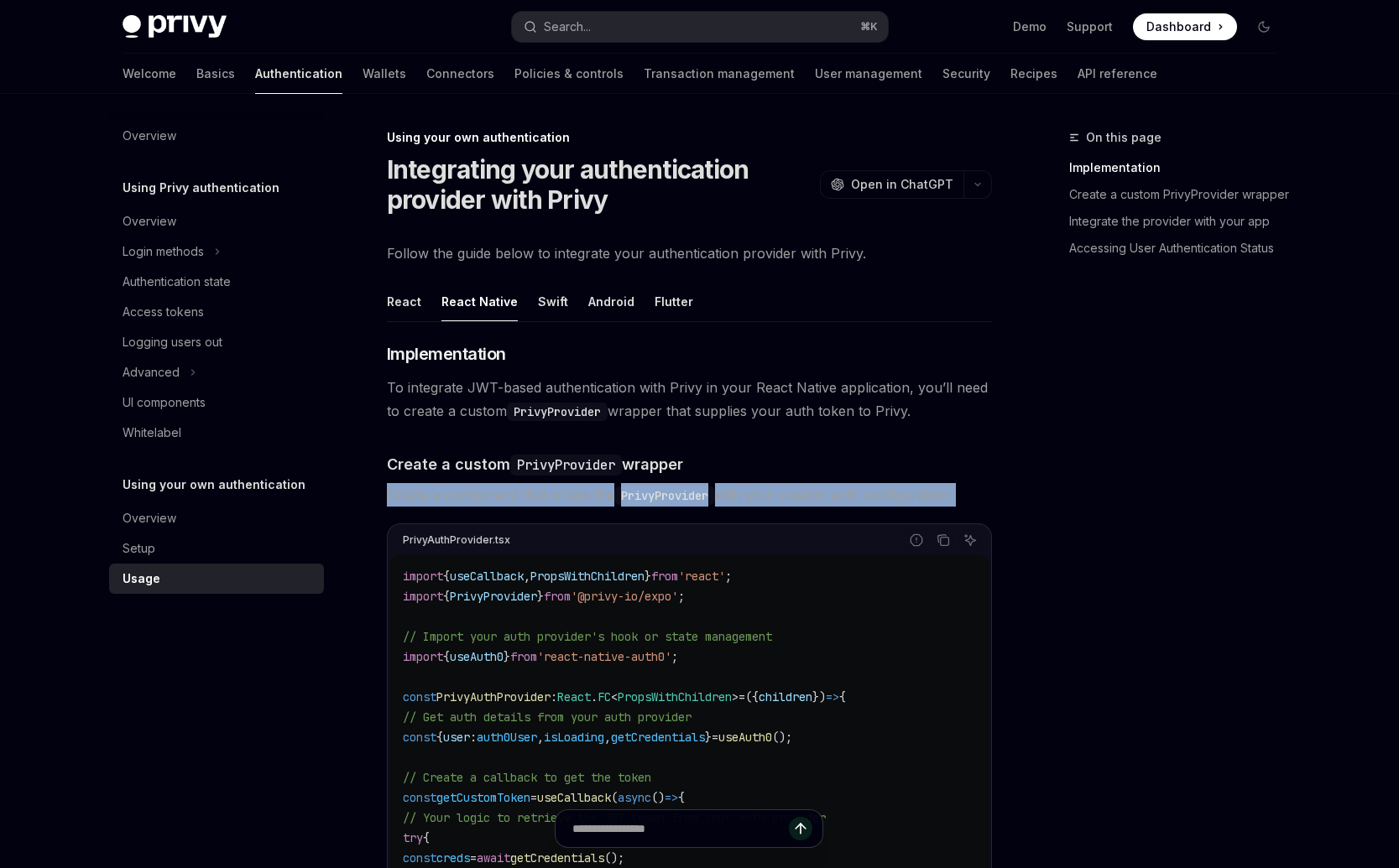
click at [586, 485] on span "Create a component that wraps the PrivyProvider with your custom auth configura…" at bounding box center [689, 495] width 605 height 24
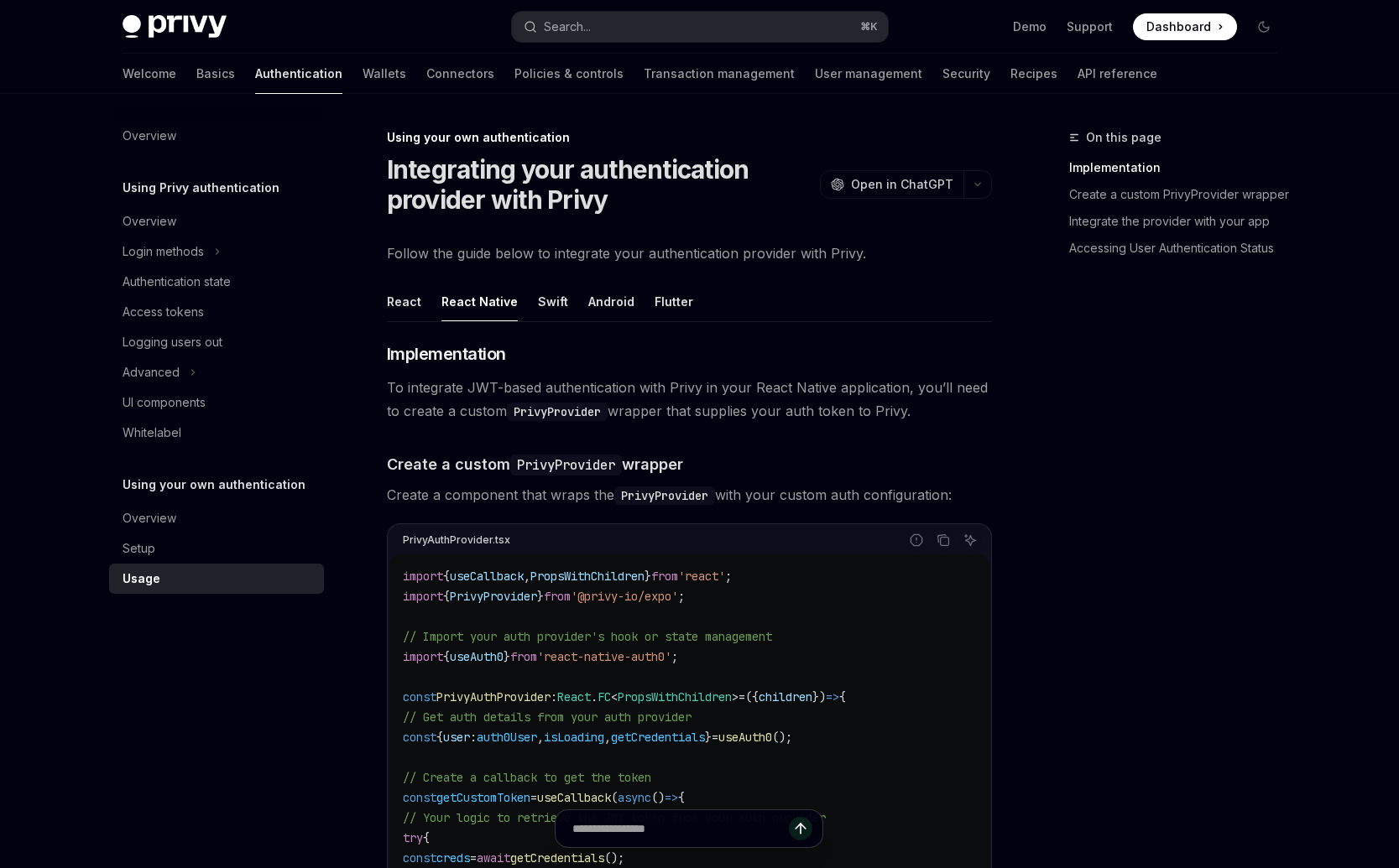
click at [411, 306] on div "React" at bounding box center [404, 302] width 34 height 39
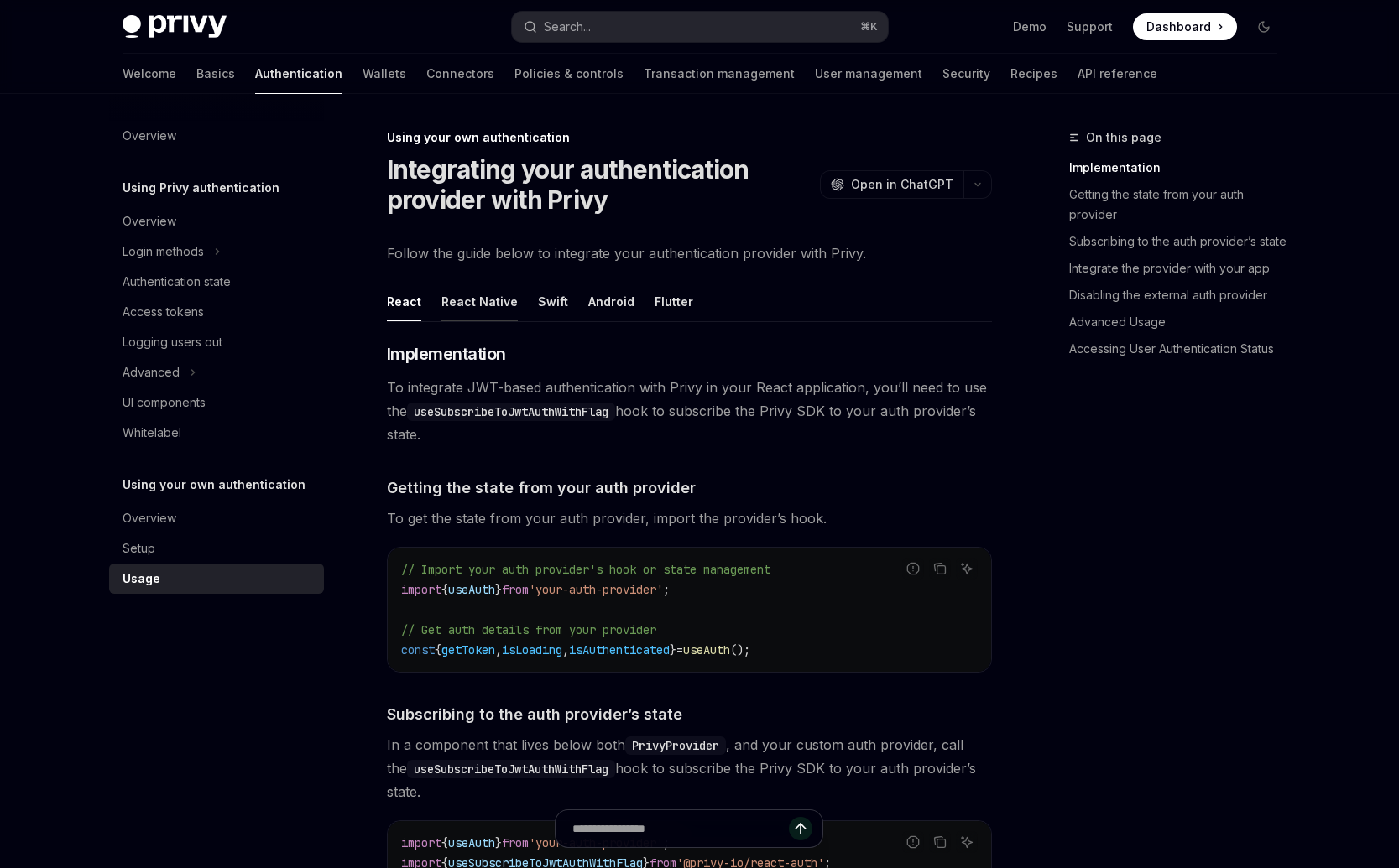
click at [473, 287] on div "React Native" at bounding box center [480, 302] width 77 height 39
type textarea "*"
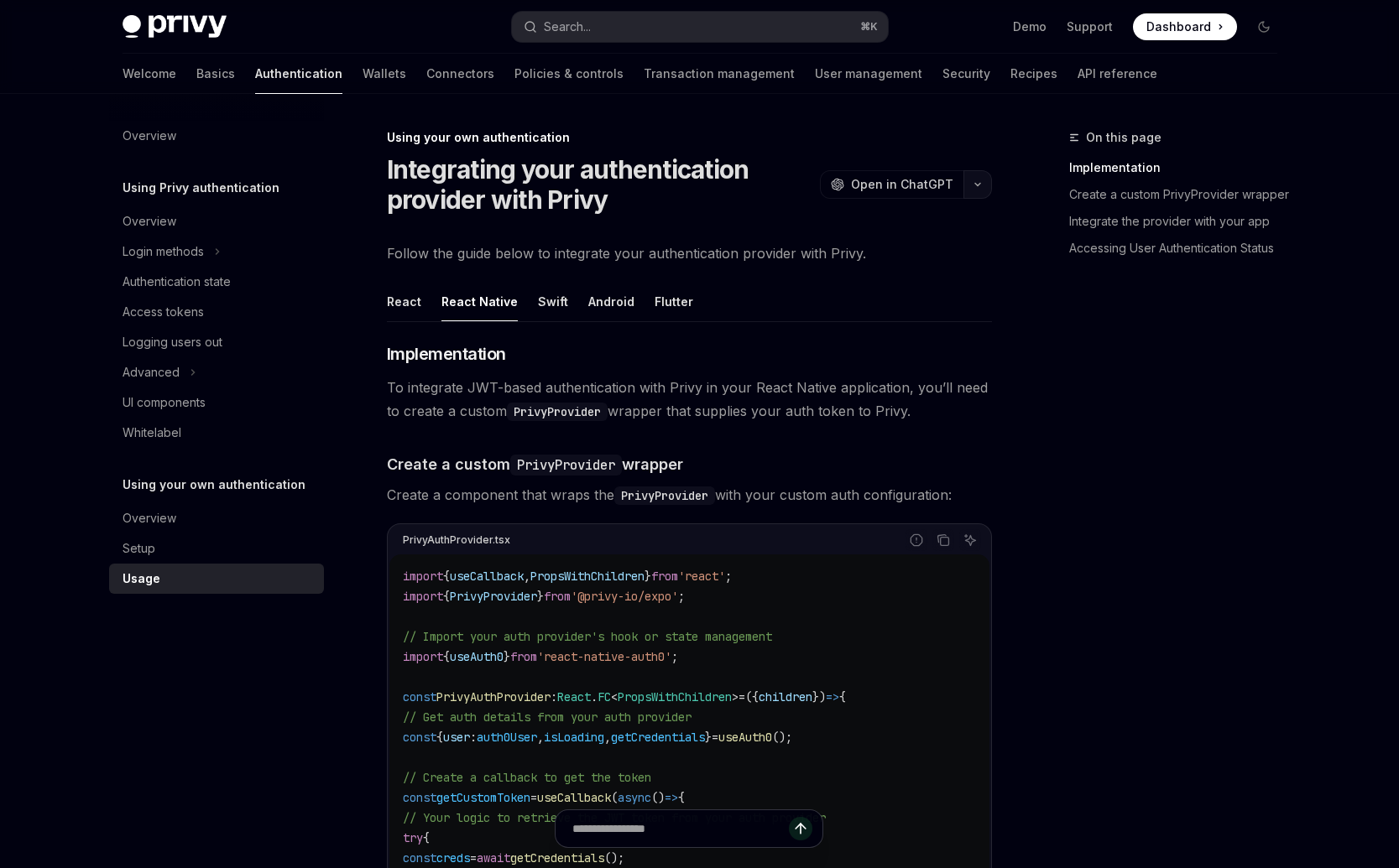
click at [974, 178] on button "button" at bounding box center [978, 184] width 29 height 29
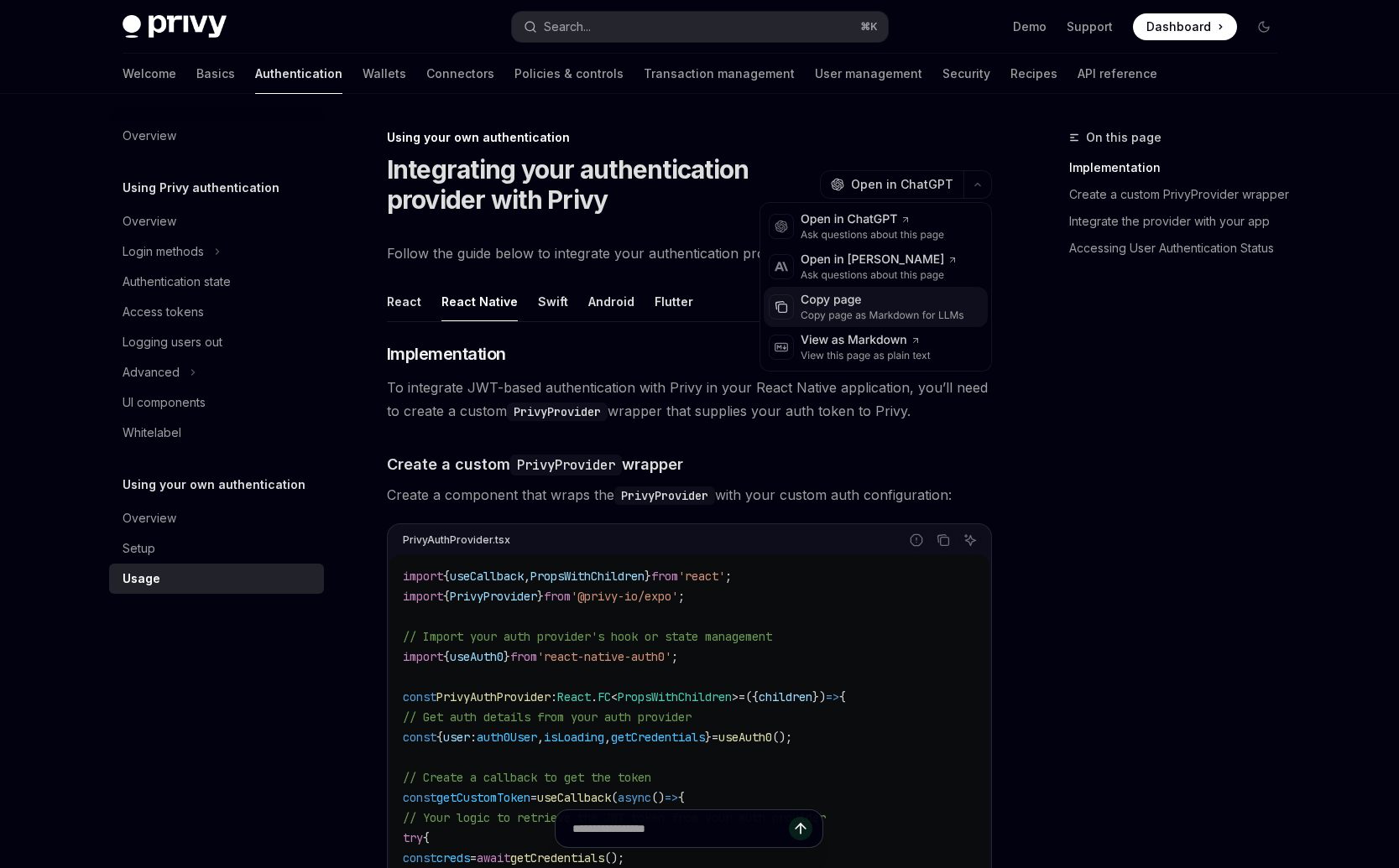
click at [836, 317] on div "Copy page as Markdown for LLMs" at bounding box center [882, 315] width 163 height 14
click at [978, 179] on button "button" at bounding box center [978, 184] width 29 height 29
click at [896, 311] on div "Copy page as Markdown for LLMs" at bounding box center [882, 315] width 163 height 14
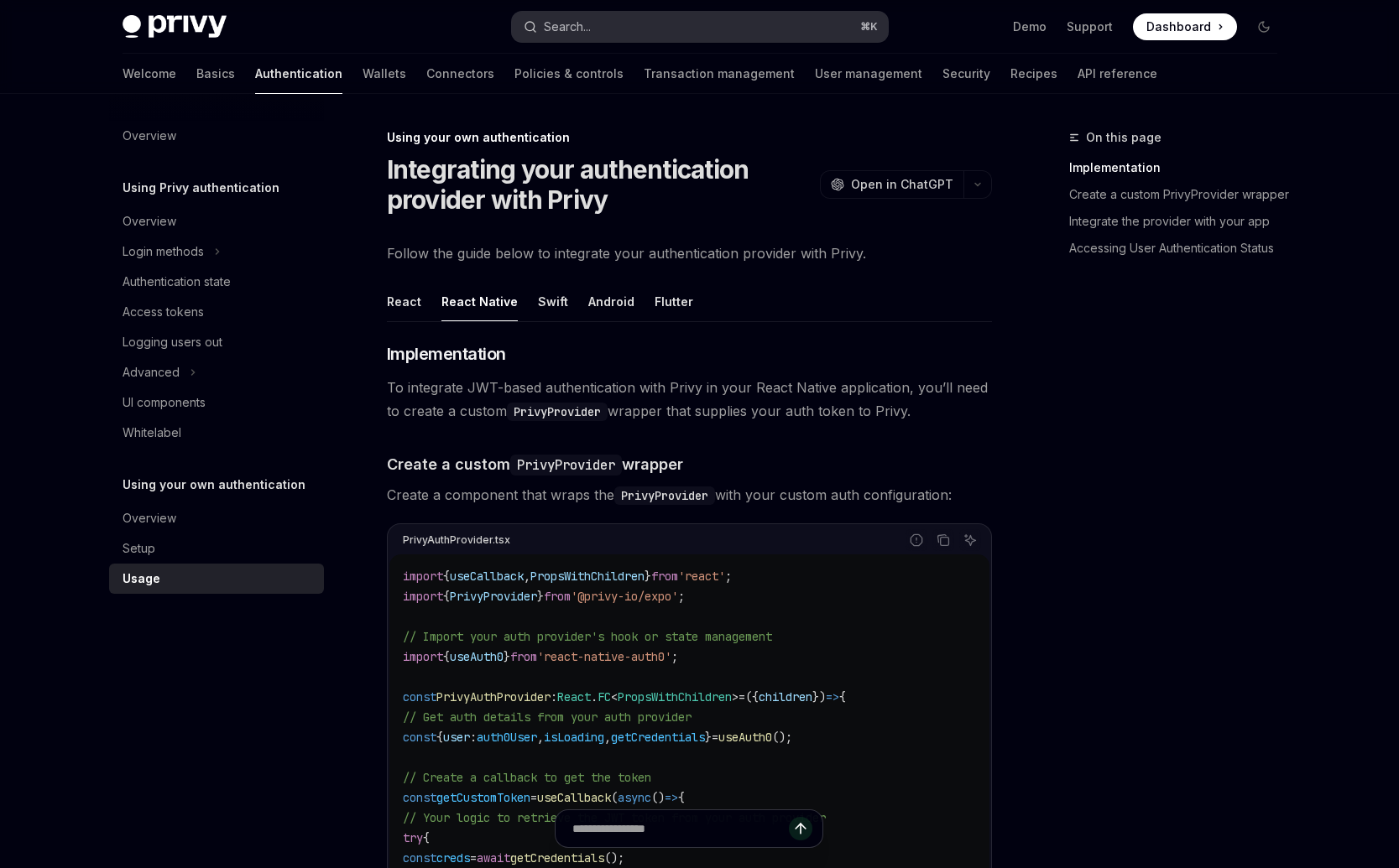
click at [714, 30] on button "Search... ⌘ K" at bounding box center [700, 27] width 376 height 31
type textarea "*"
